Goal: Information Seeking & Learning: Learn about a topic

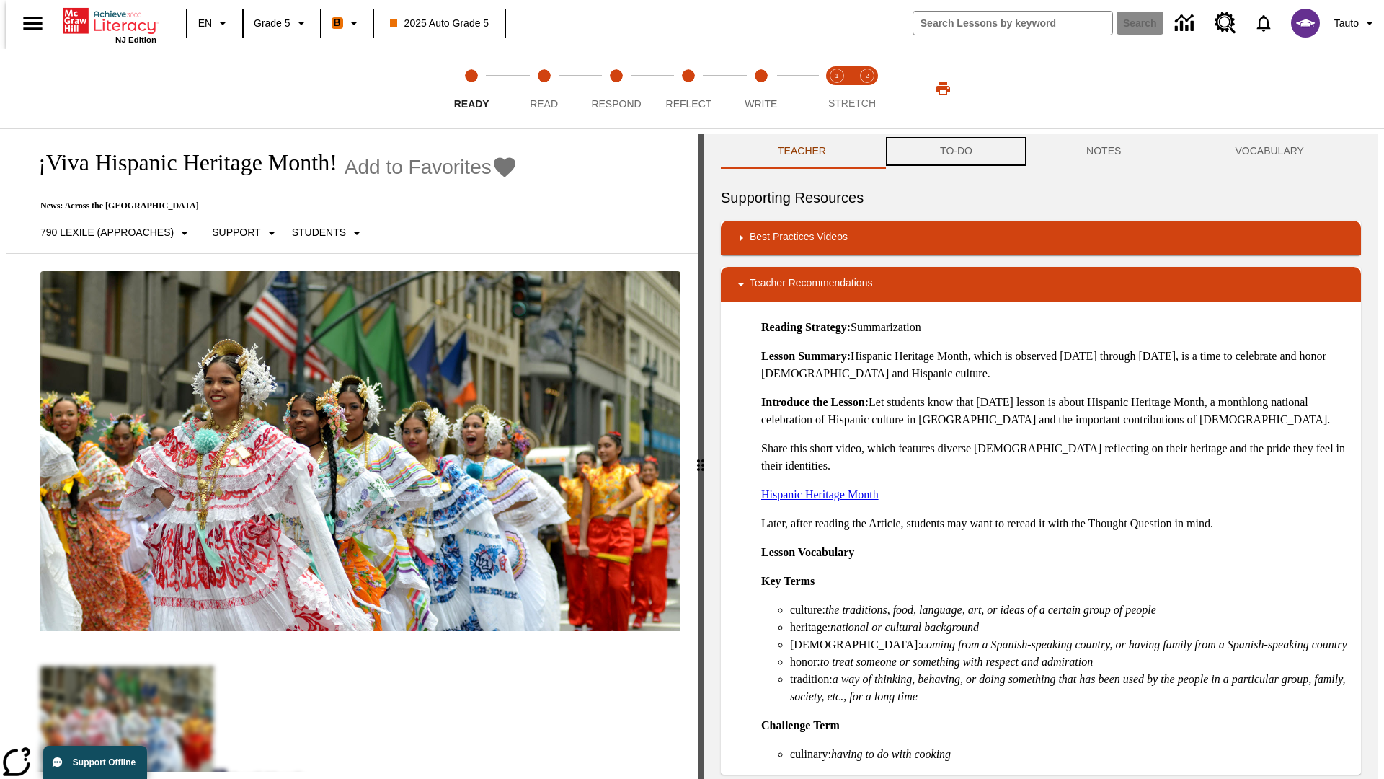
click at [955, 151] on button "TO-DO" at bounding box center [956, 151] width 146 height 35
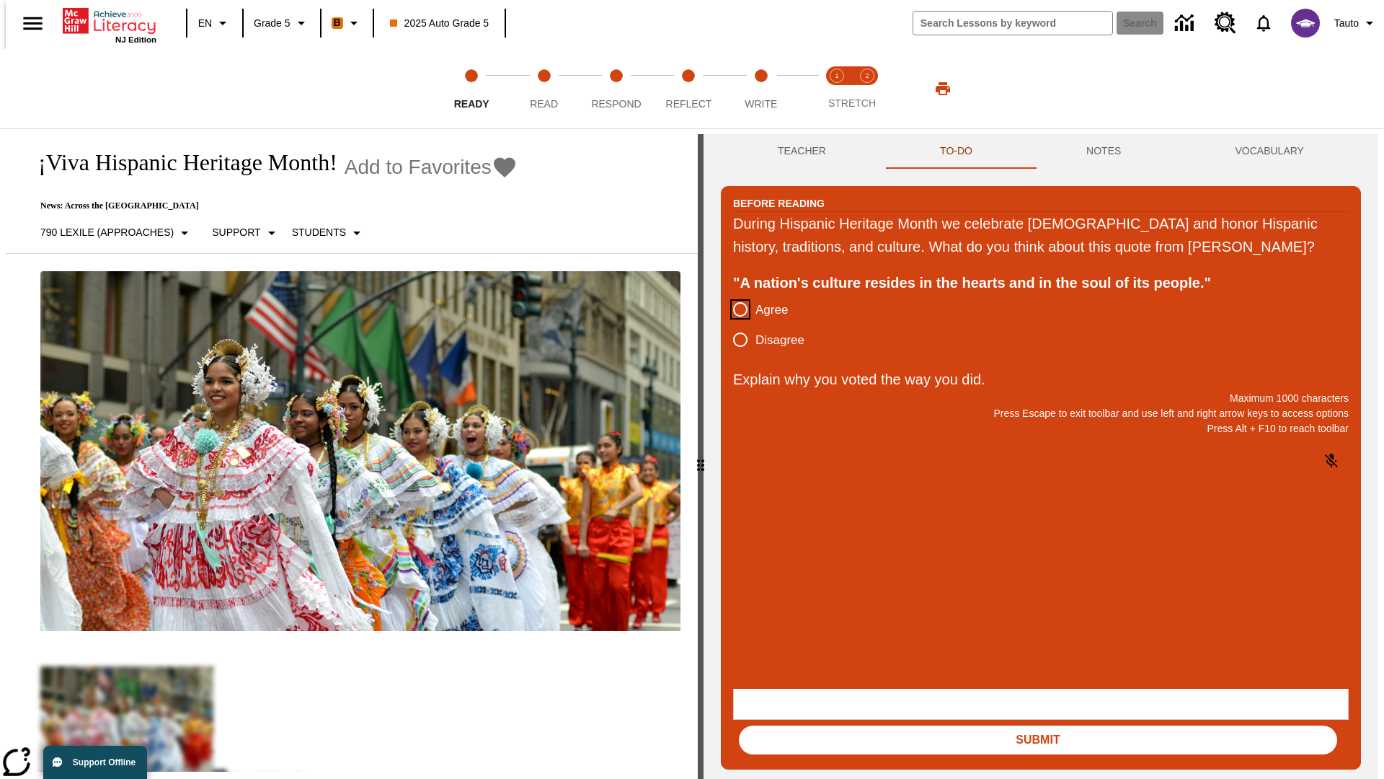
click at [735, 324] on input "Agree" at bounding box center [740, 309] width 30 height 30
radio input "true"
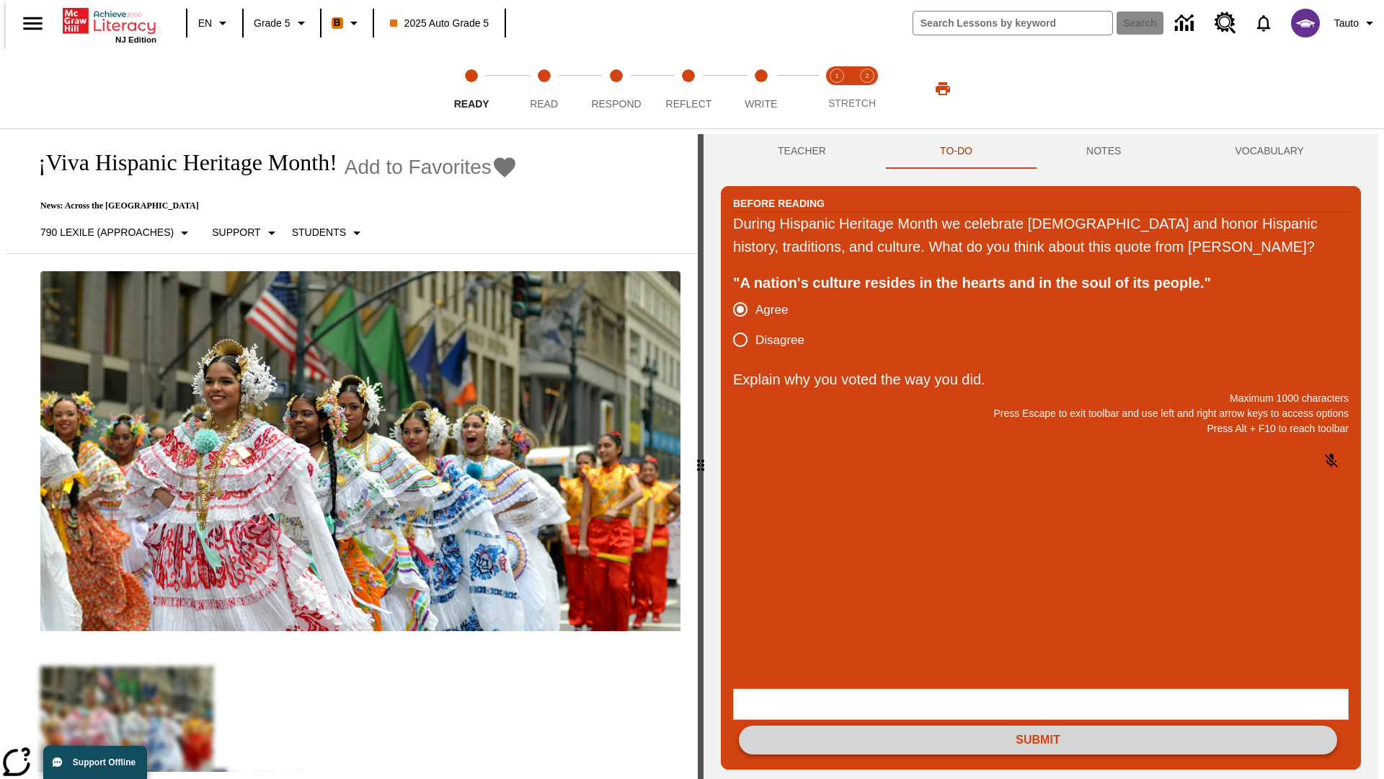
click at [1038, 725] on button "Submit" at bounding box center [1038, 739] width 598 height 29
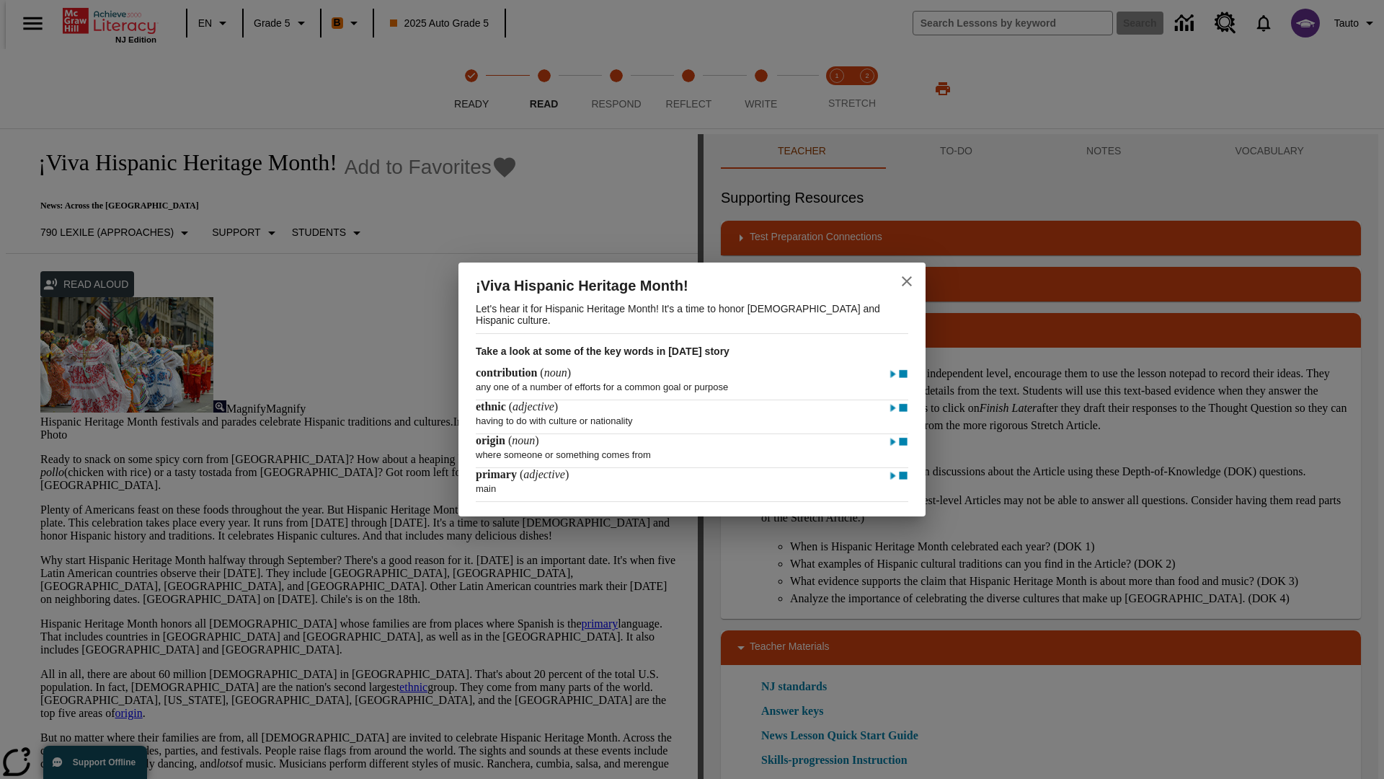
click at [907, 279] on icon "close" at bounding box center [907, 281] width 10 height 10
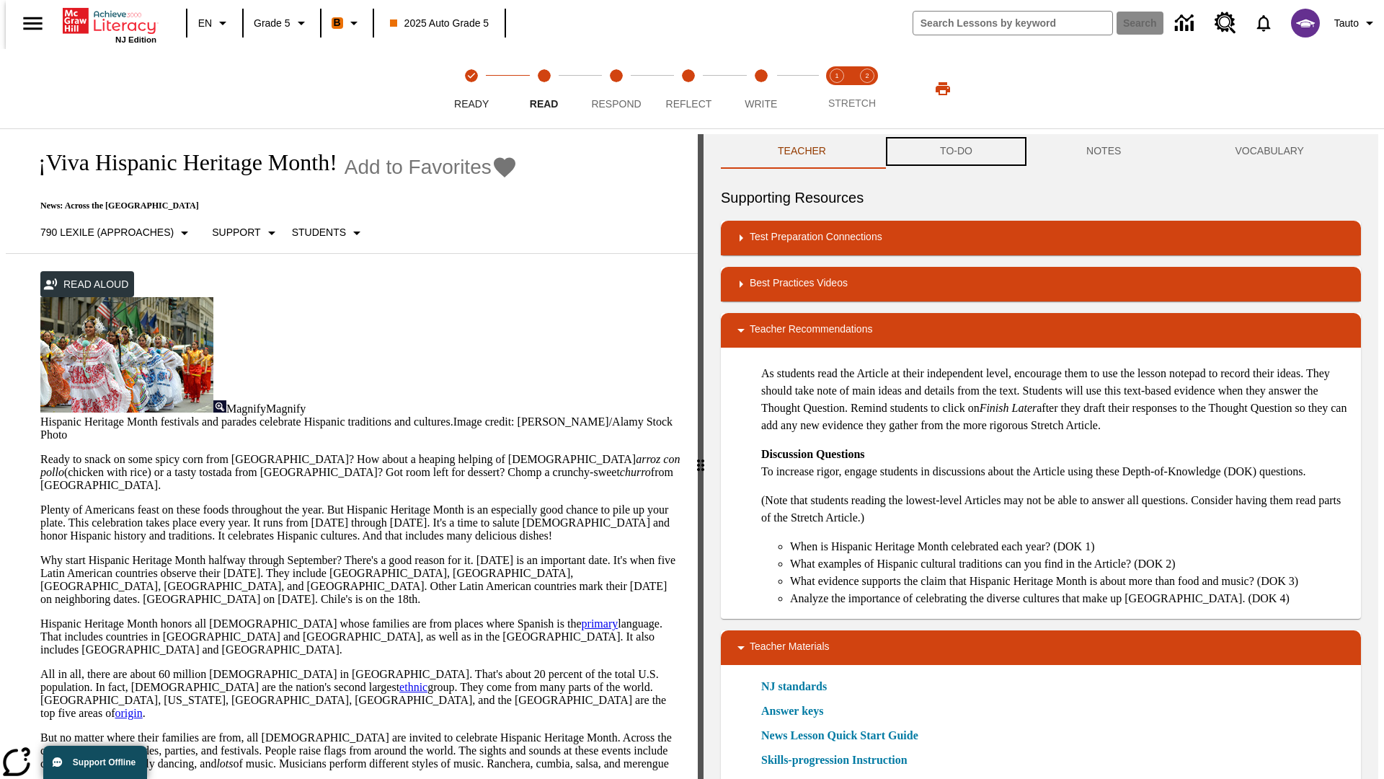
scroll to position [1, 0]
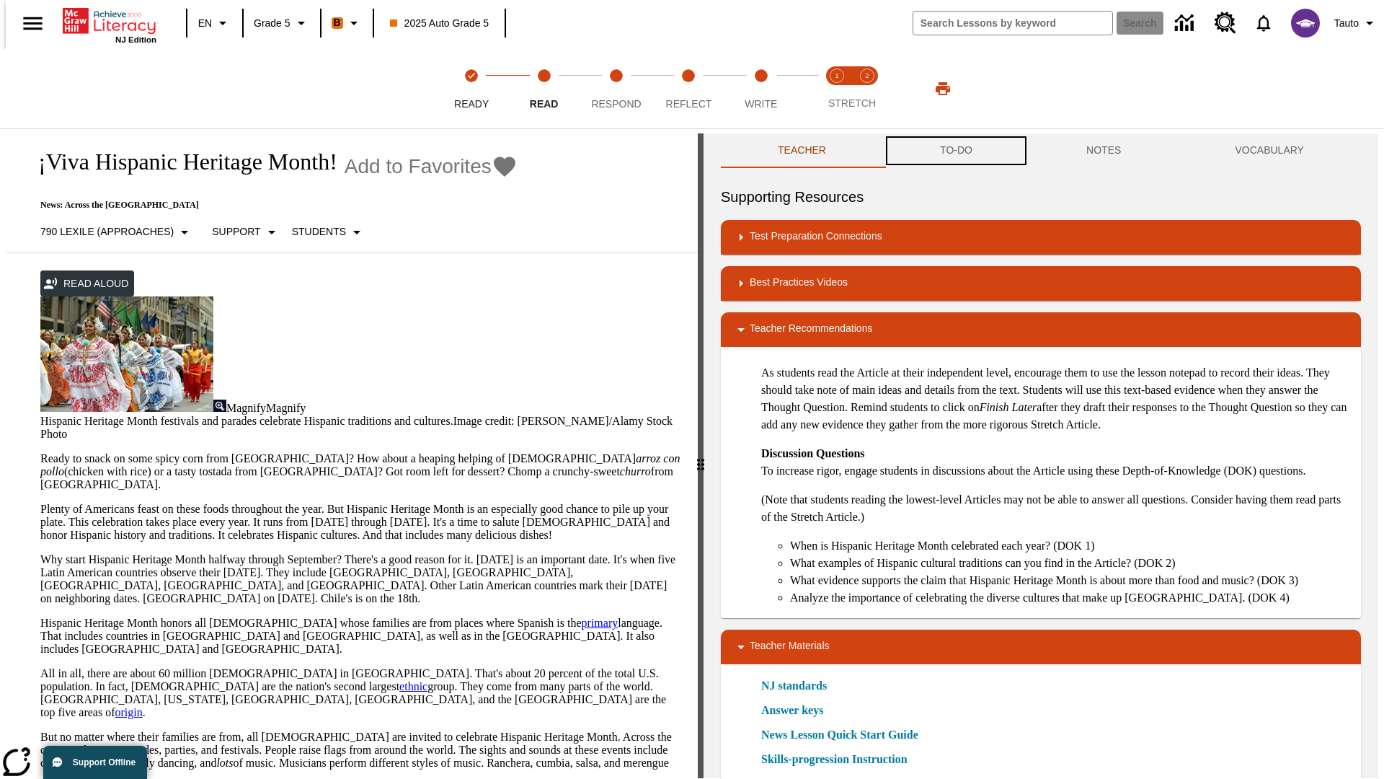
click at [955, 151] on button "TO-DO" at bounding box center [956, 150] width 146 height 35
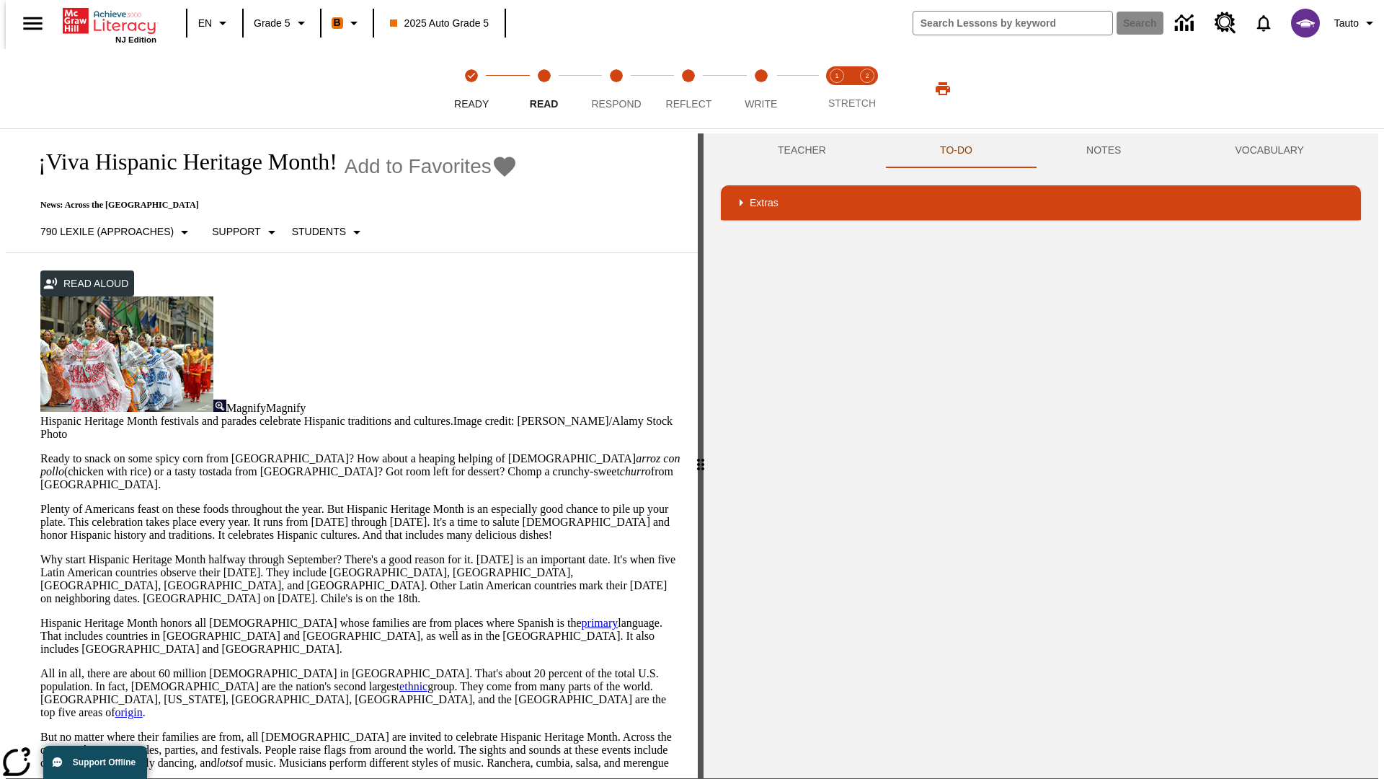
scroll to position [0, 0]
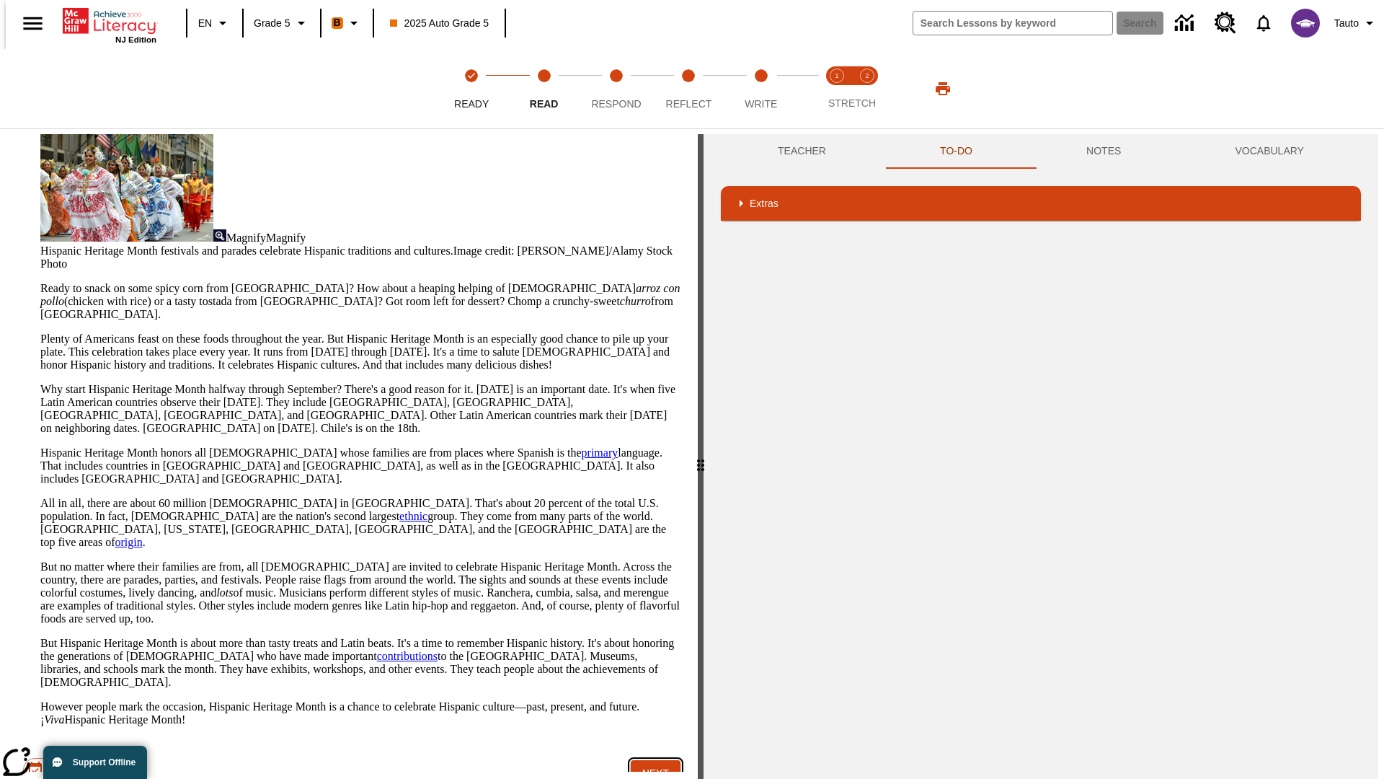
click at [650, 760] on button "Next" at bounding box center [656, 773] width 50 height 27
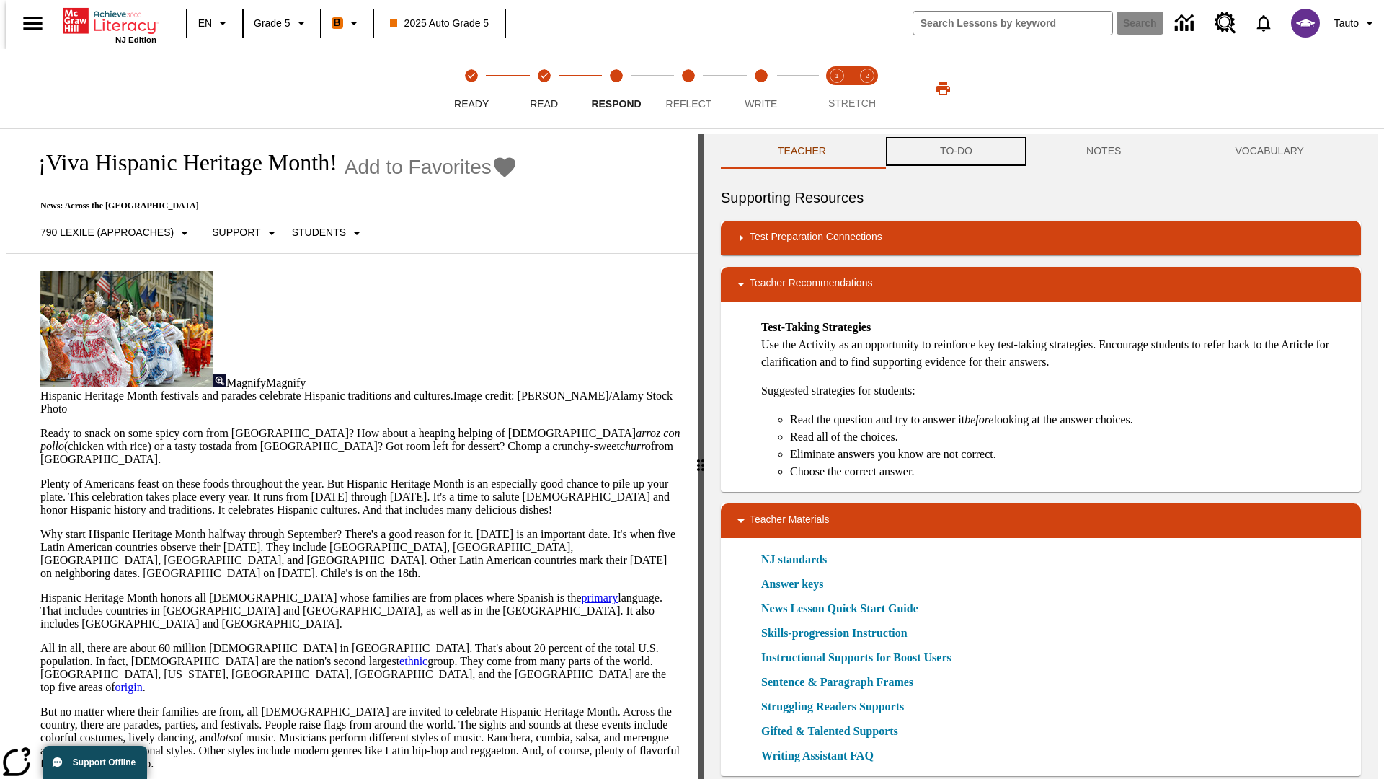
scroll to position [1, 0]
click at [955, 151] on button "TO-DO" at bounding box center [956, 150] width 146 height 35
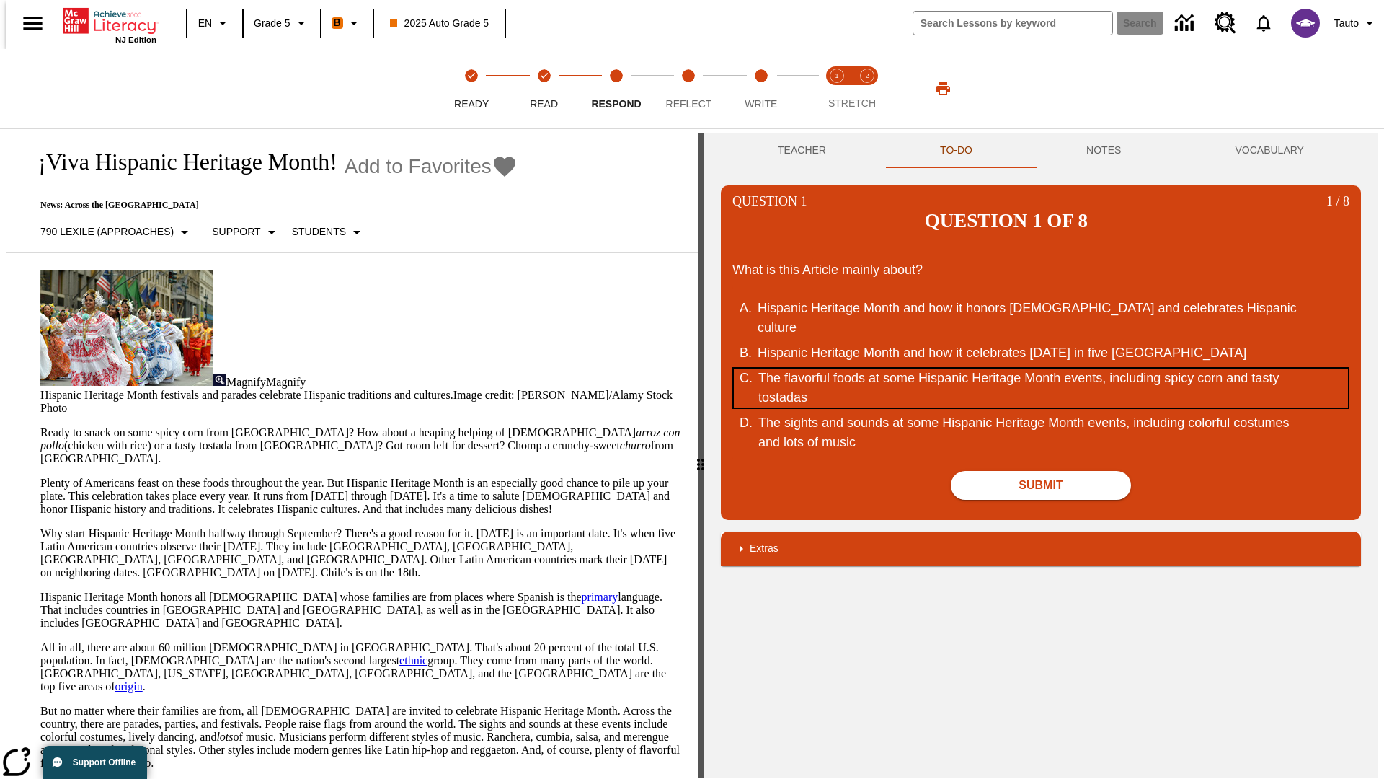
click at [1041, 368] on div "The flavorful foods at some Hispanic Heritage Month events, including spicy cor…" at bounding box center [1032, 387] width 548 height 39
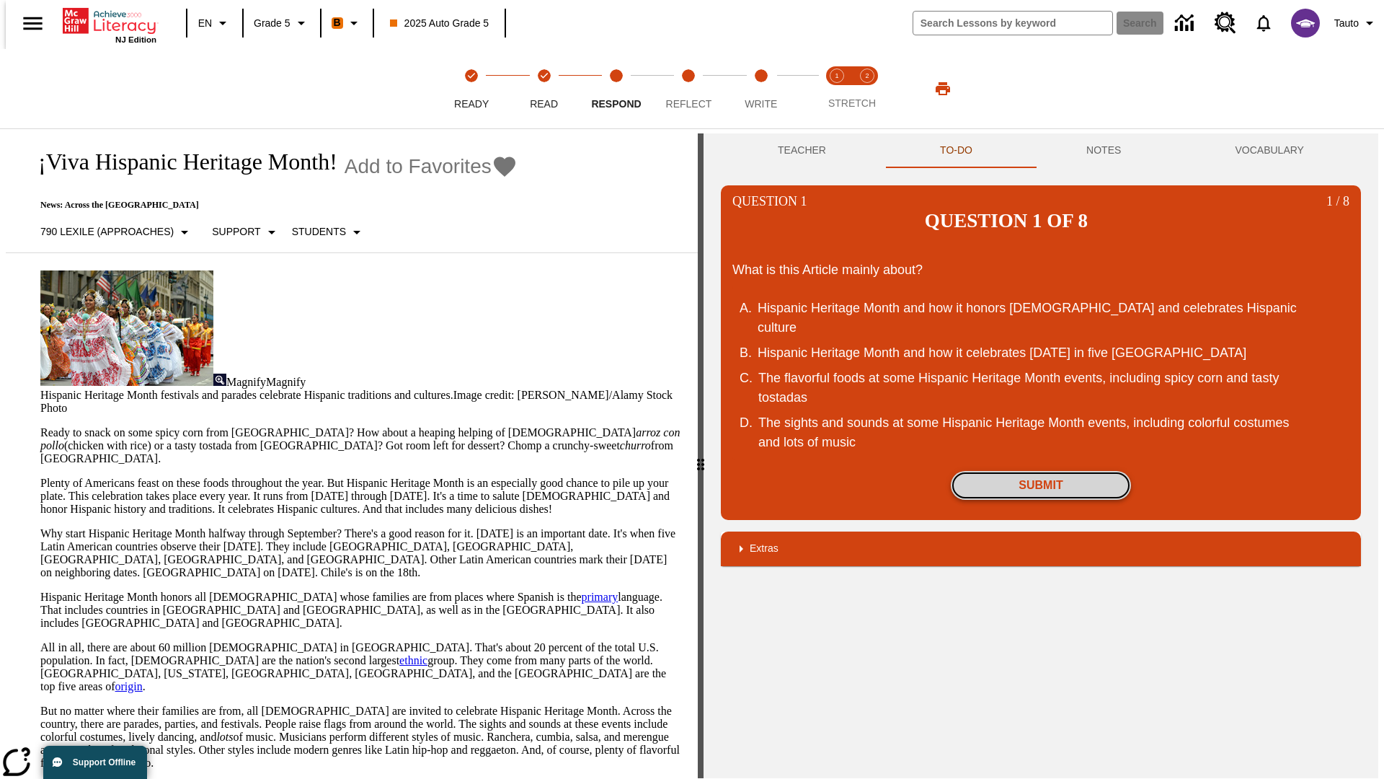
click at [1041, 471] on button "Submit" at bounding box center [1041, 485] width 180 height 29
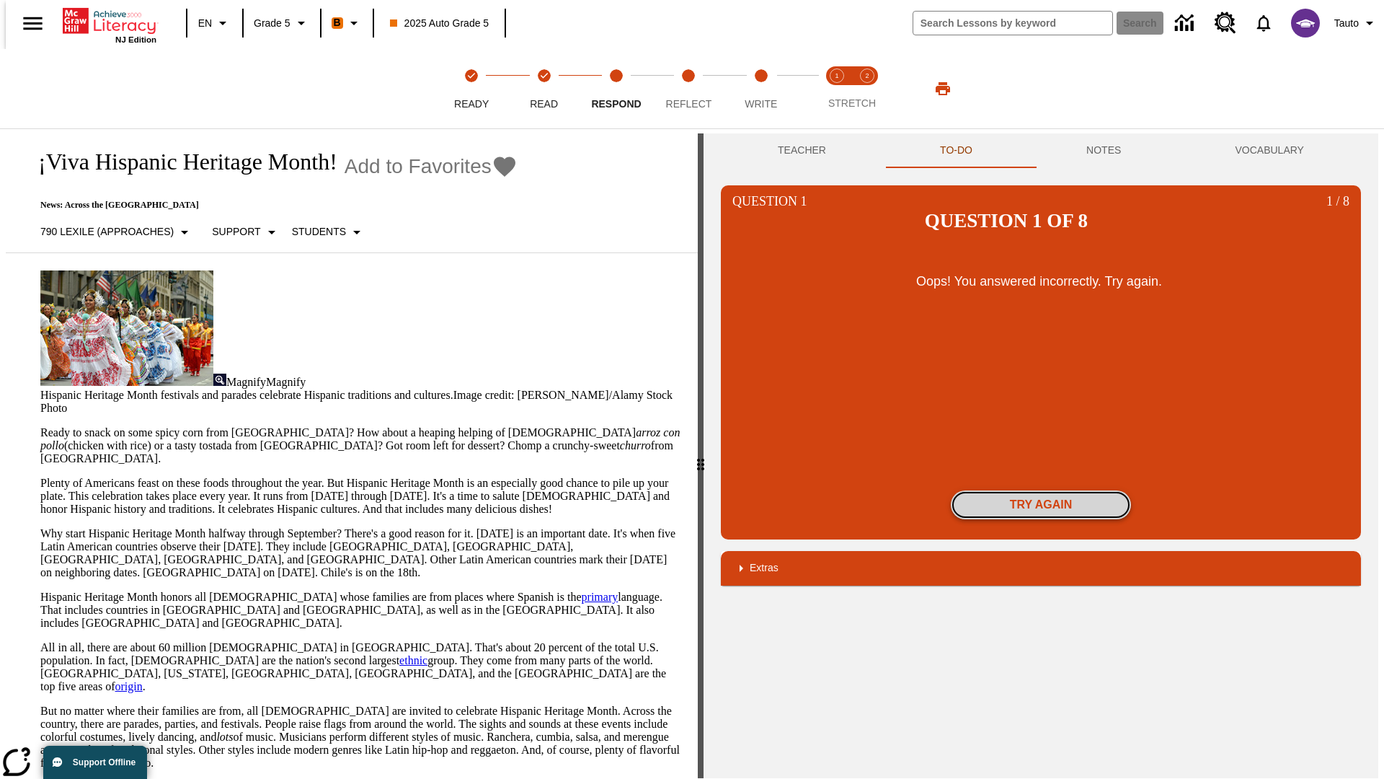
click at [1041, 490] on button "Try again" at bounding box center [1041, 504] width 180 height 29
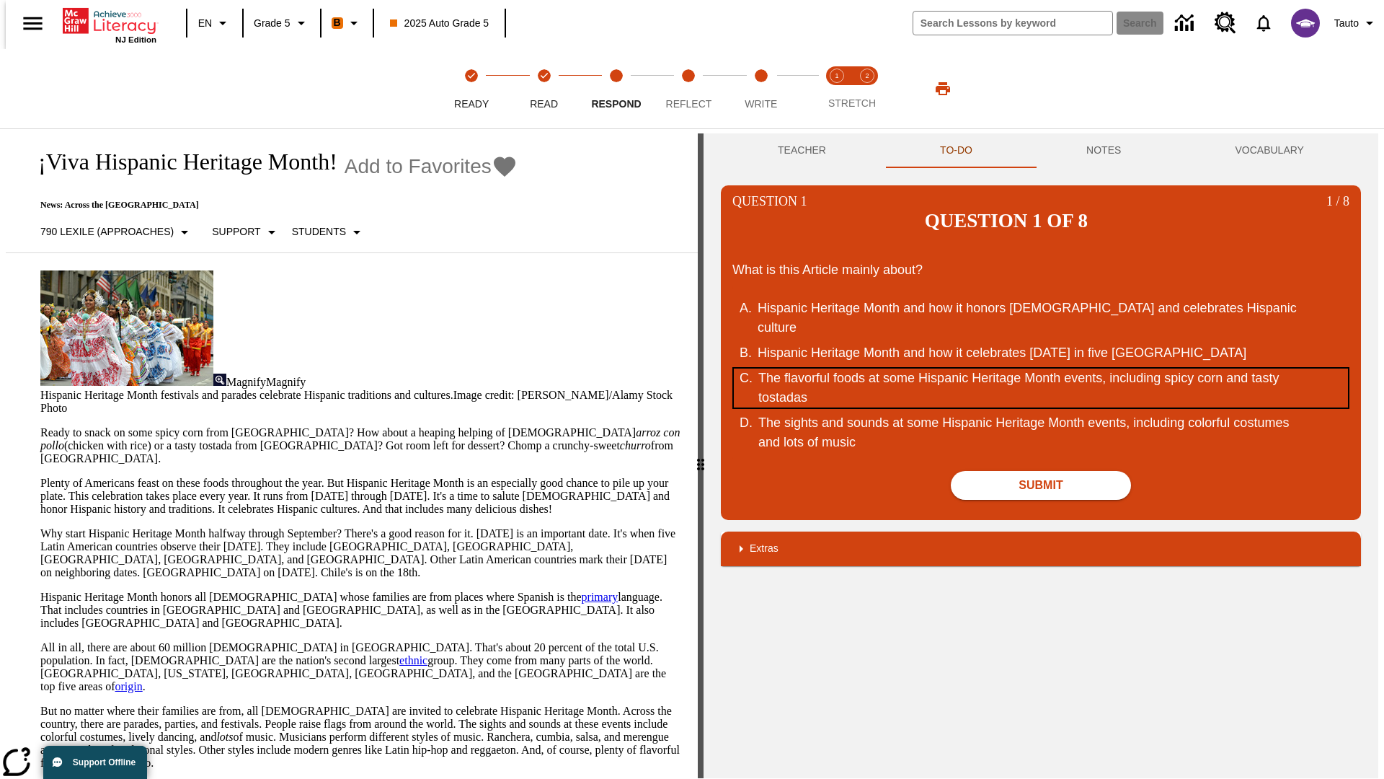
click at [1041, 368] on div "The flavorful foods at some Hispanic Heritage Month events, including spicy cor…" at bounding box center [1032, 387] width 548 height 39
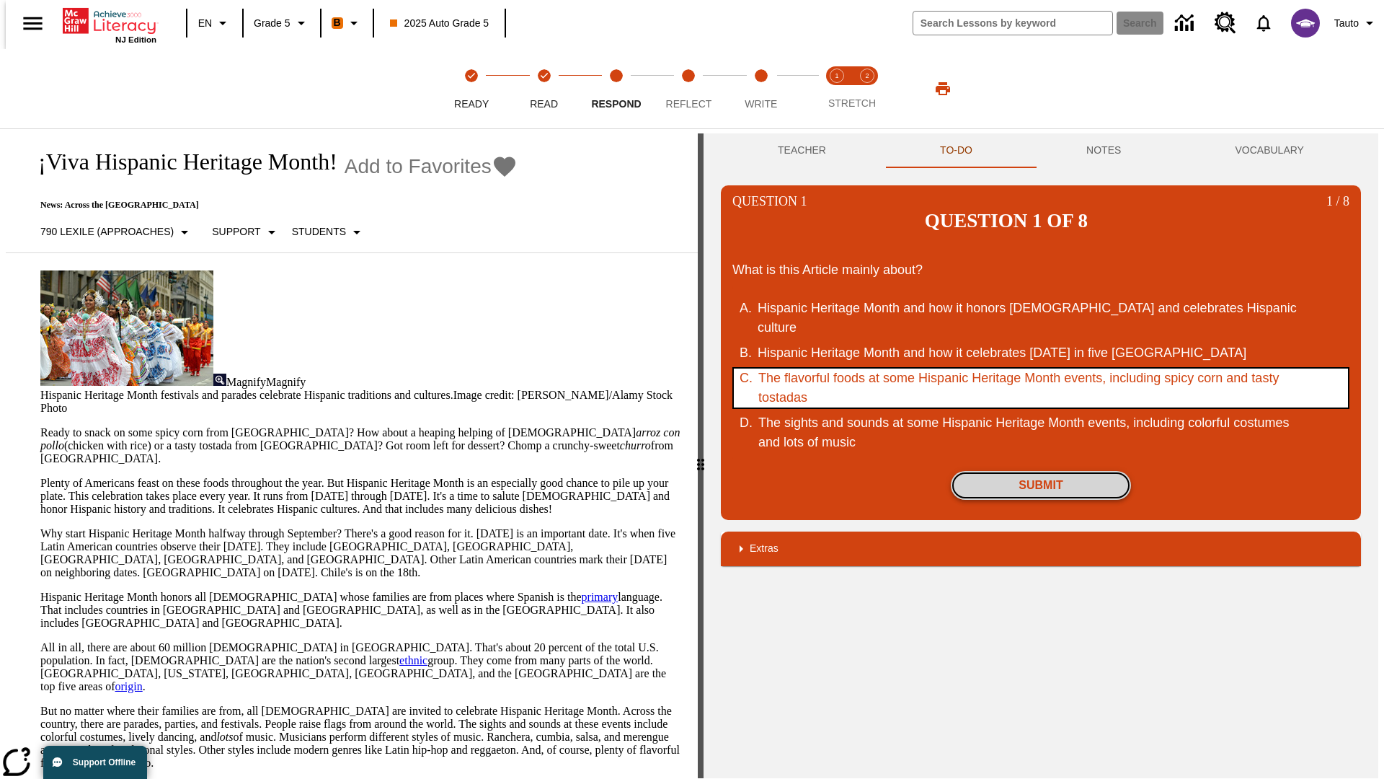
click at [1041, 471] on button "Submit" at bounding box center [1041, 485] width 180 height 29
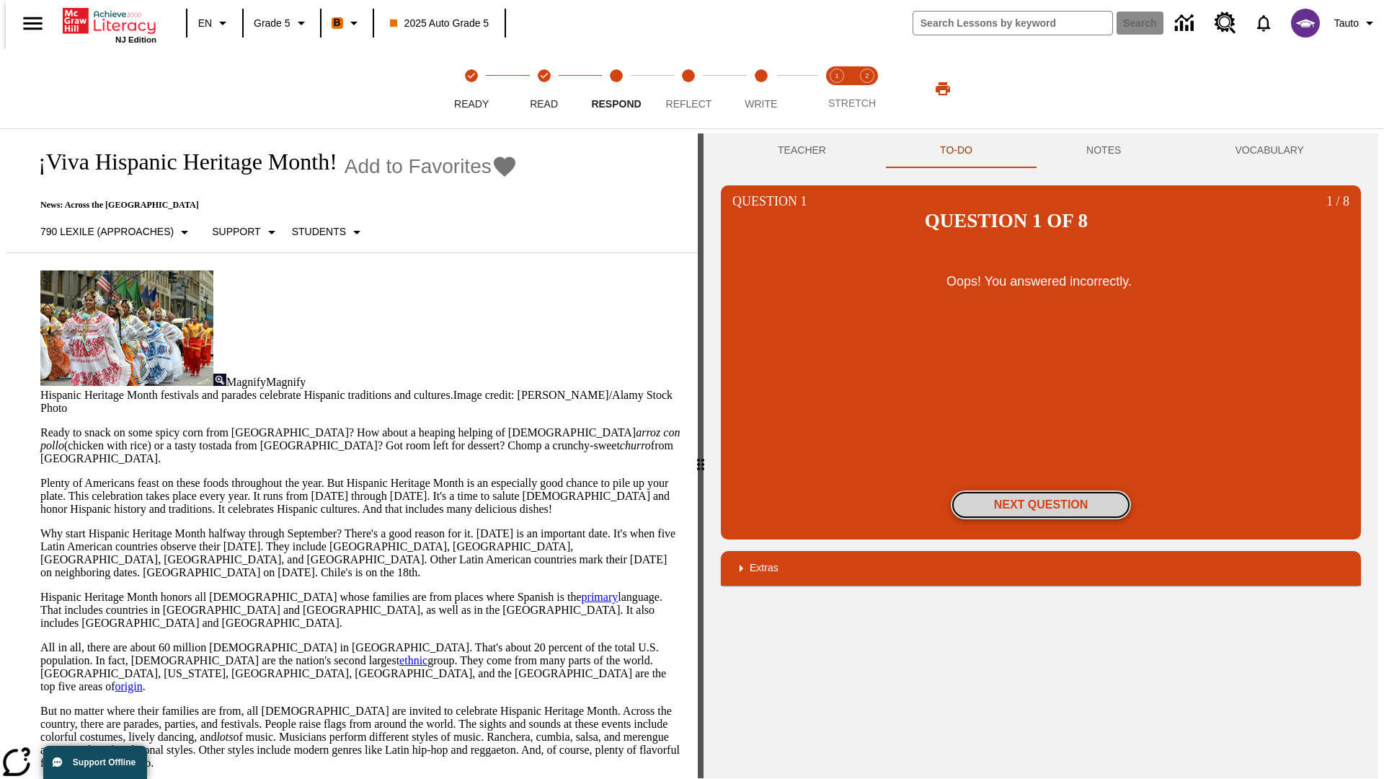
click at [1041, 490] on button "Next Question" at bounding box center [1041, 504] width 180 height 29
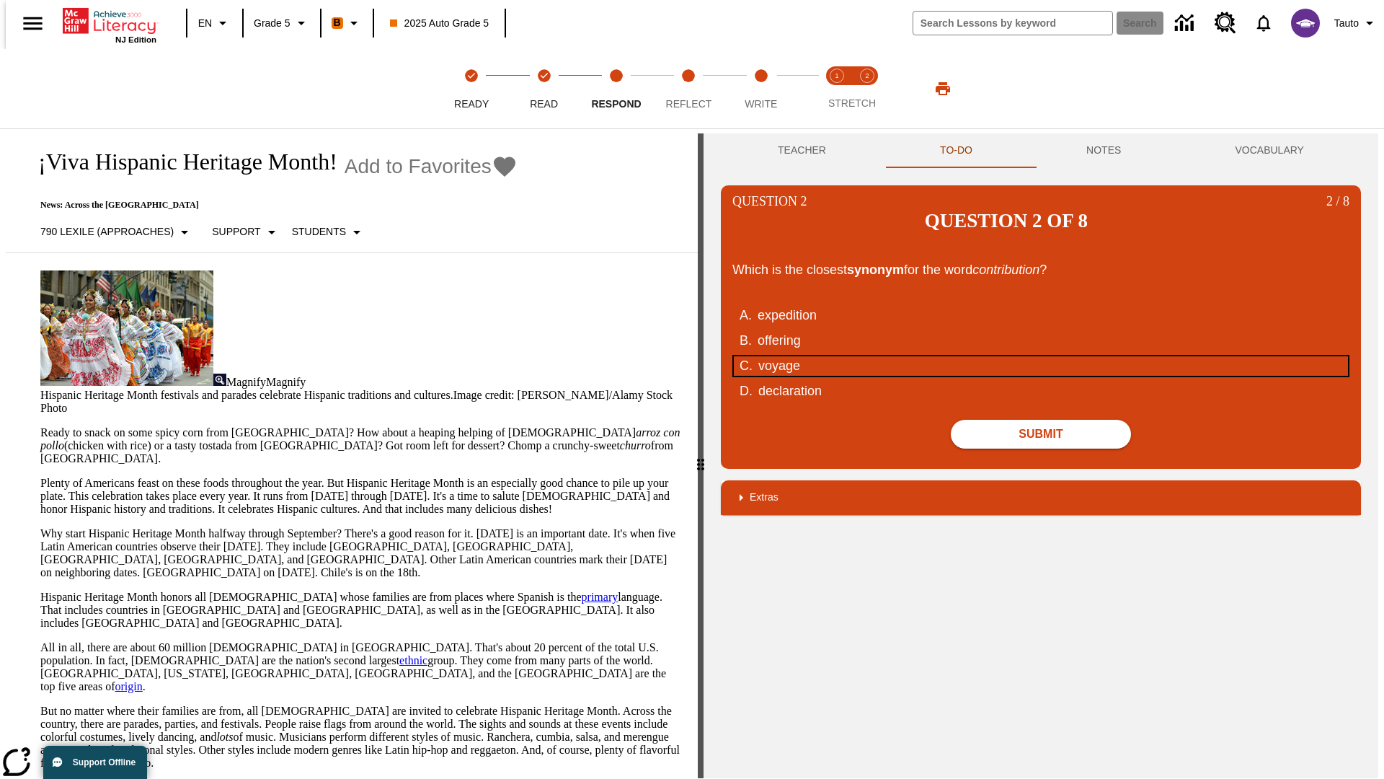
click at [1041, 356] on div "voyage" at bounding box center [1032, 365] width 548 height 19
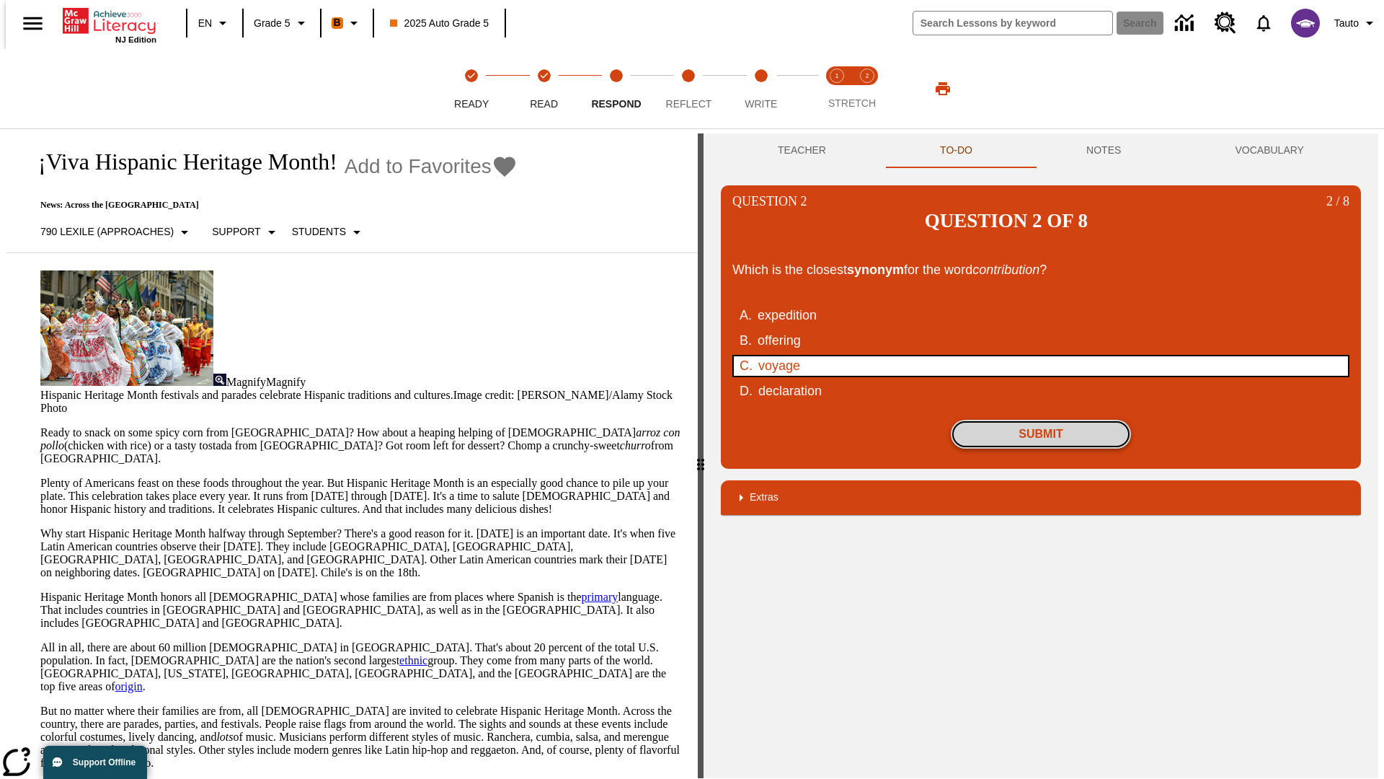
click at [1041, 420] on button "Submit" at bounding box center [1041, 434] width 180 height 29
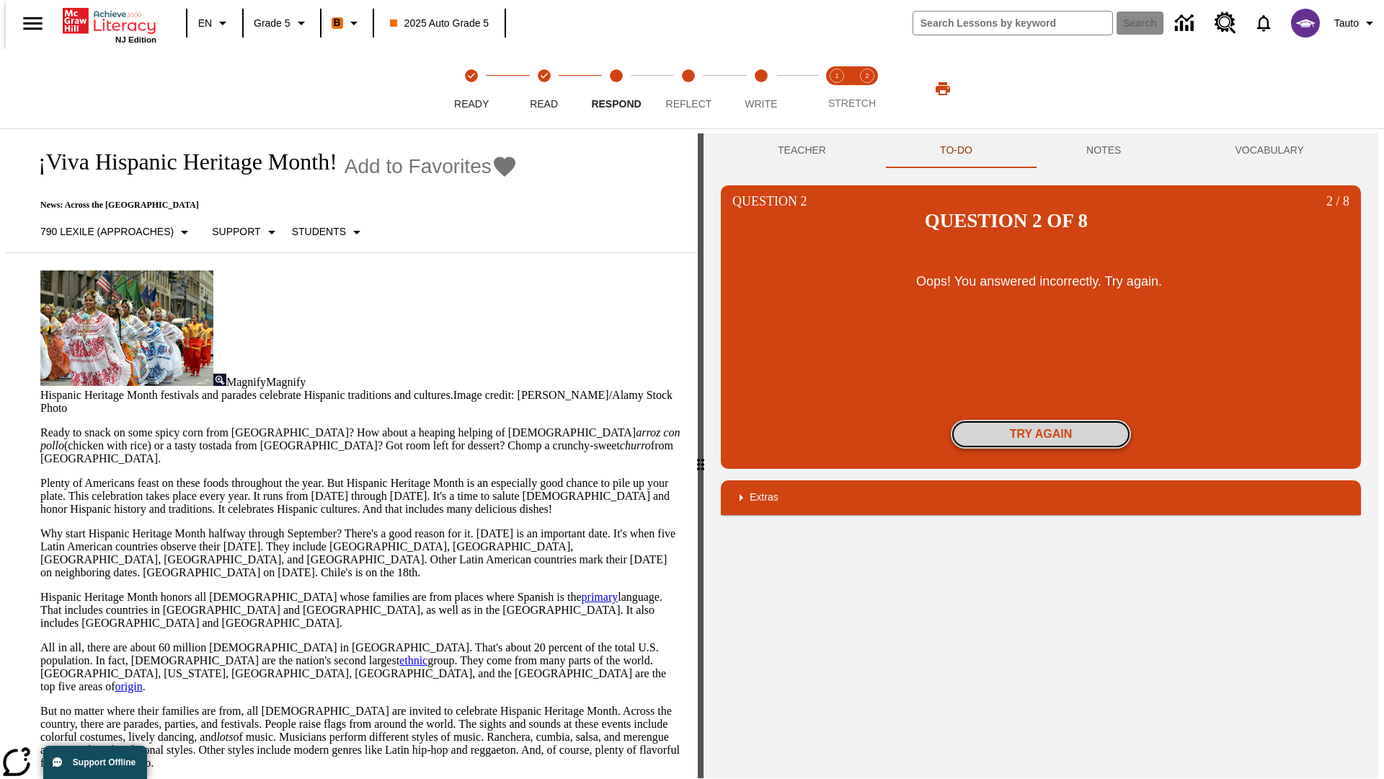
click at [1041, 420] on button "Try again" at bounding box center [1041, 434] width 180 height 29
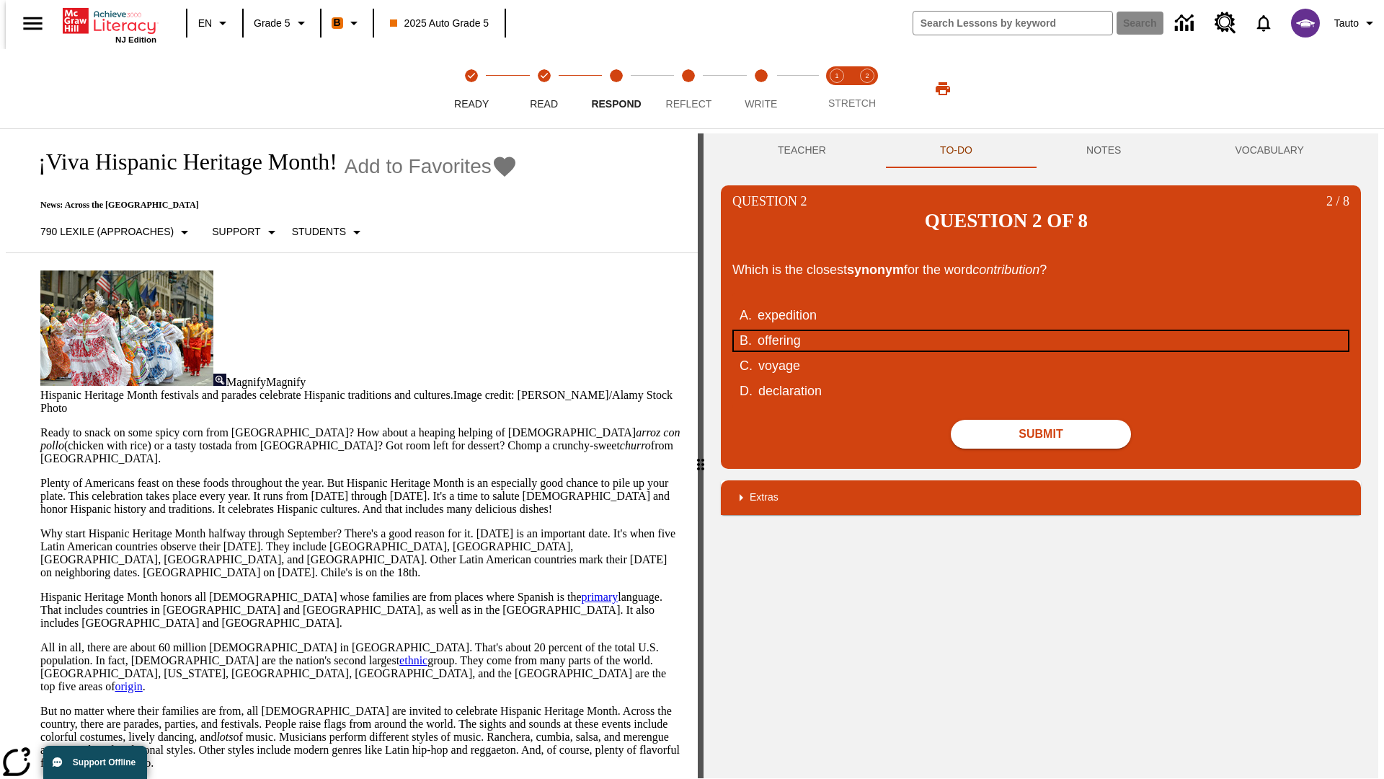
click at [1041, 331] on div "offering" at bounding box center [1032, 340] width 548 height 19
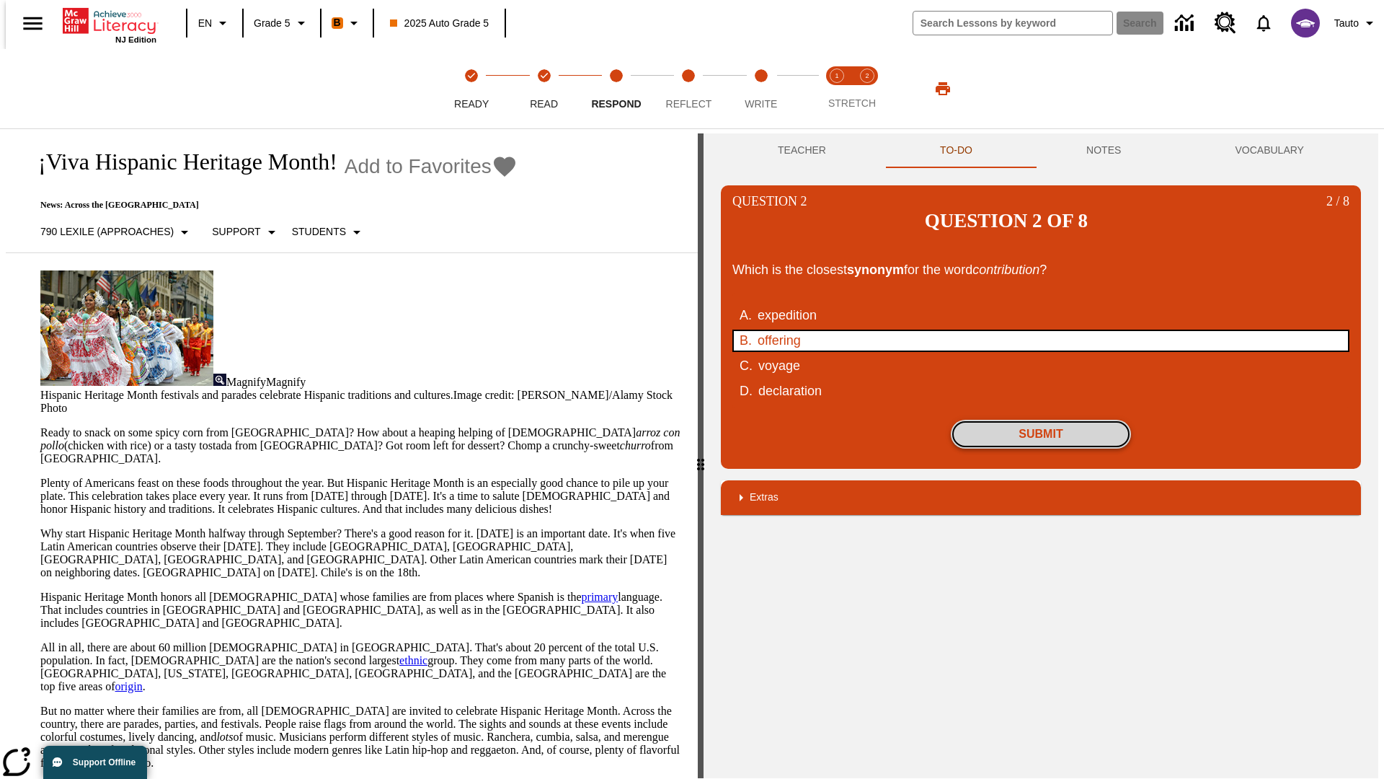
click at [1041, 420] on button "Submit" at bounding box center [1041, 434] width 180 height 29
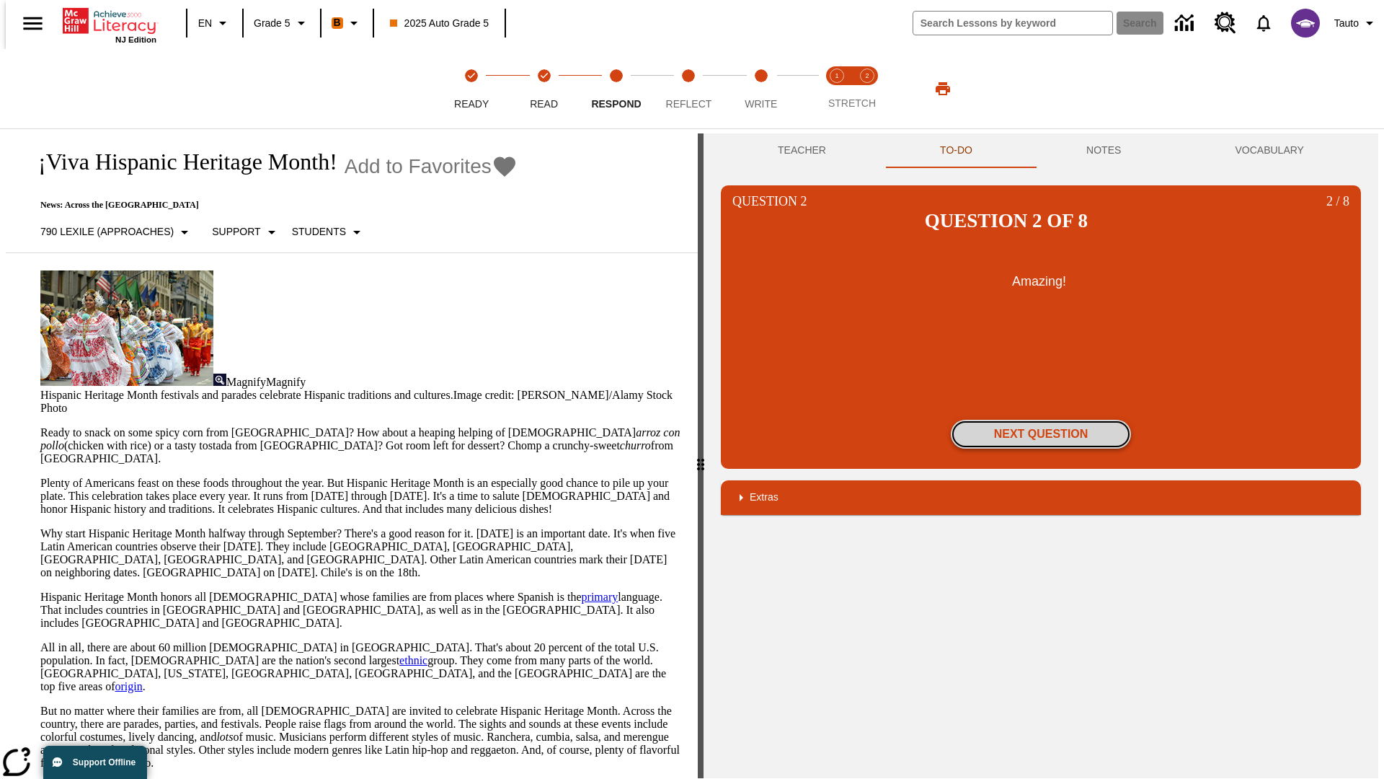
click at [1041, 420] on button "Next Question" at bounding box center [1041, 434] width 180 height 29
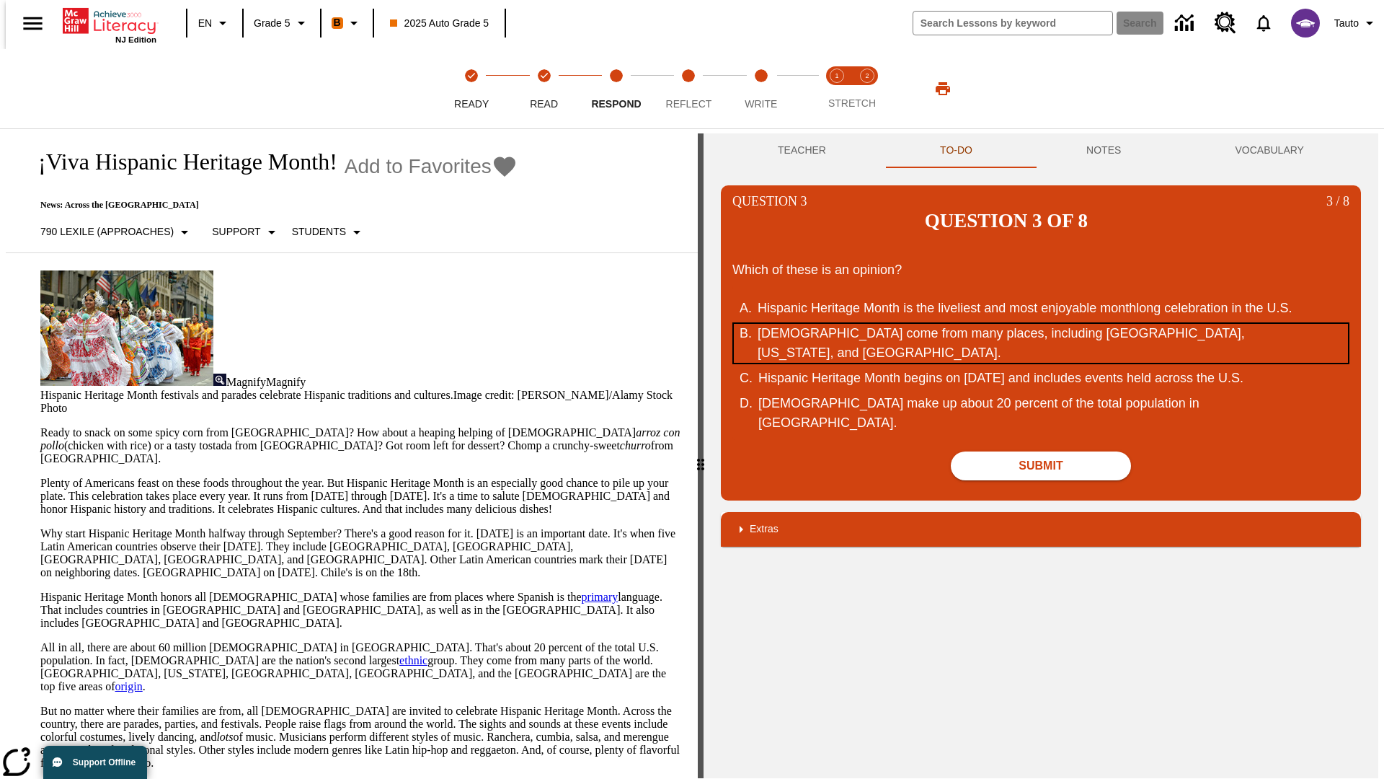
click at [1041, 324] on div "Hispanic Americans come from many places, including Mexico, Puerto Rico, and Cu…" at bounding box center [1032, 343] width 548 height 39
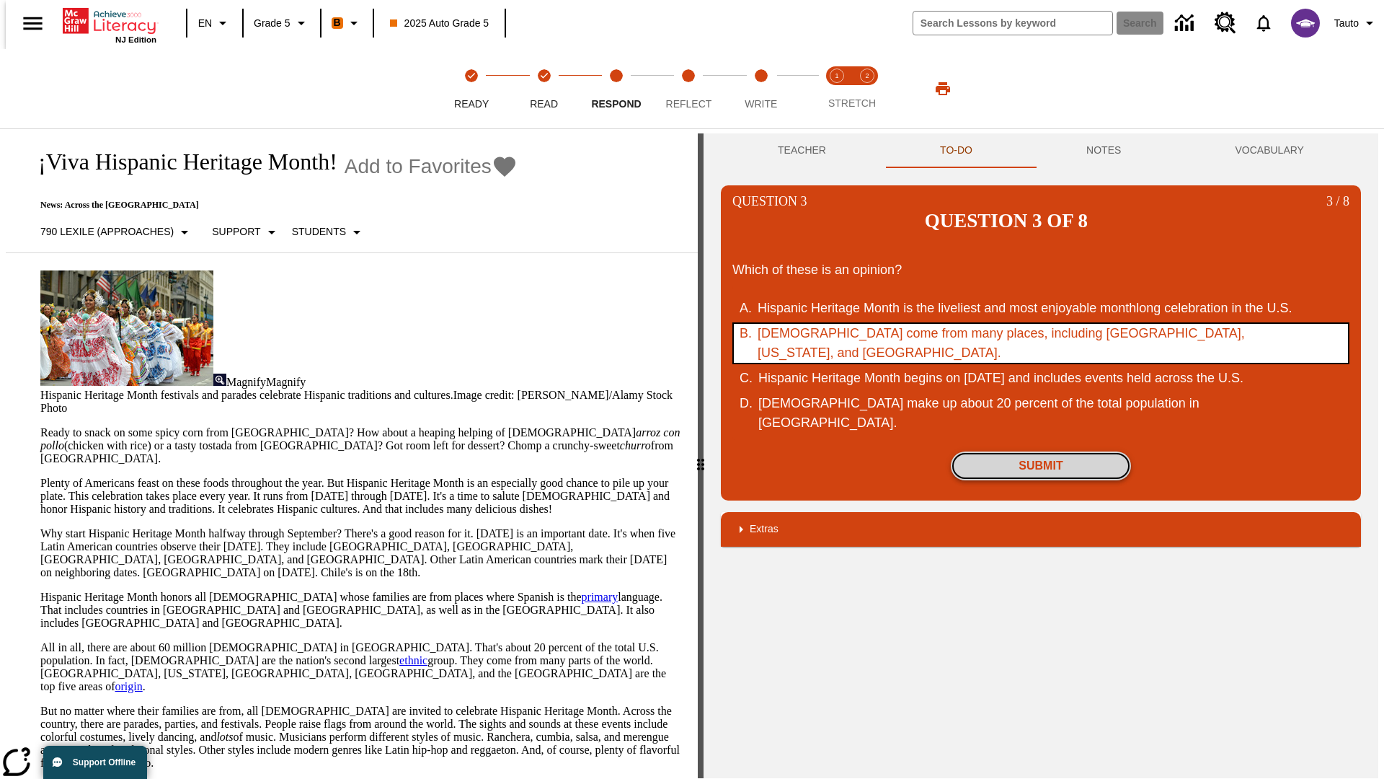
click at [1041, 451] on button "Submit" at bounding box center [1041, 465] width 180 height 29
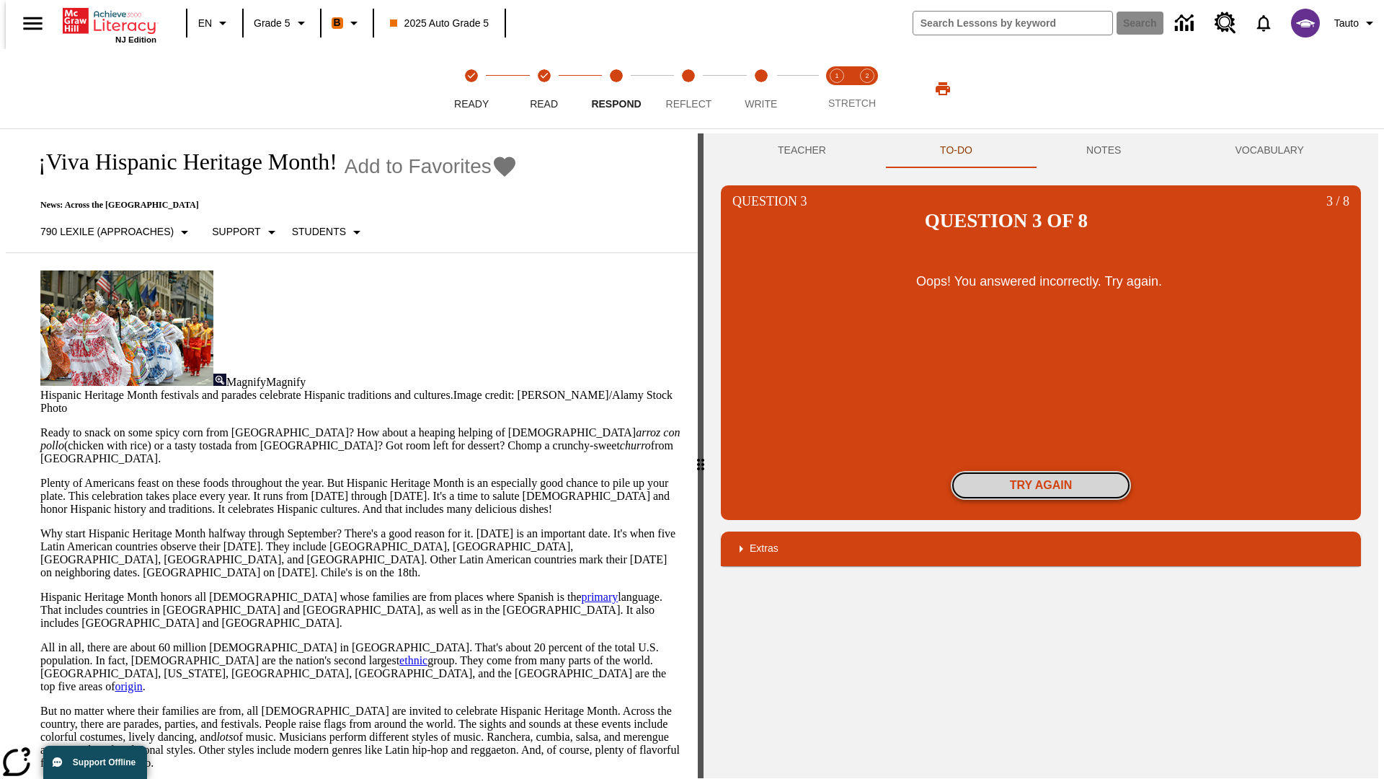
click at [1041, 471] on button "Try again" at bounding box center [1041, 485] width 180 height 29
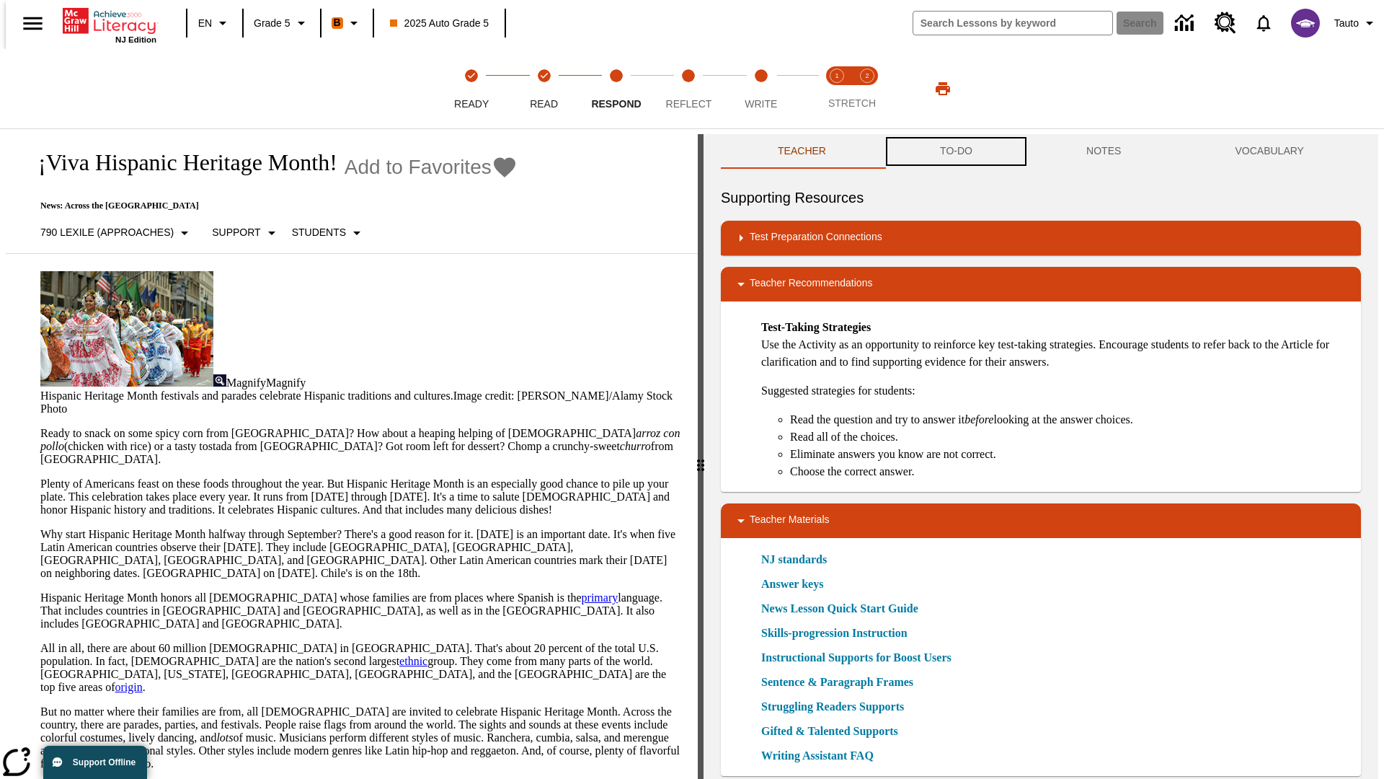
click at [955, 151] on button "TO-DO" at bounding box center [956, 151] width 146 height 35
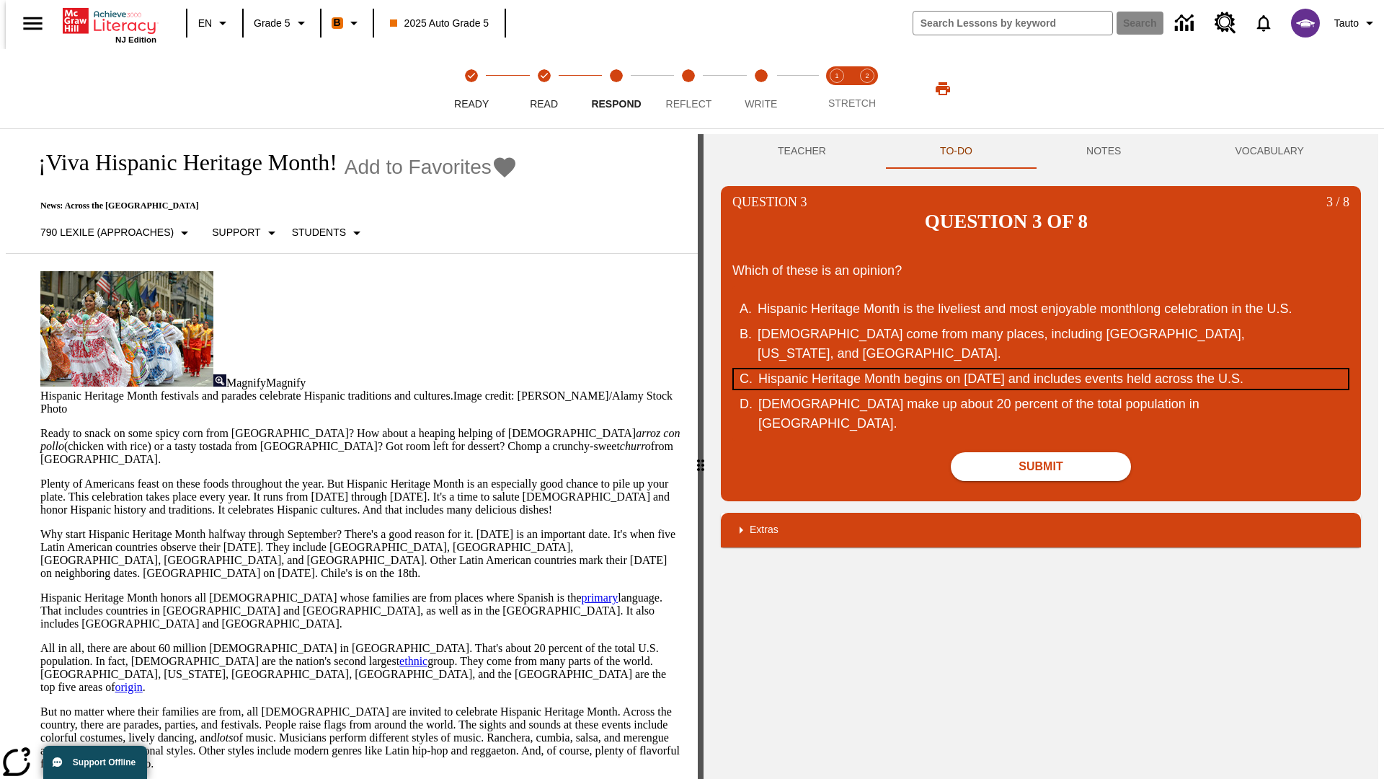
click at [1041, 369] on div "Hispanic Heritage Month begins on September 15 and includes events held across …" at bounding box center [1032, 378] width 548 height 19
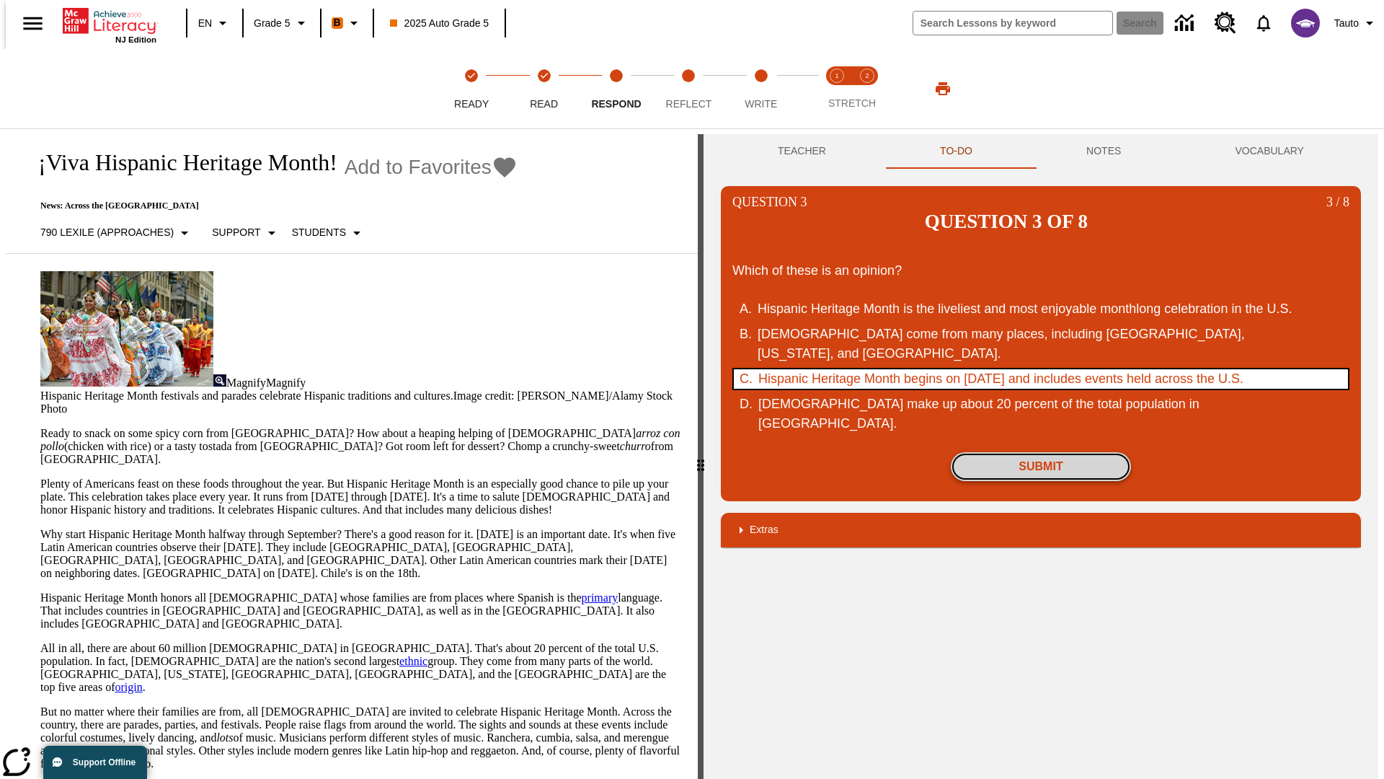
click at [1041, 452] on button "Submit" at bounding box center [1041, 466] width 180 height 29
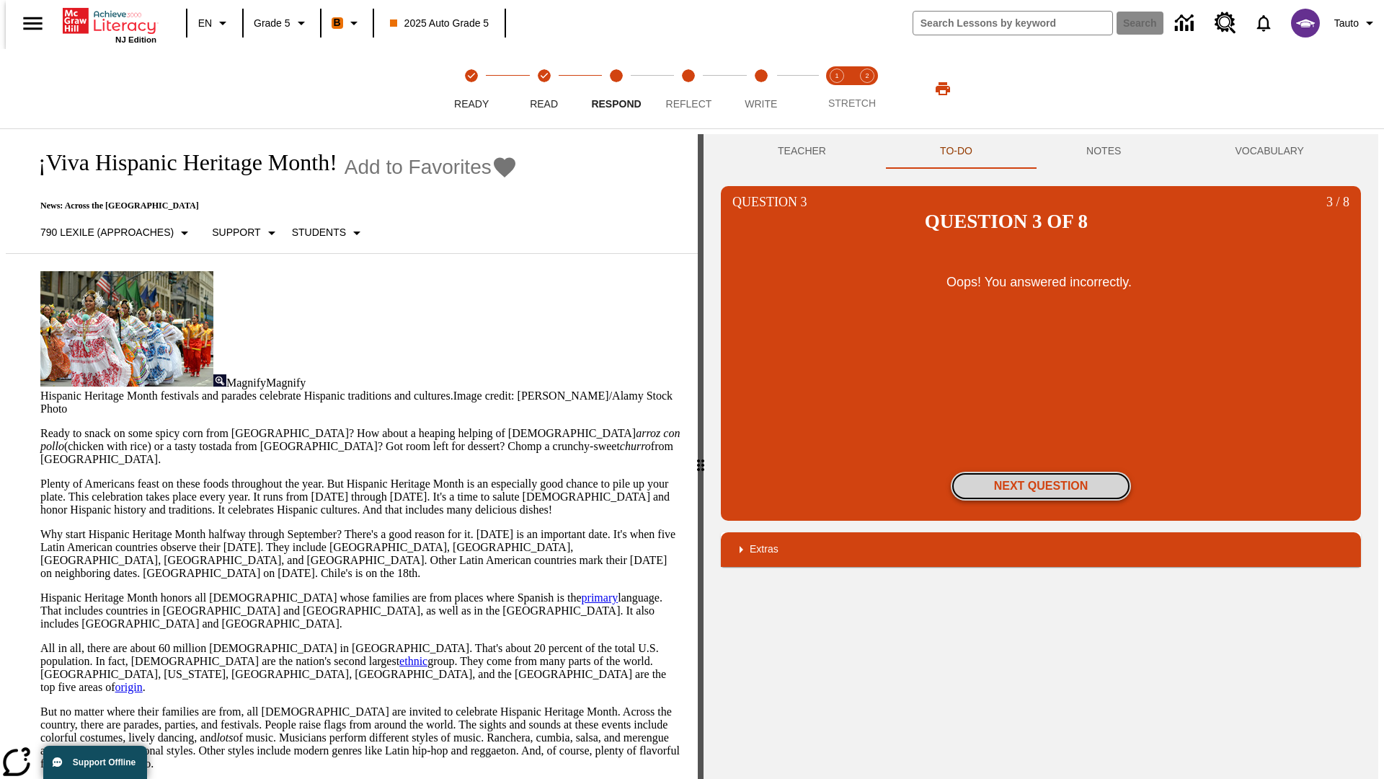
click at [1041, 471] on button "Next Question" at bounding box center [1041, 485] width 180 height 29
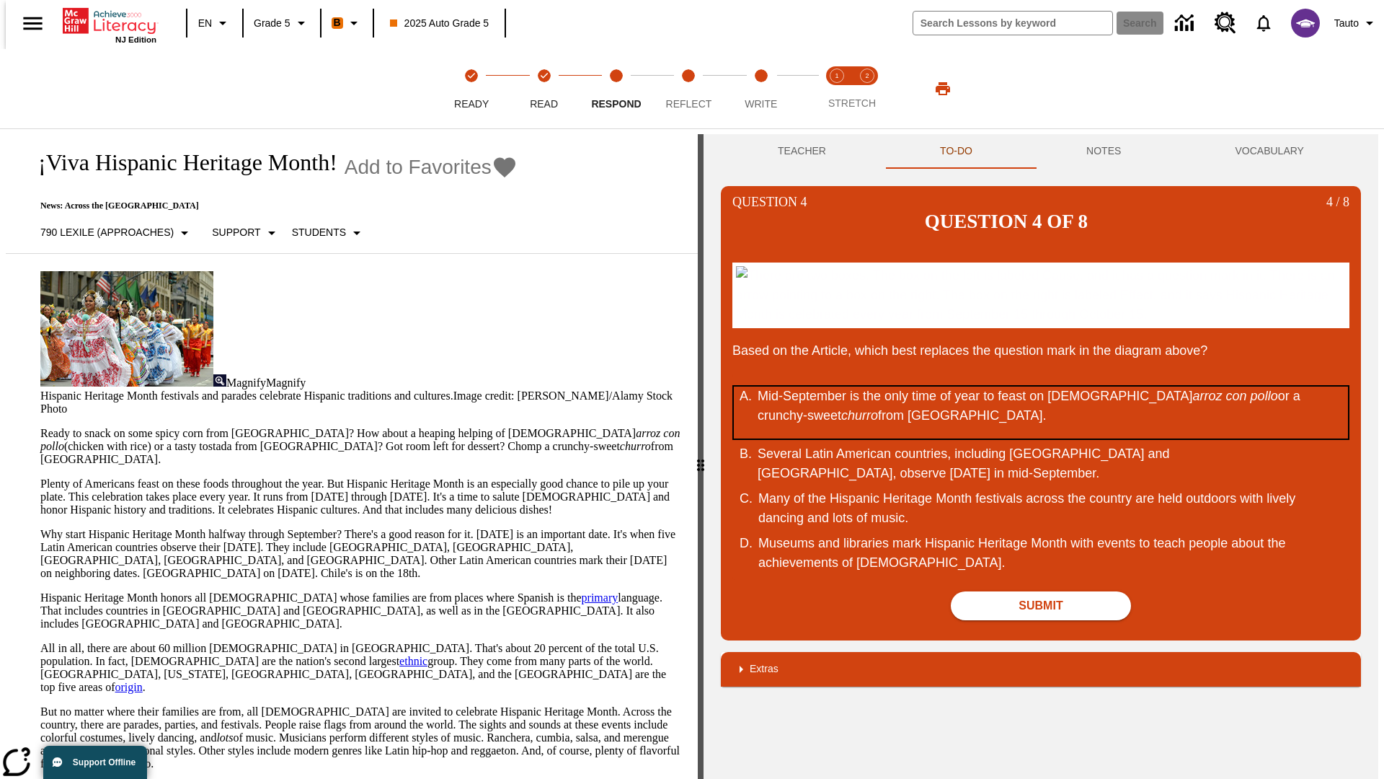
click at [1041, 412] on div "Mid-September is the only time of year to feast on Puerto Rican arroz con pollo…" at bounding box center [1032, 412] width 548 height 52
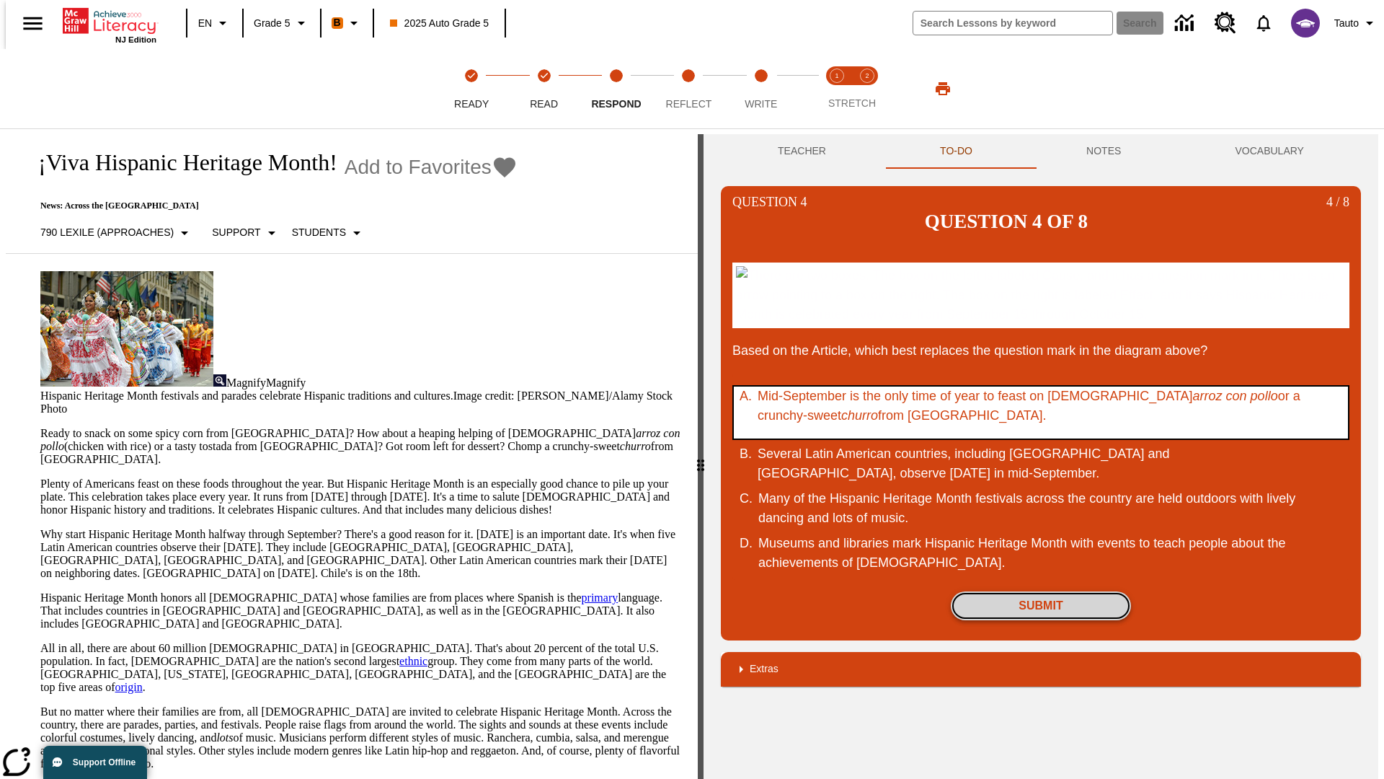
click at [1041, 605] on button "Submit" at bounding box center [1041, 605] width 180 height 29
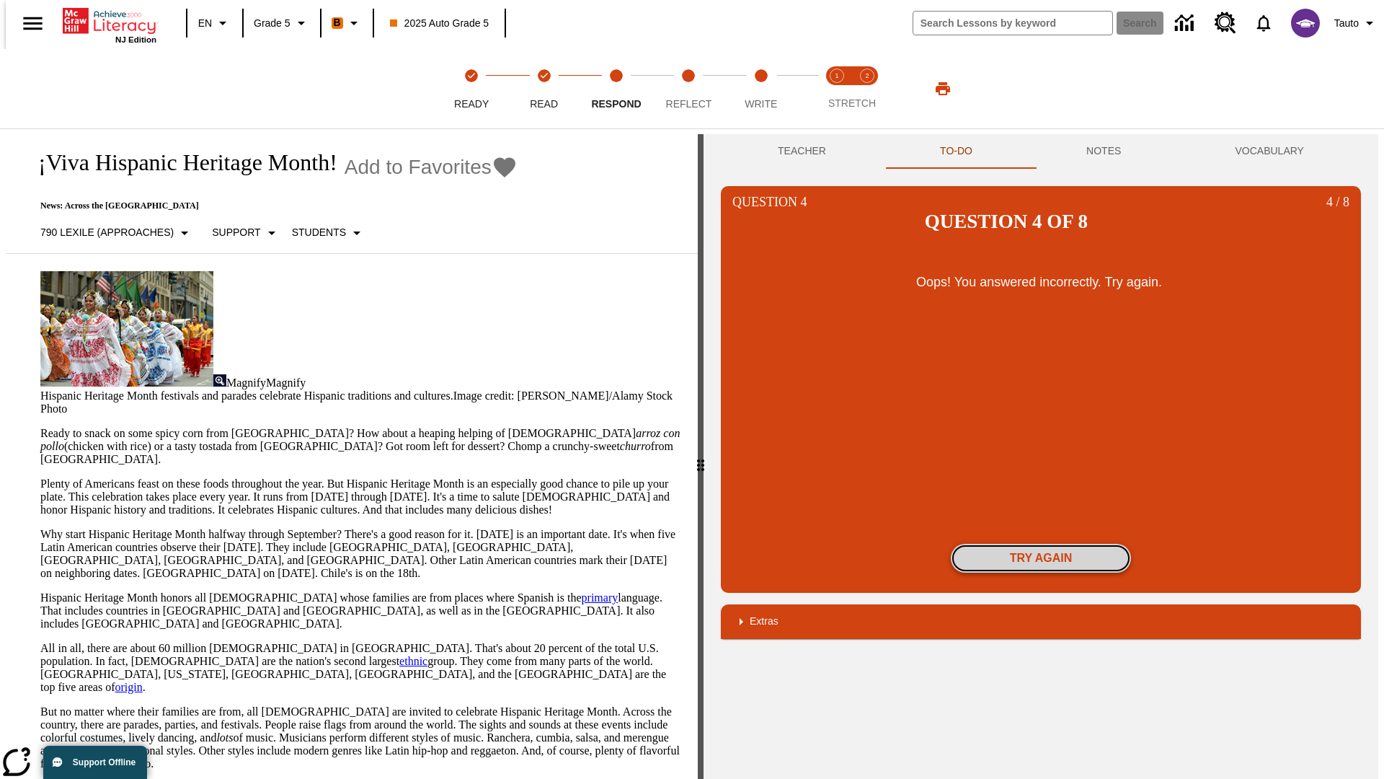
click at [1041, 544] on button "Try again" at bounding box center [1041, 558] width 180 height 29
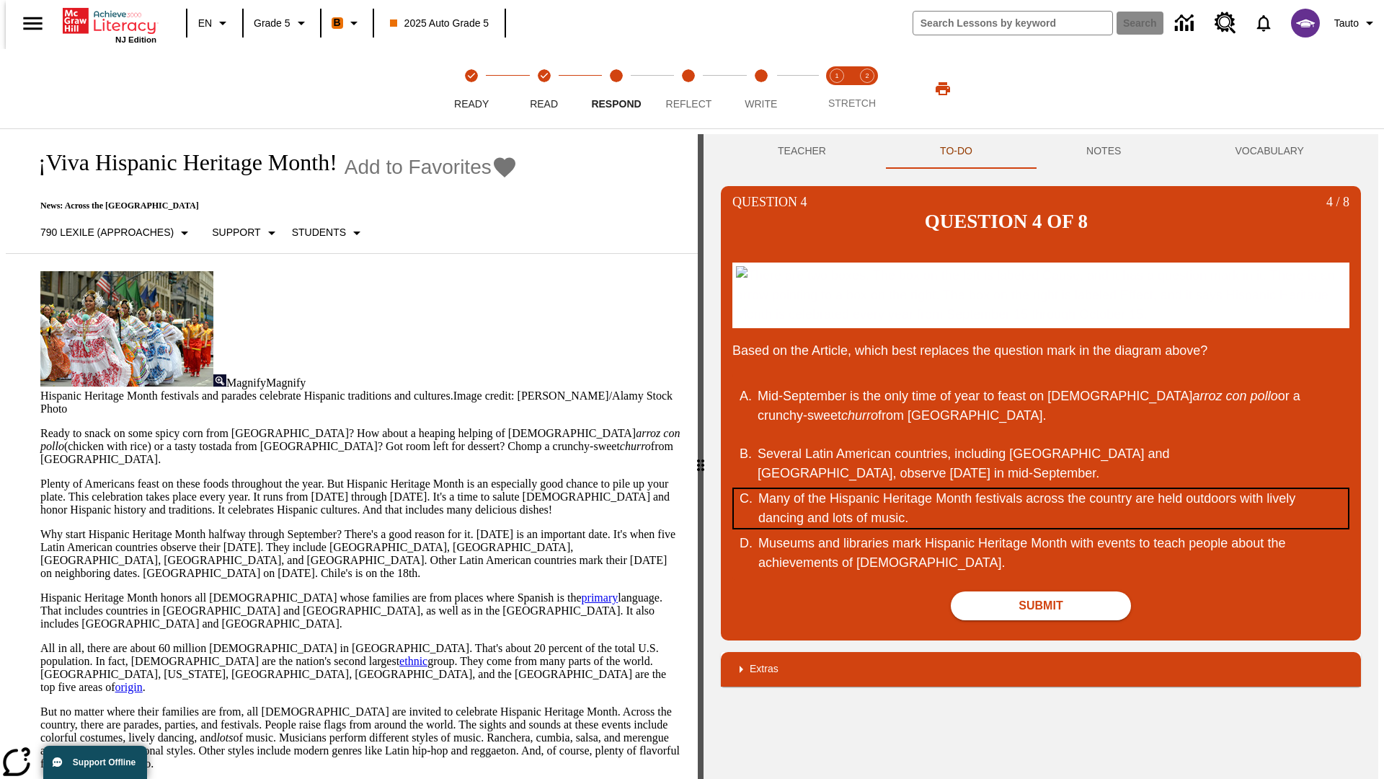
click at [1041, 508] on div "Many of the Hispanic Heritage Month festivals across the country are held outdo…" at bounding box center [1032, 508] width 548 height 39
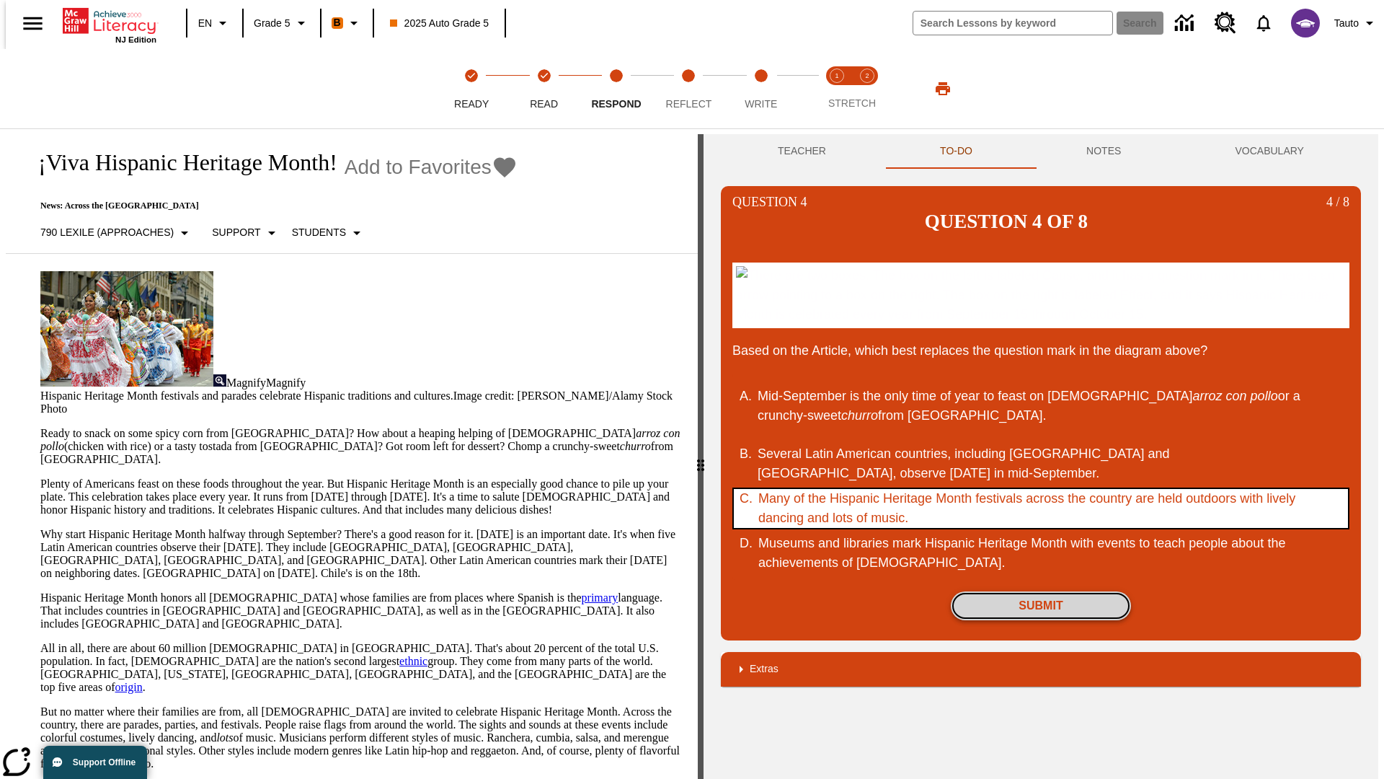
click at [1041, 605] on button "Submit" at bounding box center [1041, 605] width 180 height 29
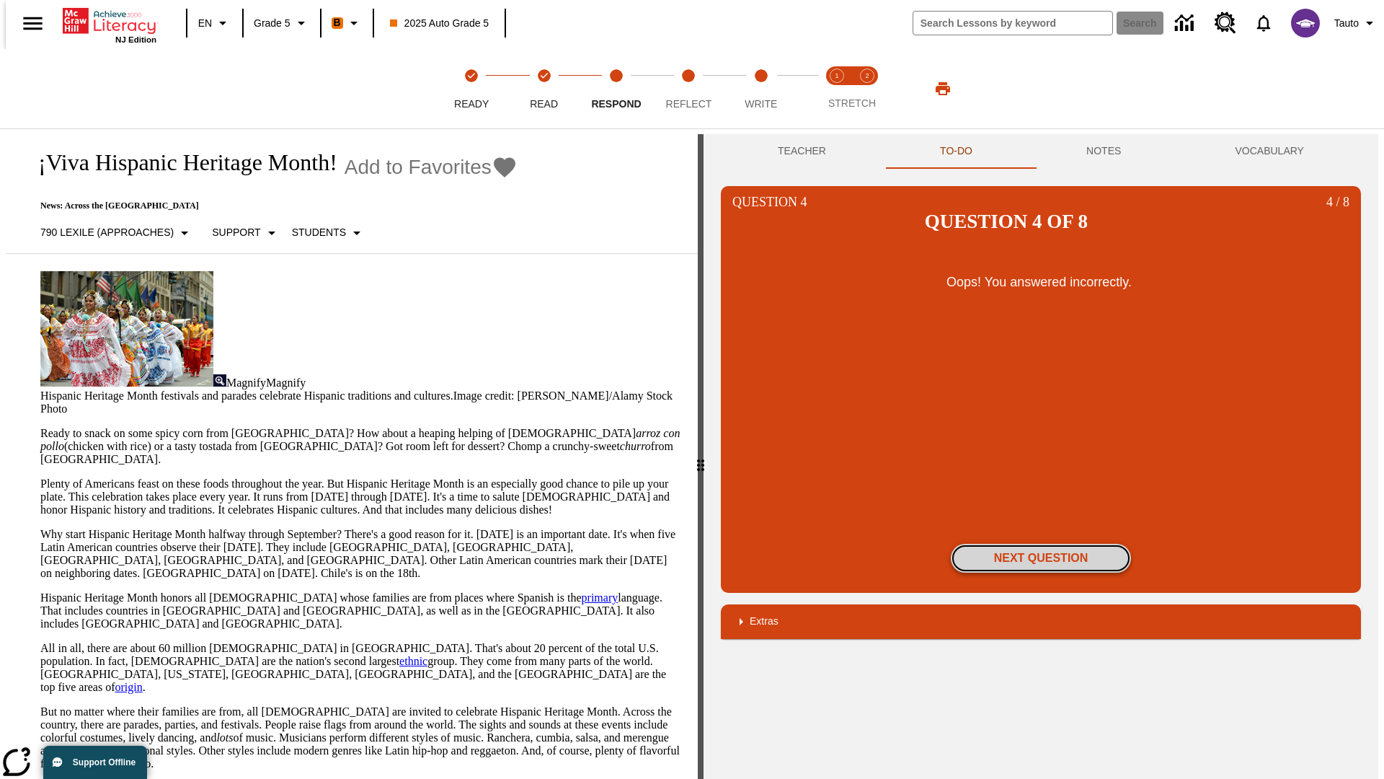
click at [1041, 544] on button "Next Question" at bounding box center [1041, 558] width 180 height 29
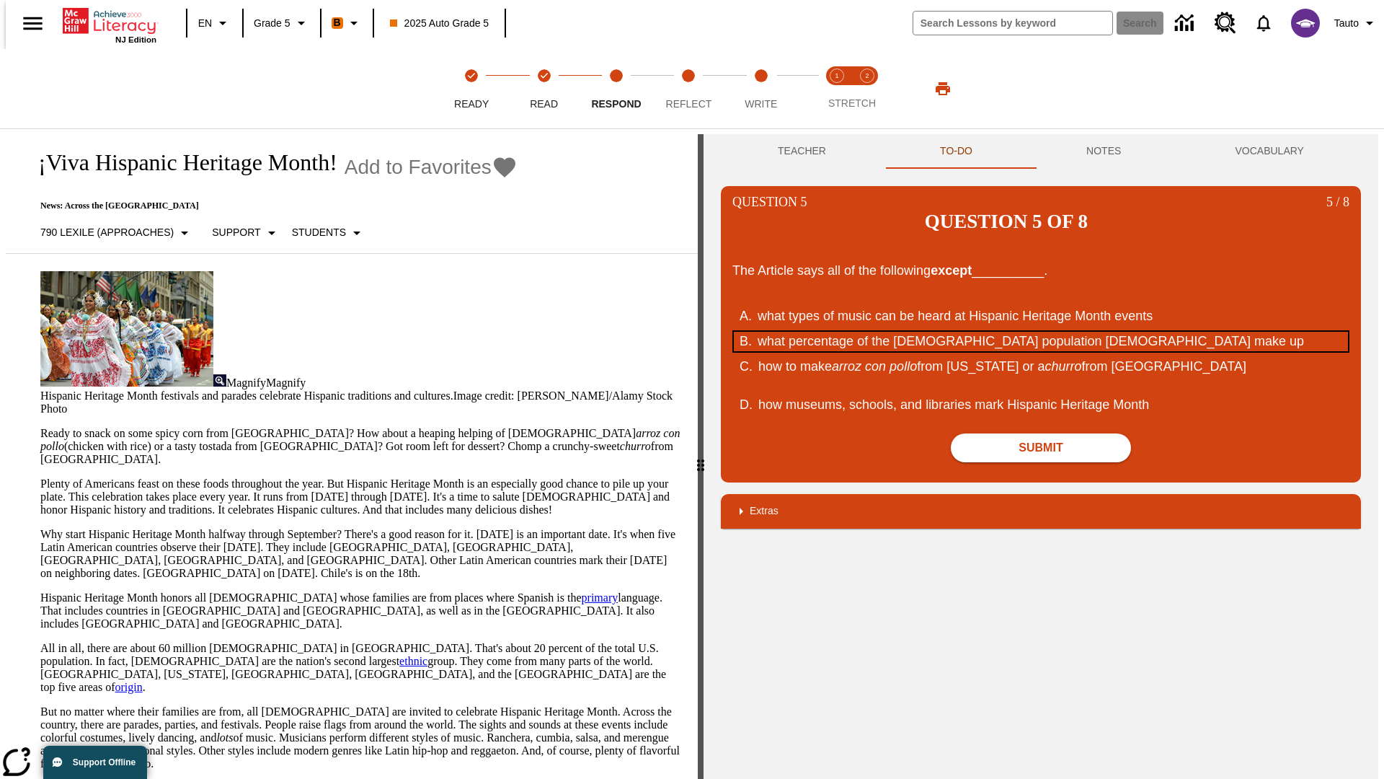
click at [1041, 332] on div "what percentage of the U.S. population Hispanic Americans make up" at bounding box center [1032, 341] width 548 height 19
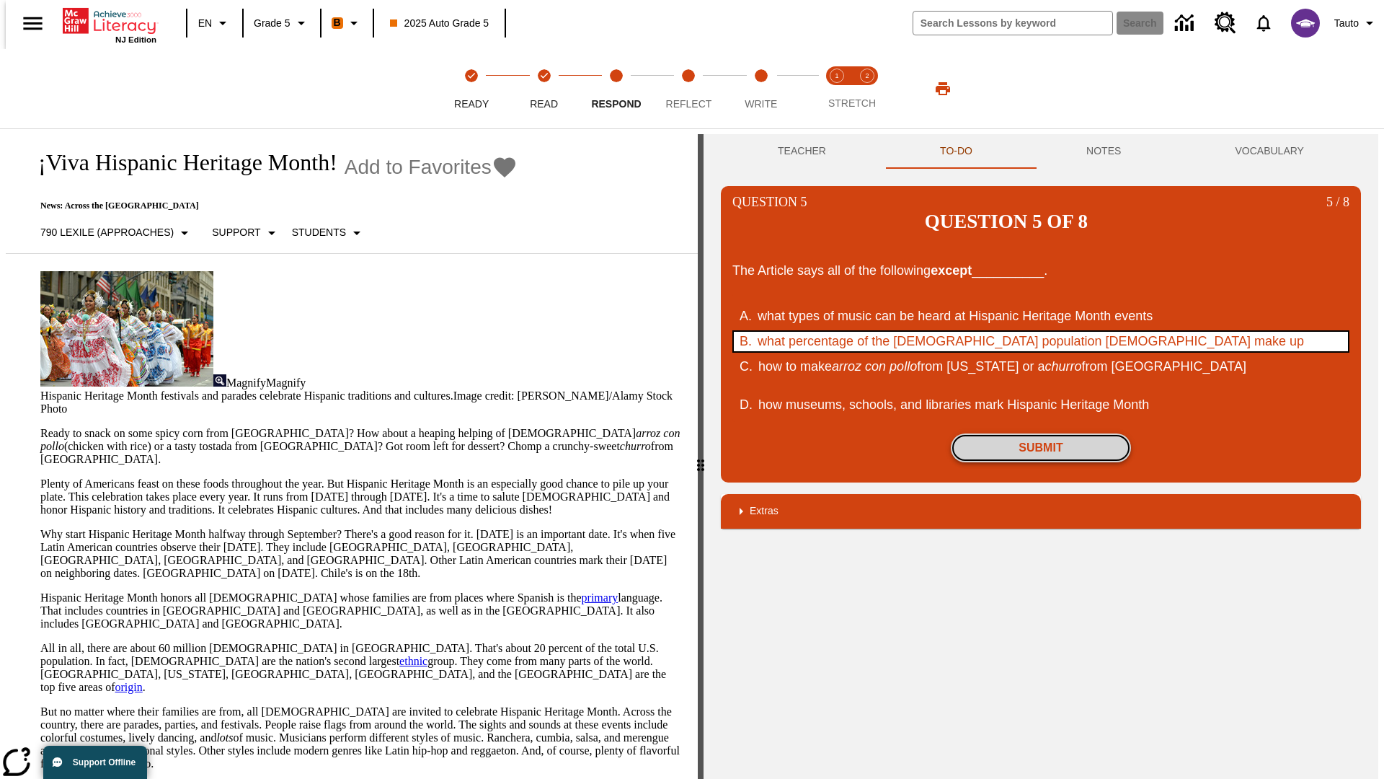
click at [1041, 433] on button "Submit" at bounding box center [1041, 447] width 180 height 29
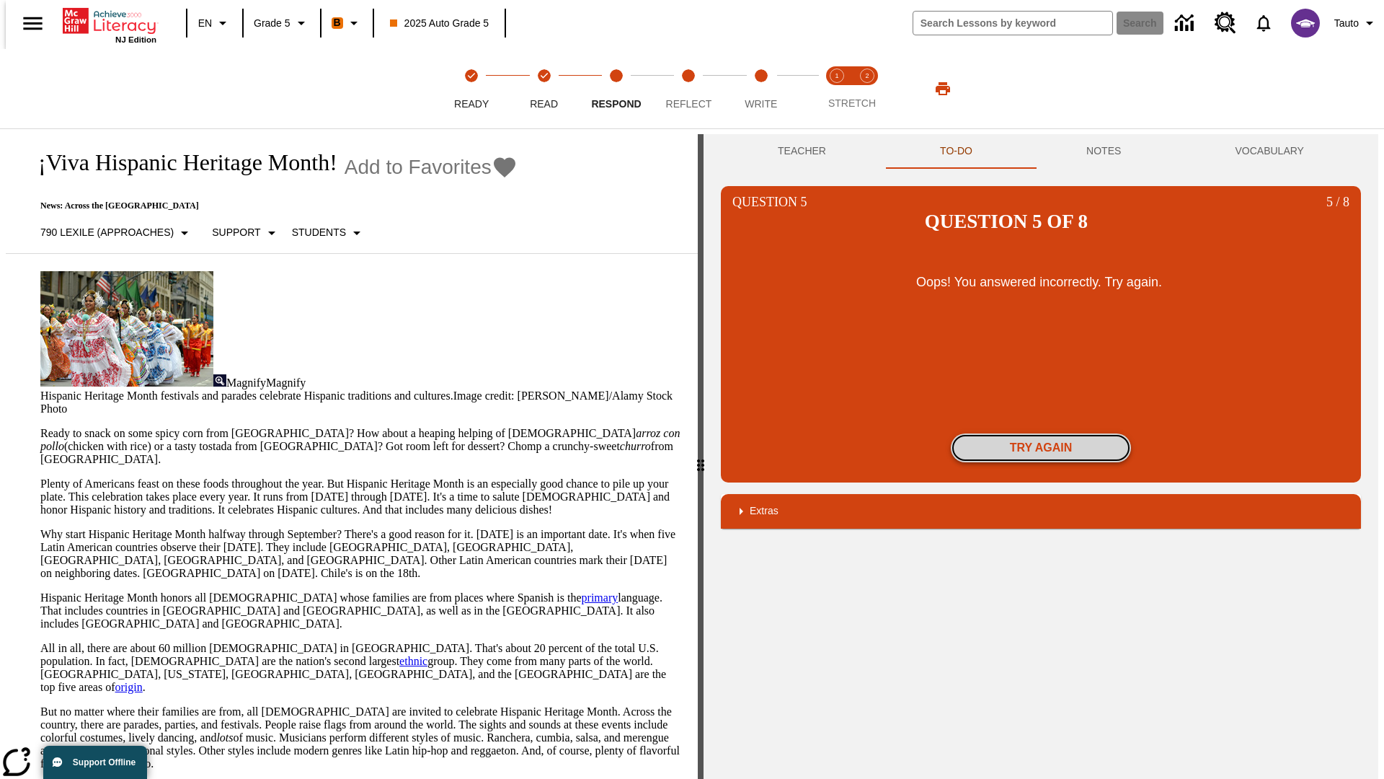
click at [1041, 433] on button "Try again" at bounding box center [1041, 447] width 180 height 29
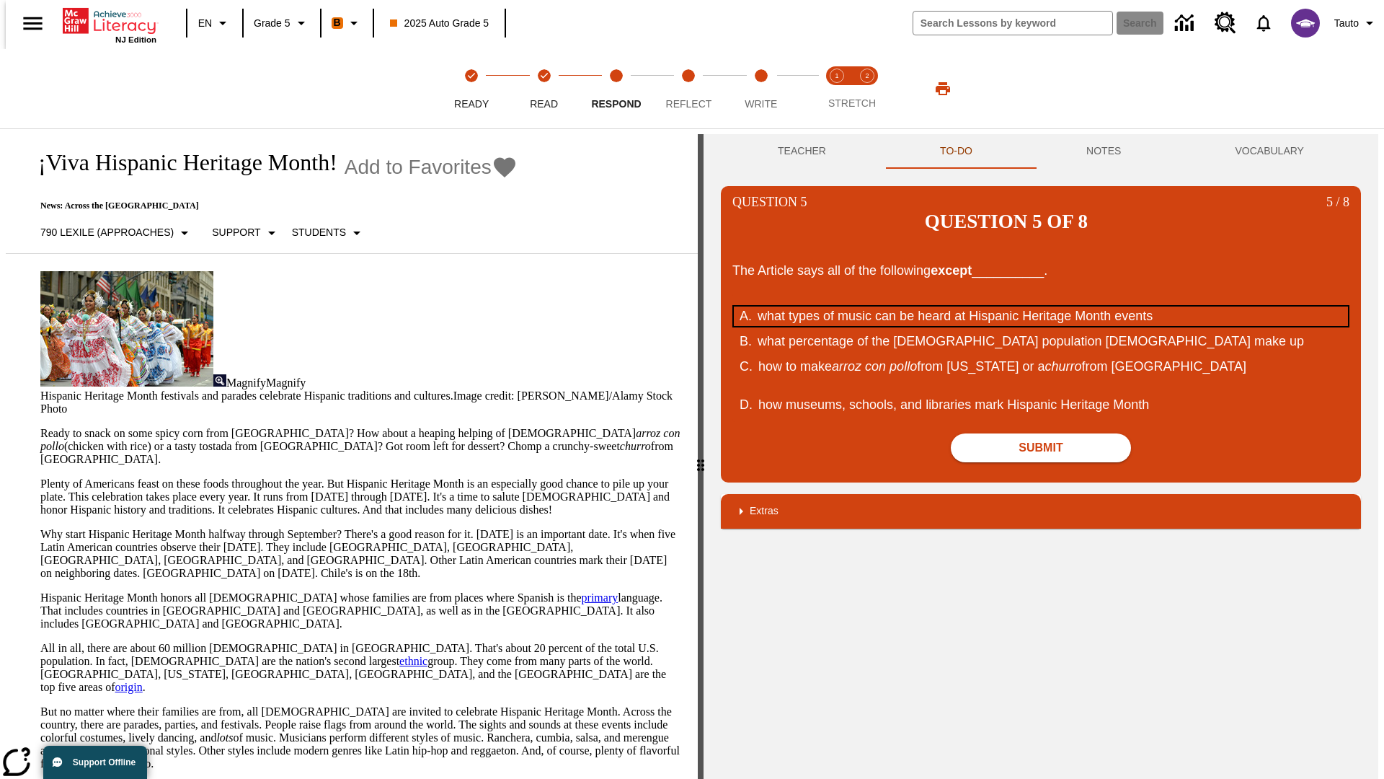
click at [1041, 306] on div "what types of music can be heard at Hispanic Heritage Month events" at bounding box center [1032, 315] width 548 height 19
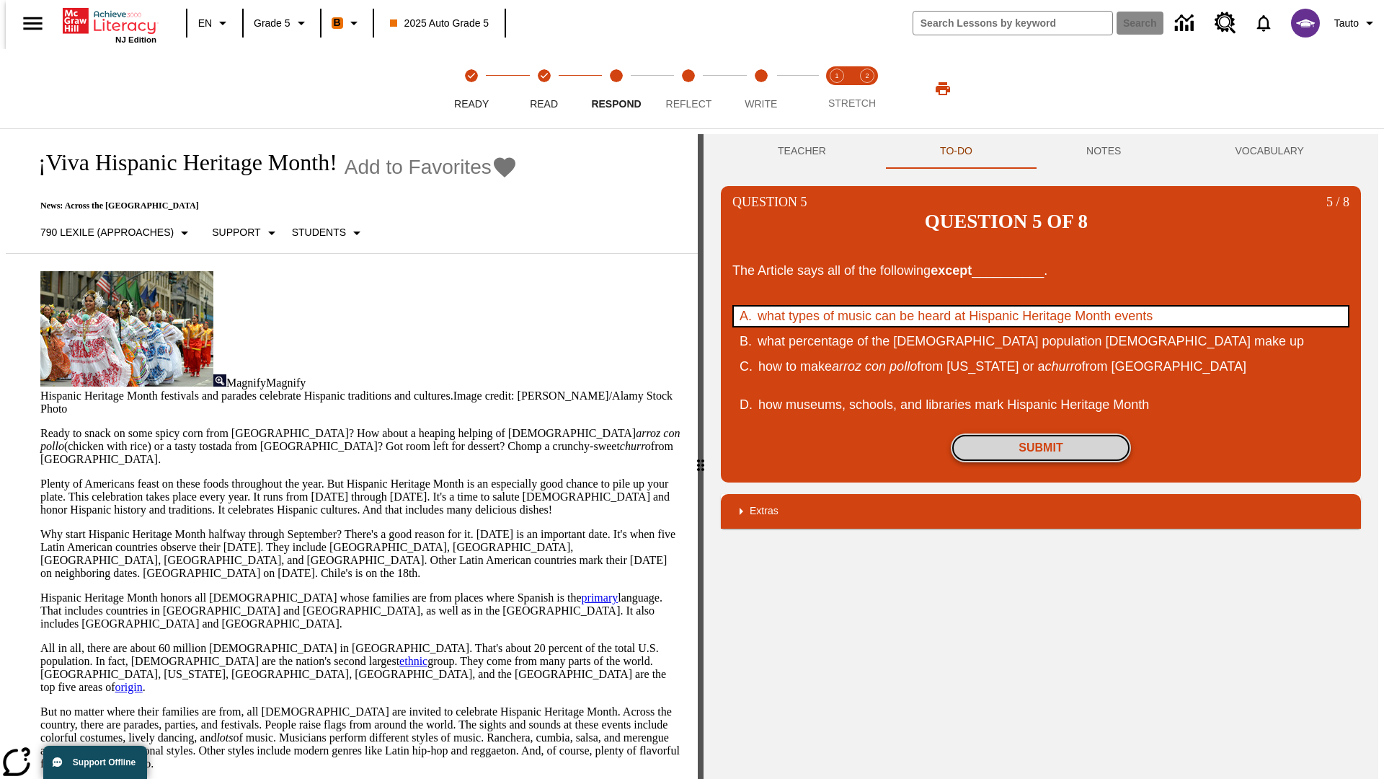
click at [1041, 433] on button "Submit" at bounding box center [1041, 447] width 180 height 29
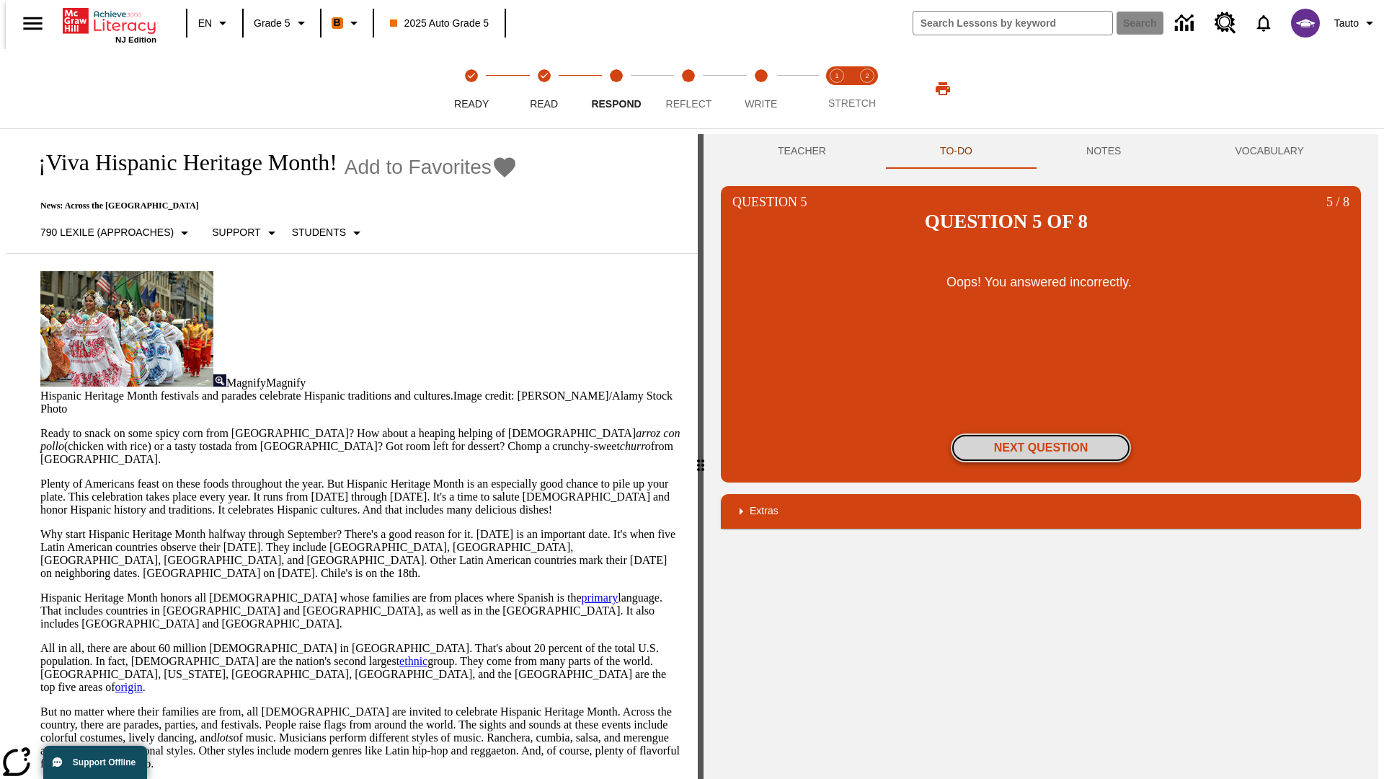
click at [1041, 433] on button "Next Question" at bounding box center [1041, 447] width 180 height 29
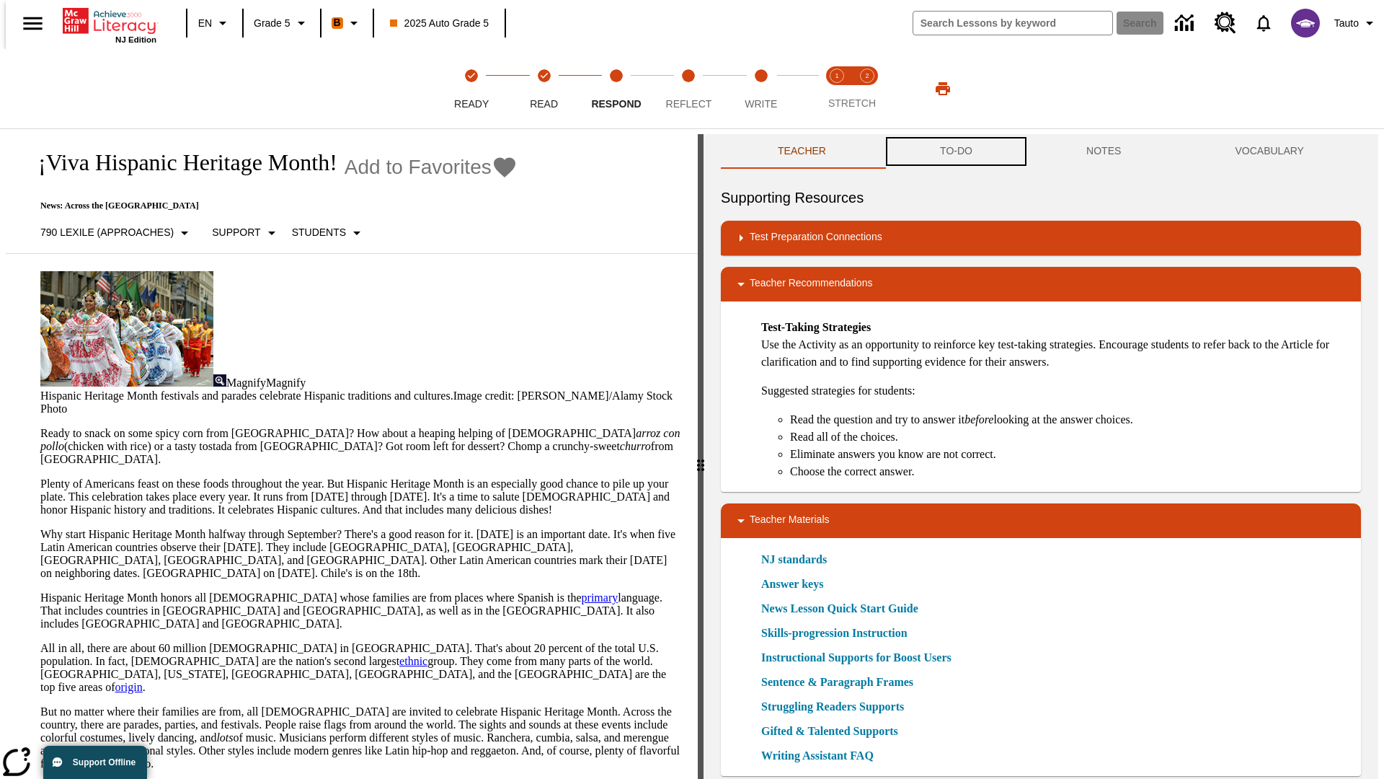
click at [955, 151] on button "TO-DO" at bounding box center [956, 151] width 146 height 35
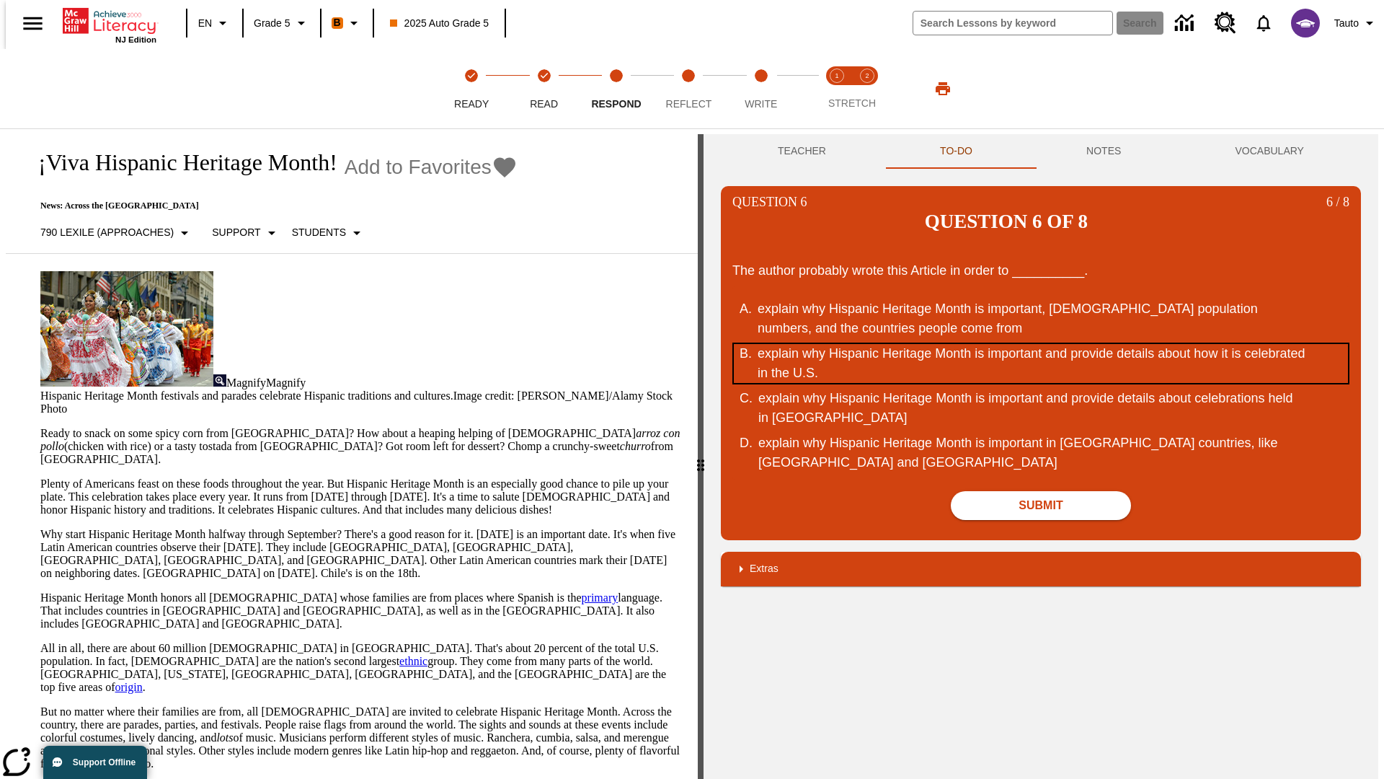
click at [1041, 344] on div "explain why Hispanic Heritage Month is important and provide details about how …" at bounding box center [1032, 363] width 548 height 39
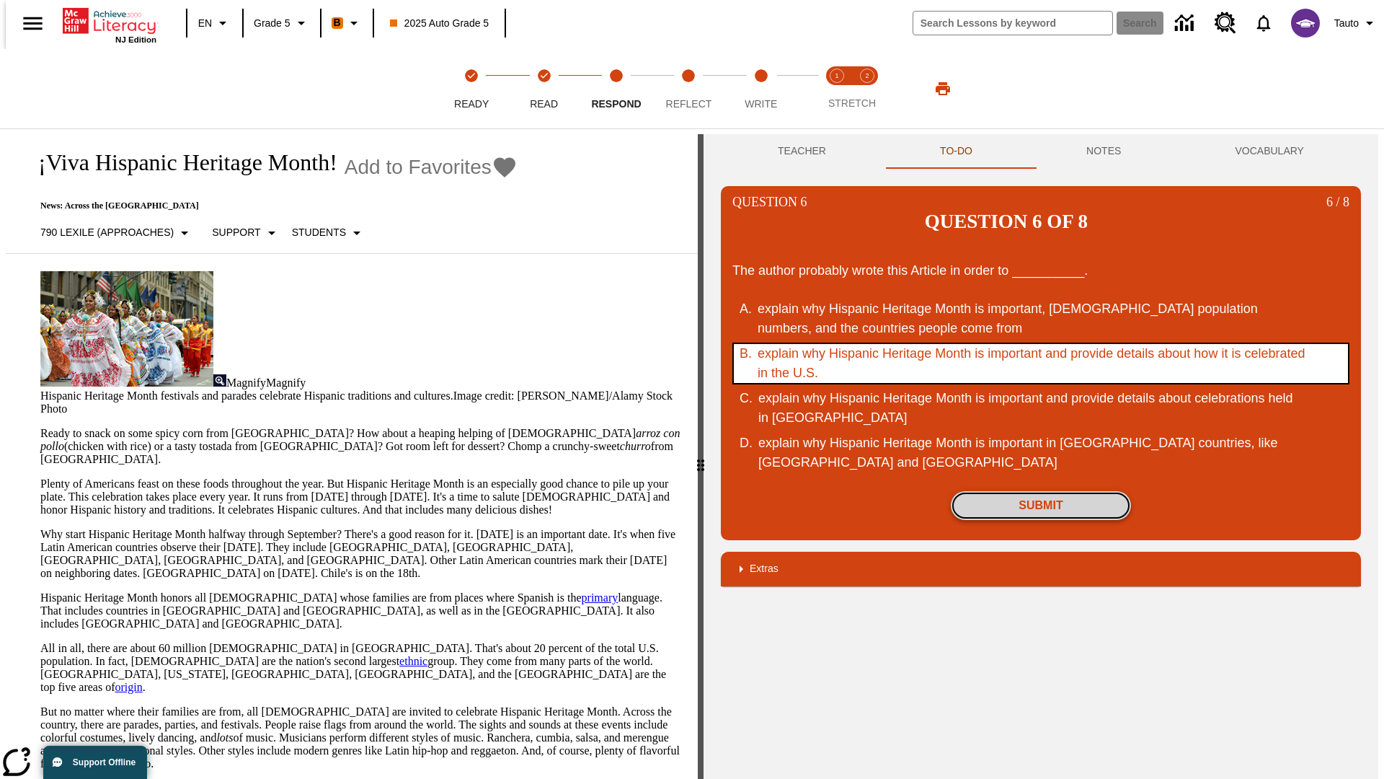
click at [1041, 491] on button "Submit" at bounding box center [1041, 505] width 180 height 29
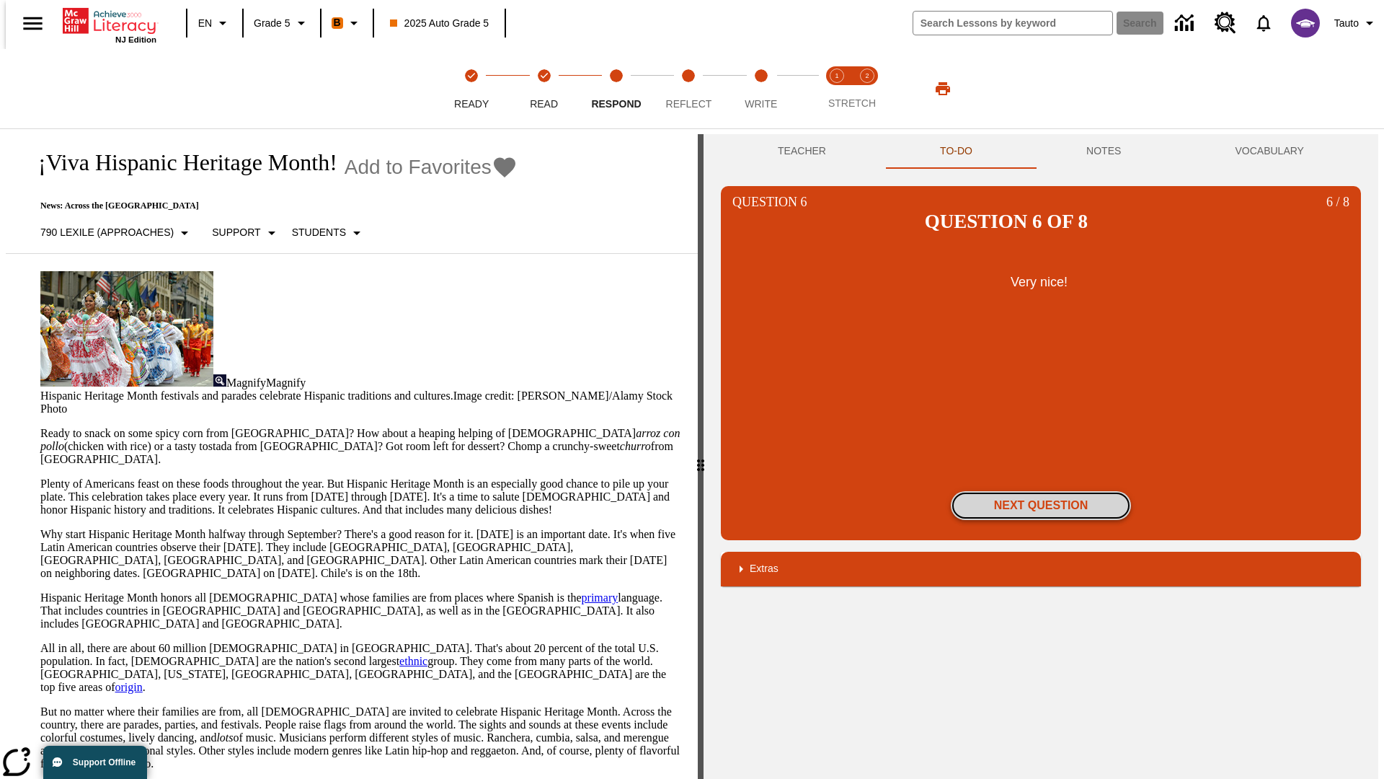
click at [1041, 491] on button "Next Question" at bounding box center [1041, 505] width 180 height 29
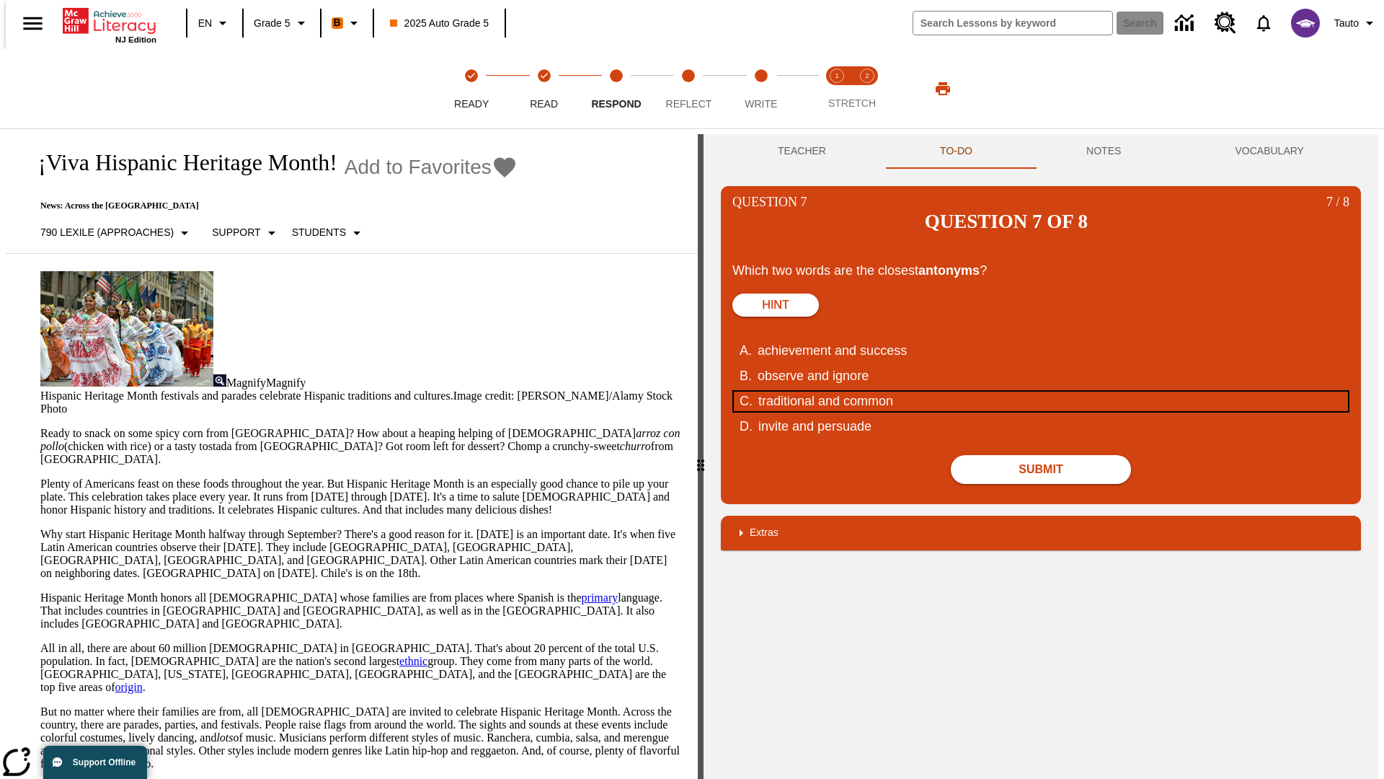
click at [1041, 391] on div "traditional and common" at bounding box center [1032, 400] width 548 height 19
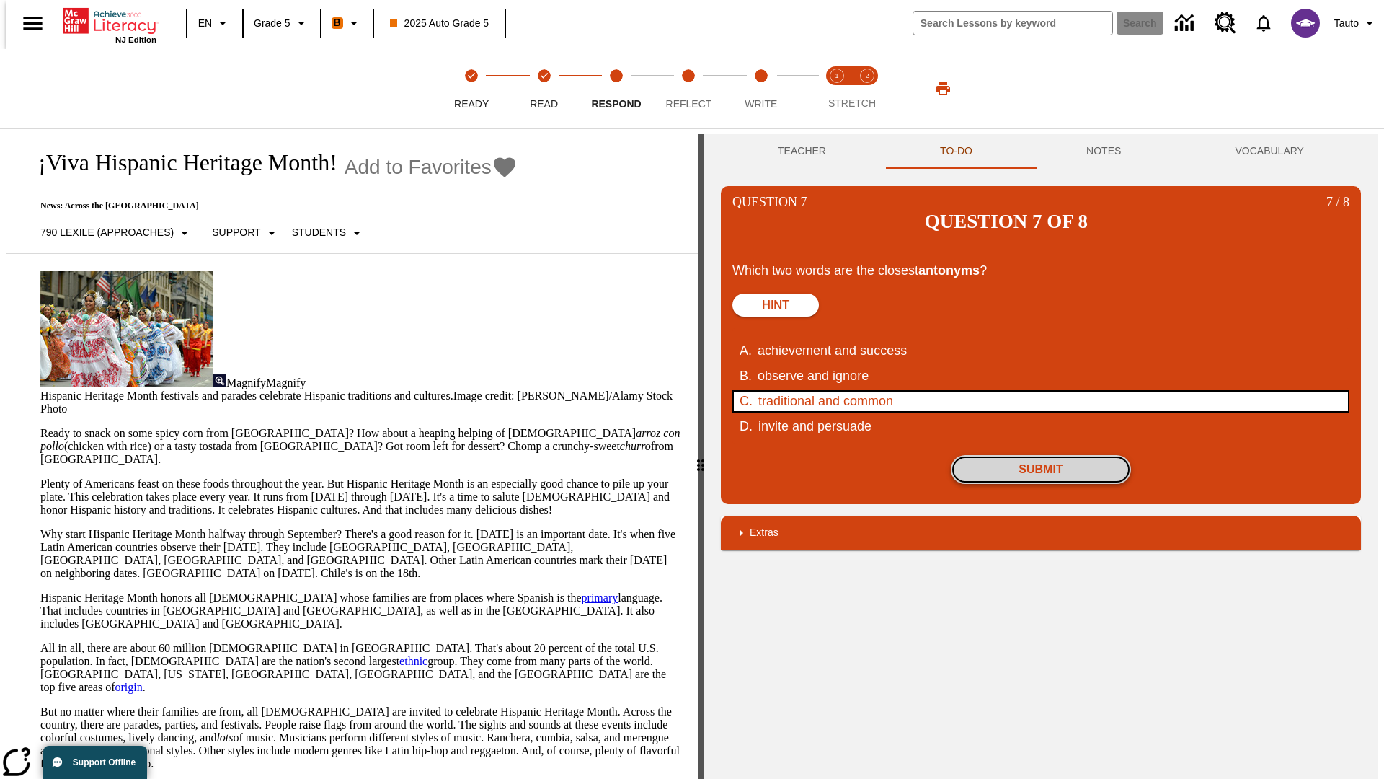
click at [1041, 455] on button "Submit" at bounding box center [1041, 469] width 180 height 29
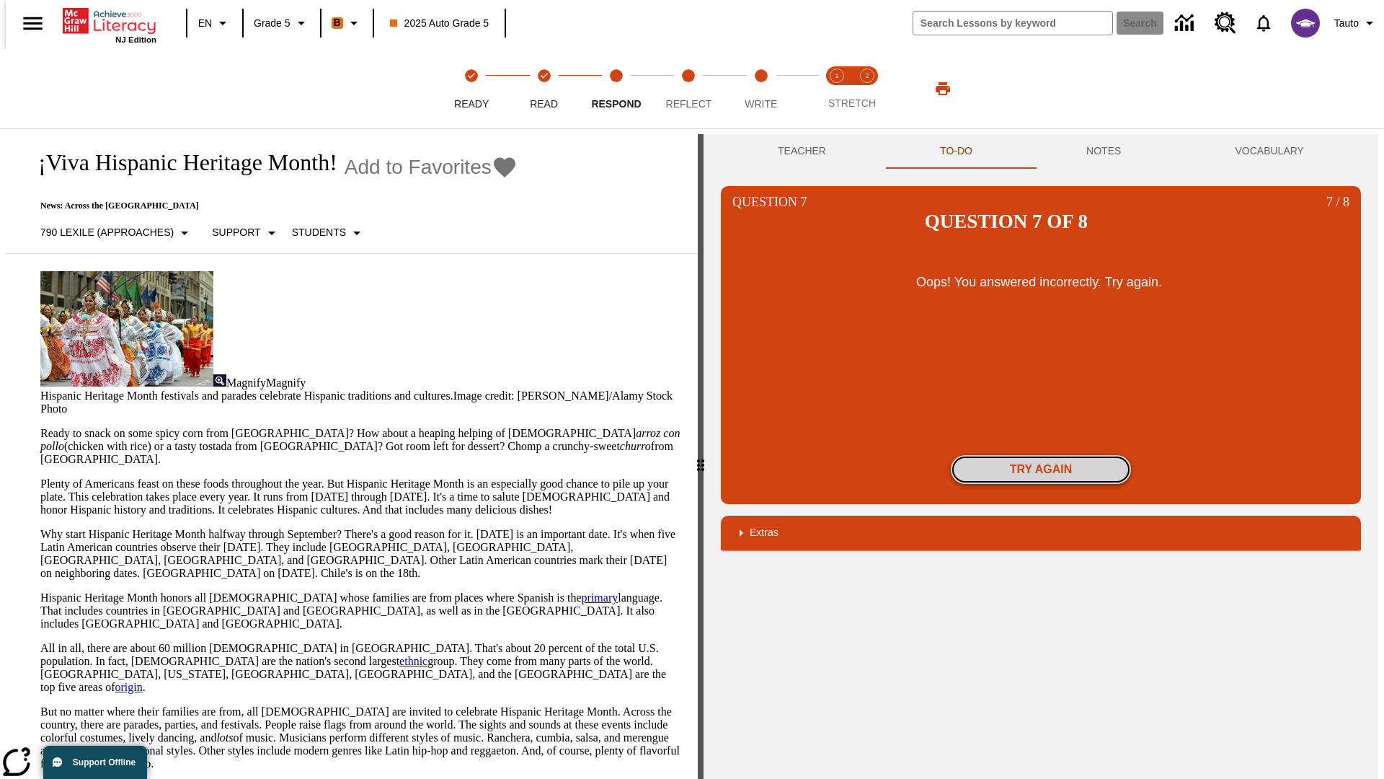
click at [1041, 455] on button "Try again" at bounding box center [1041, 469] width 180 height 29
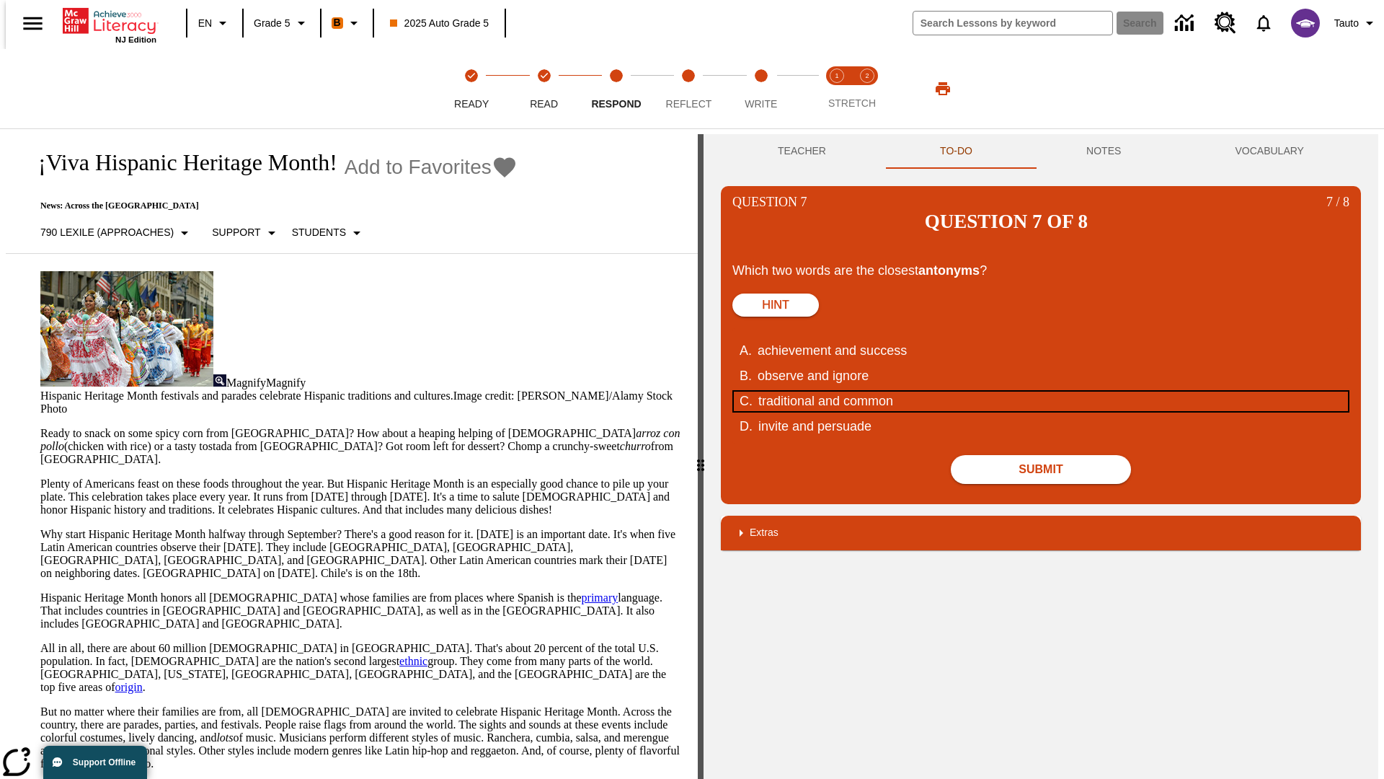
click at [1041, 391] on div "traditional and common" at bounding box center [1032, 400] width 548 height 19
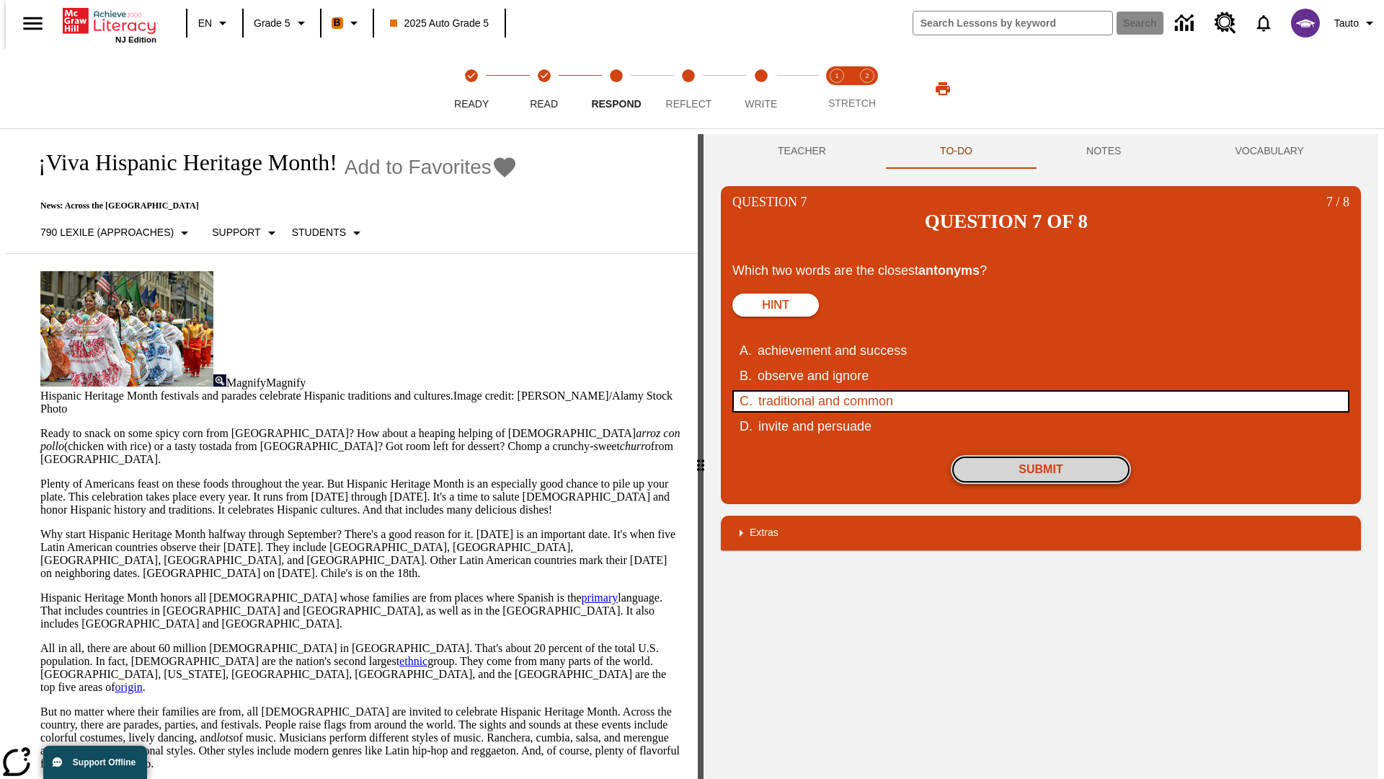
click at [1041, 455] on button "Submit" at bounding box center [1041, 469] width 180 height 29
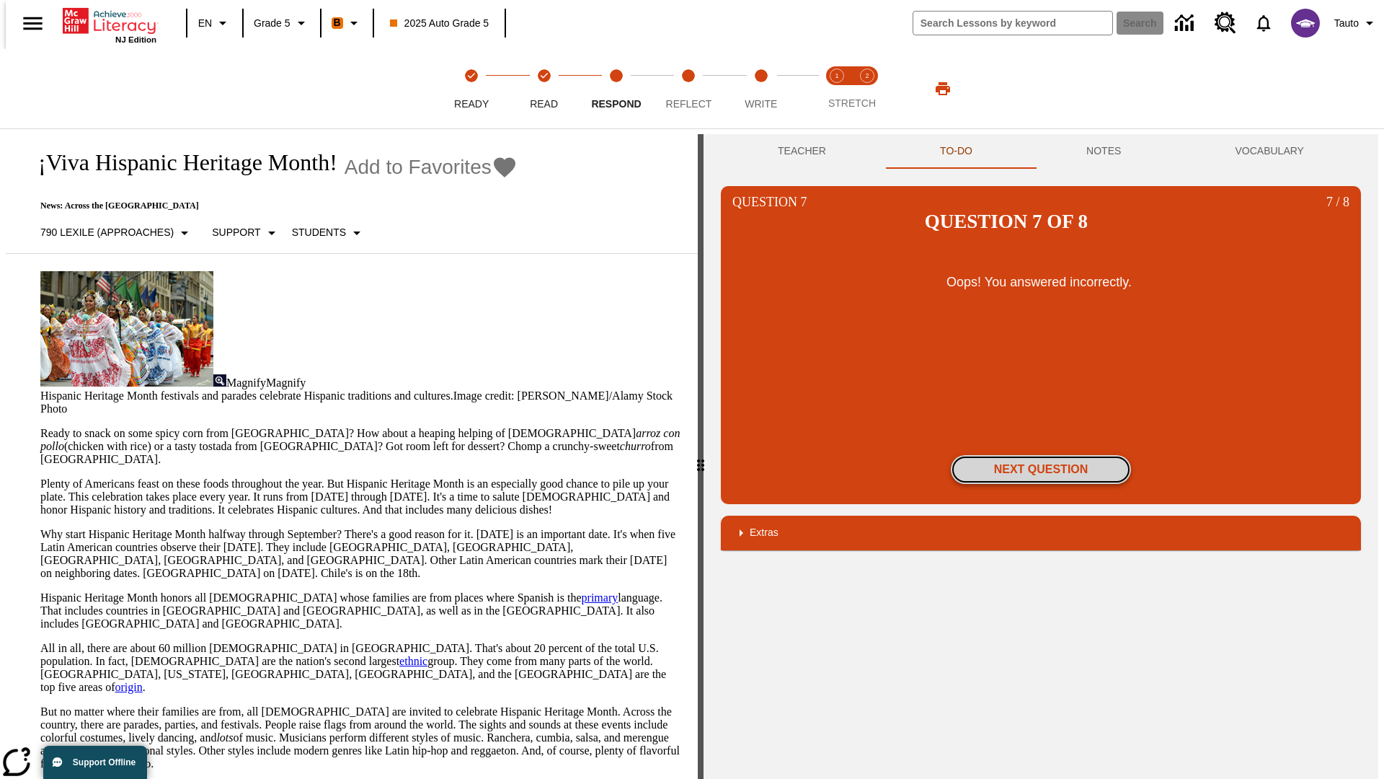
click at [1041, 455] on button "Next Question" at bounding box center [1041, 469] width 180 height 29
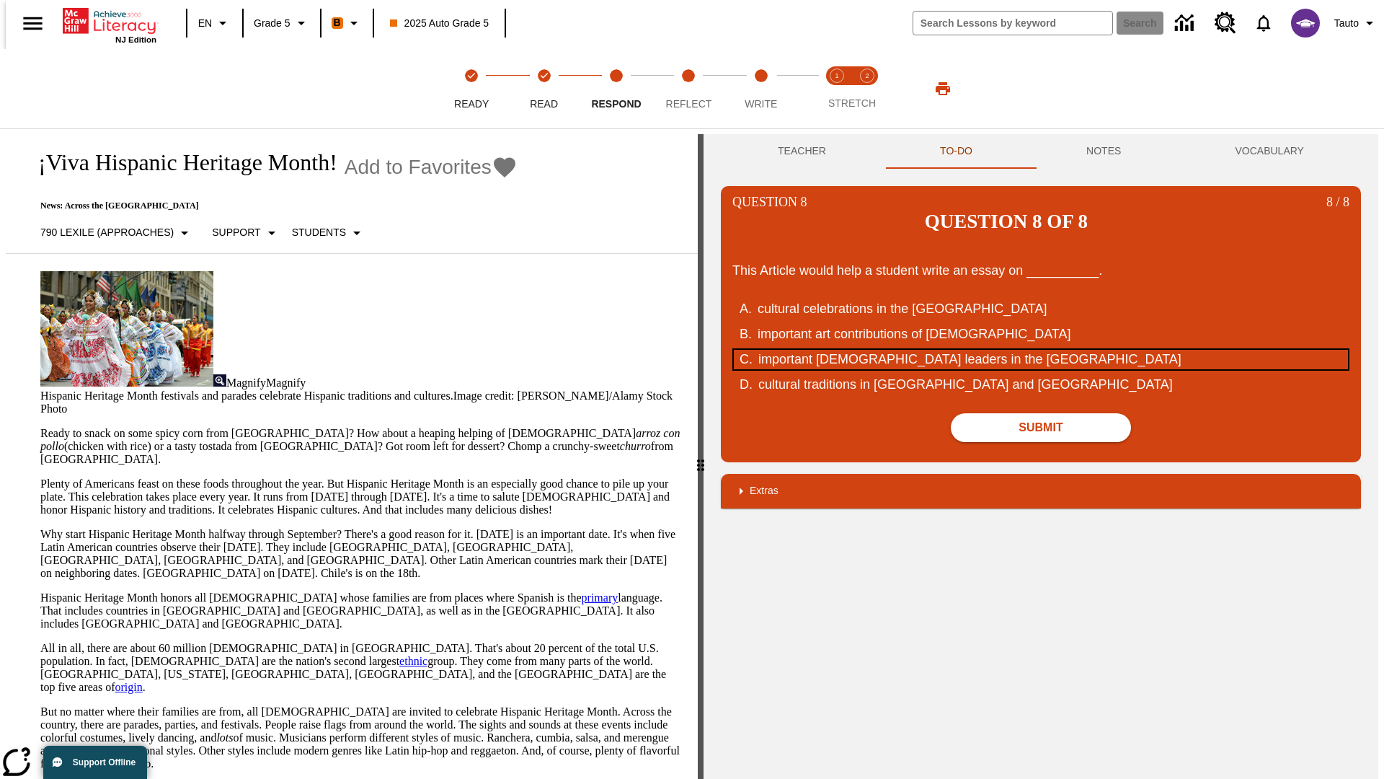
click at [1041, 350] on div "important [DEMOGRAPHIC_DATA] leaders in the [GEOGRAPHIC_DATA]" at bounding box center [1032, 359] width 548 height 19
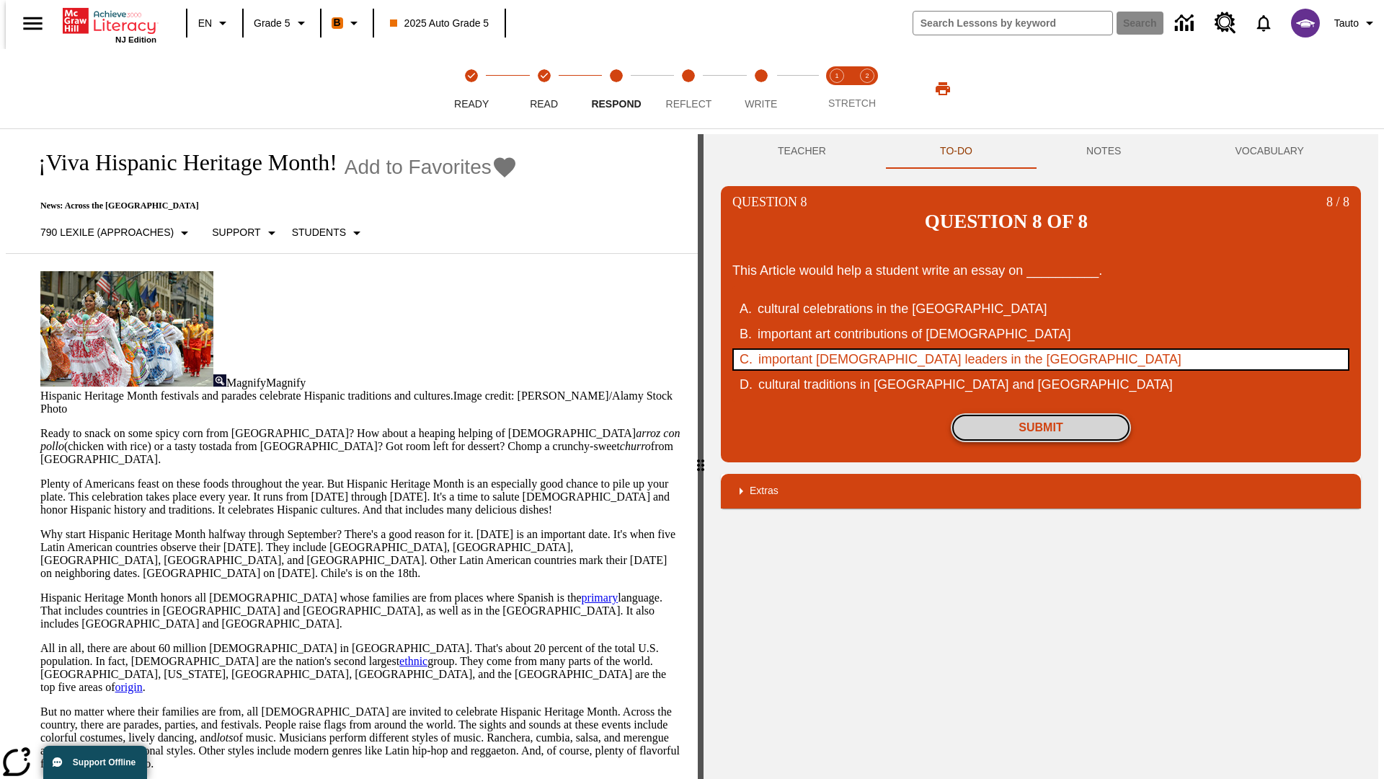
click at [1041, 413] on button "Submit" at bounding box center [1041, 427] width 180 height 29
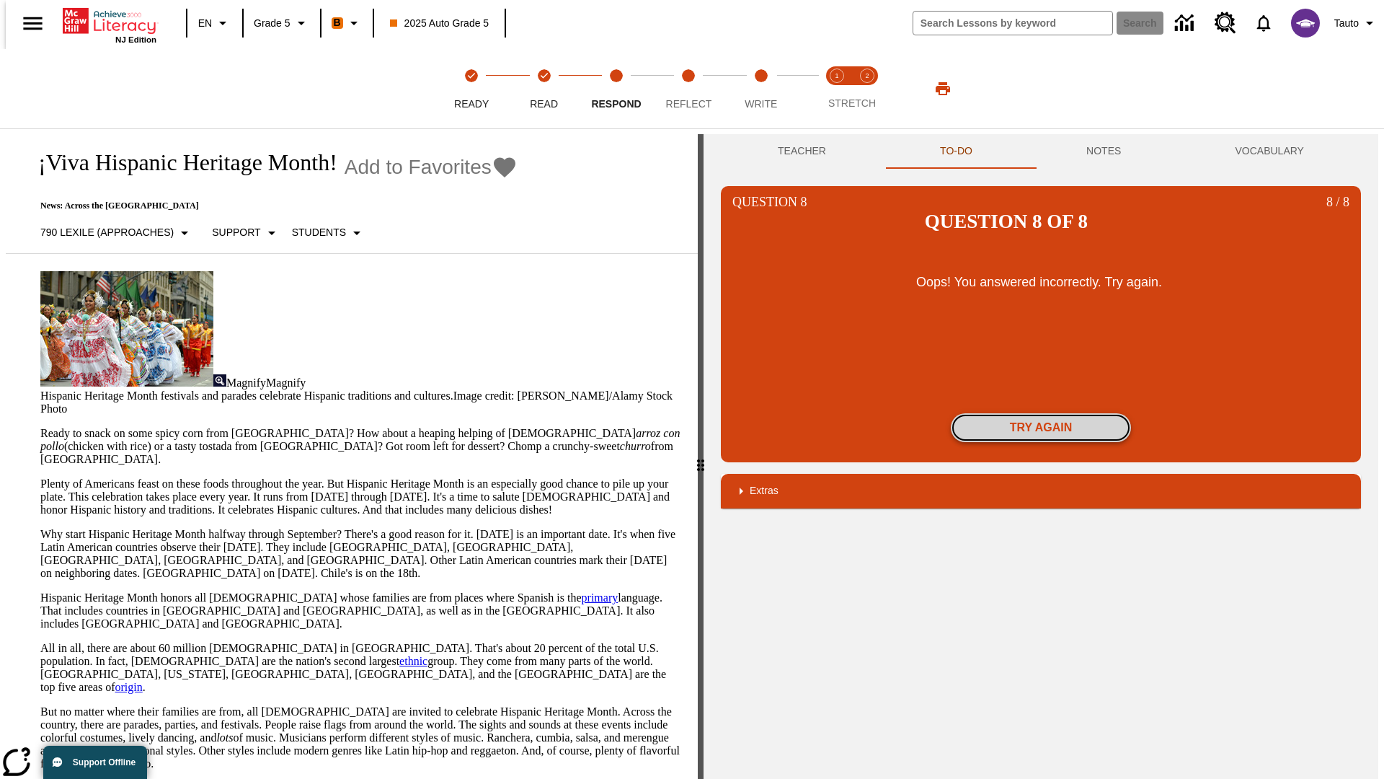
click at [1041, 413] on button "Try again" at bounding box center [1041, 427] width 180 height 29
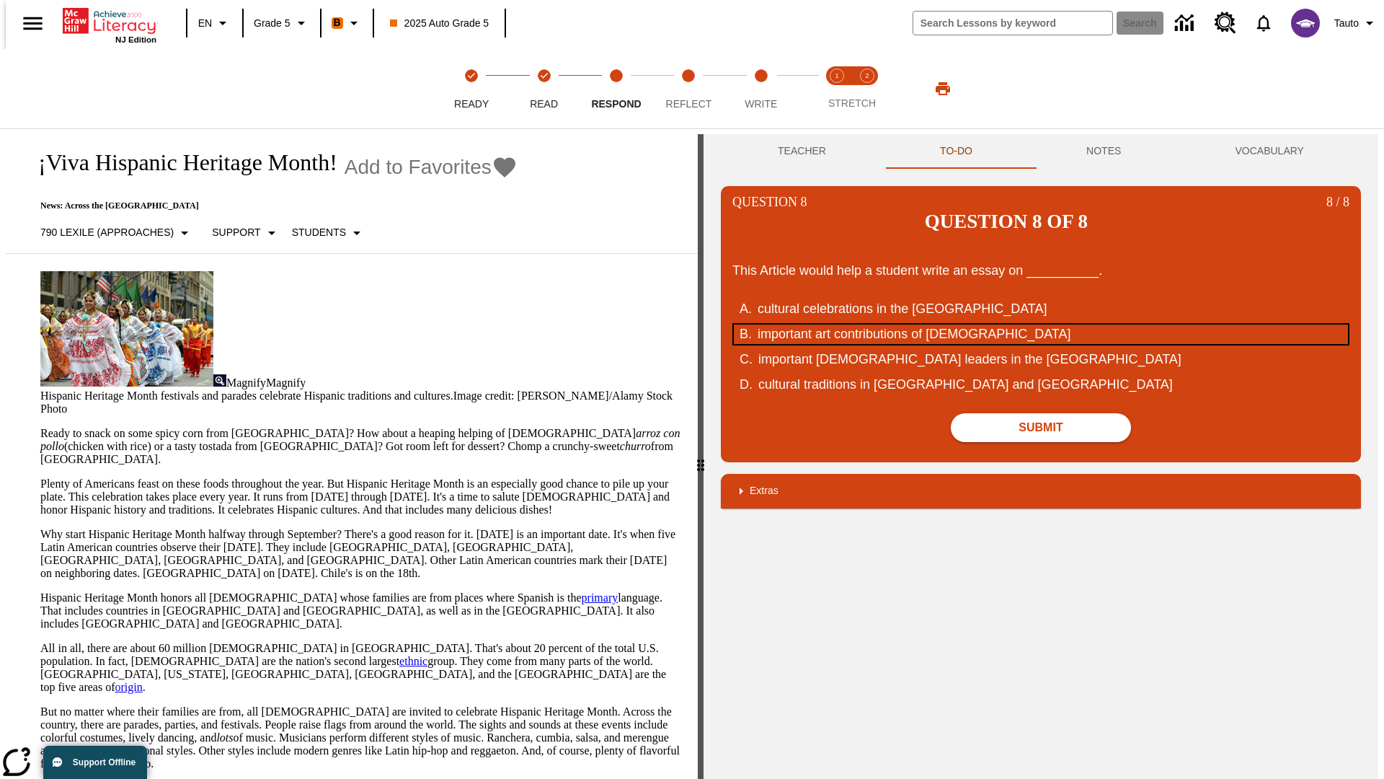
click at [1041, 324] on div "important art contributions of [DEMOGRAPHIC_DATA]" at bounding box center [1032, 333] width 548 height 19
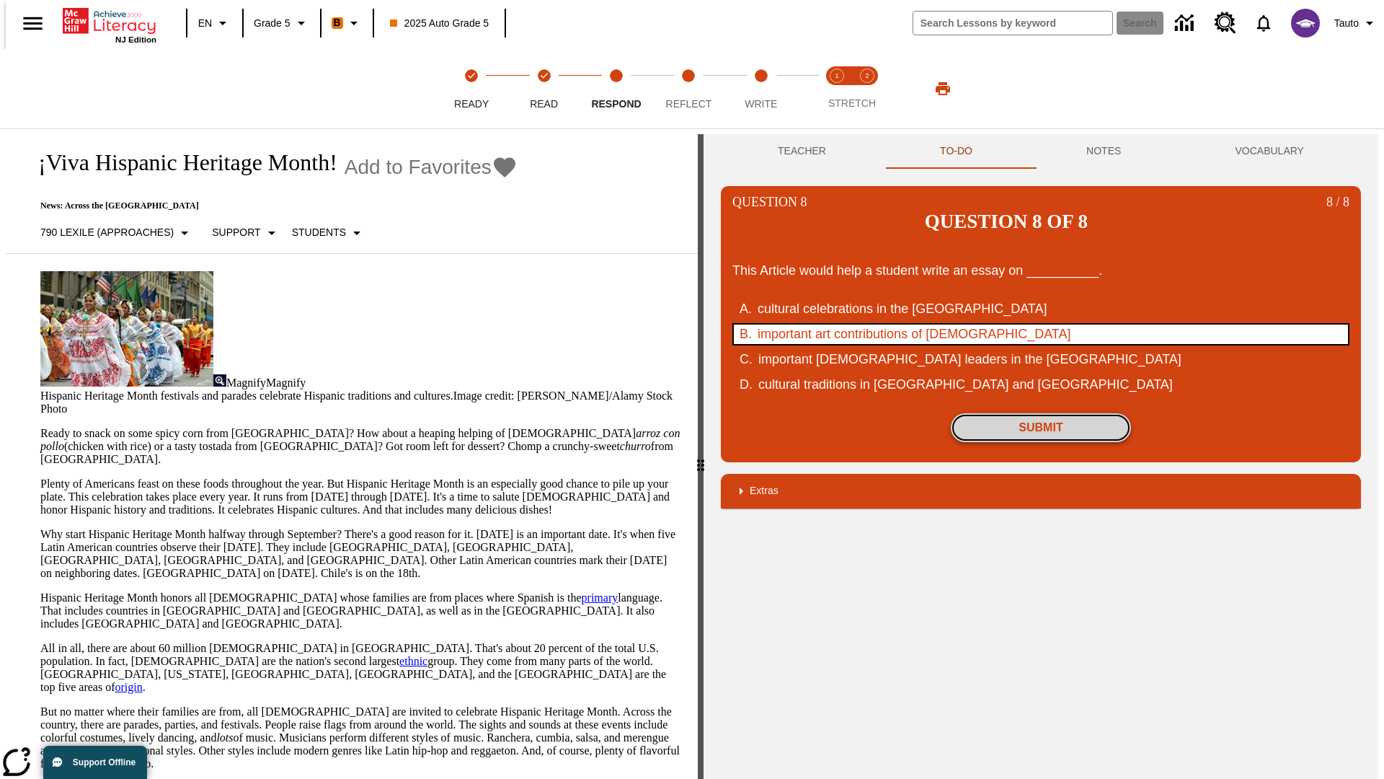
click at [1041, 413] on button "Submit" at bounding box center [1041, 427] width 180 height 29
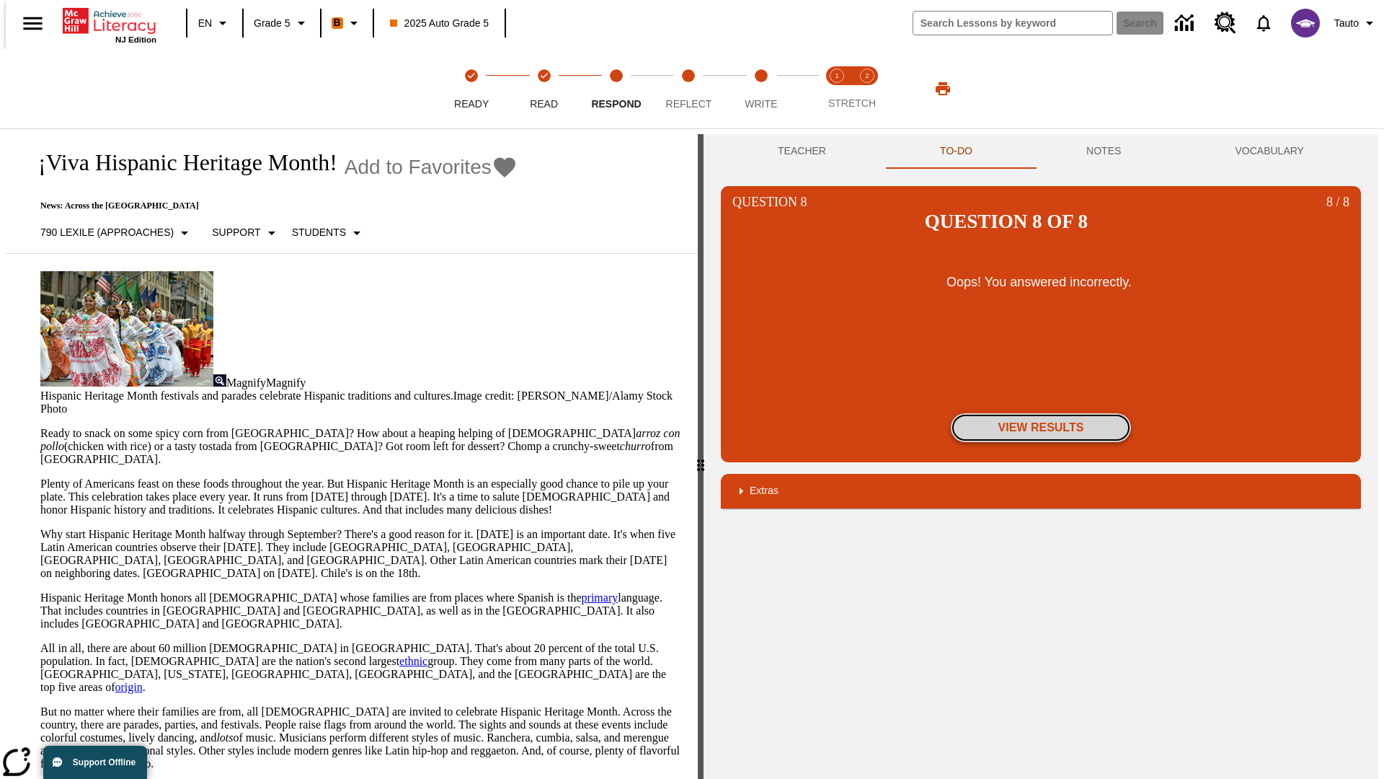
click at [1041, 413] on button "View Results" at bounding box center [1041, 427] width 180 height 29
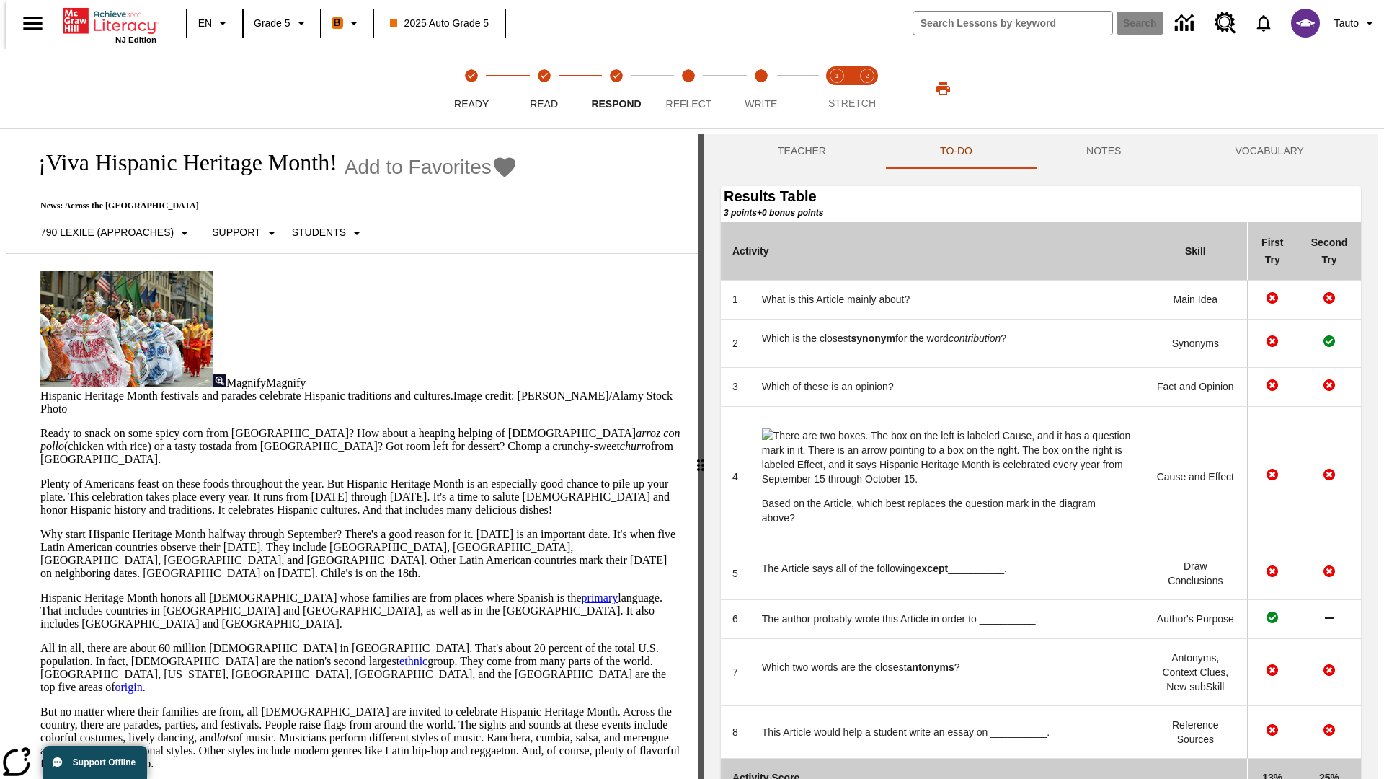
scroll to position [150, 0]
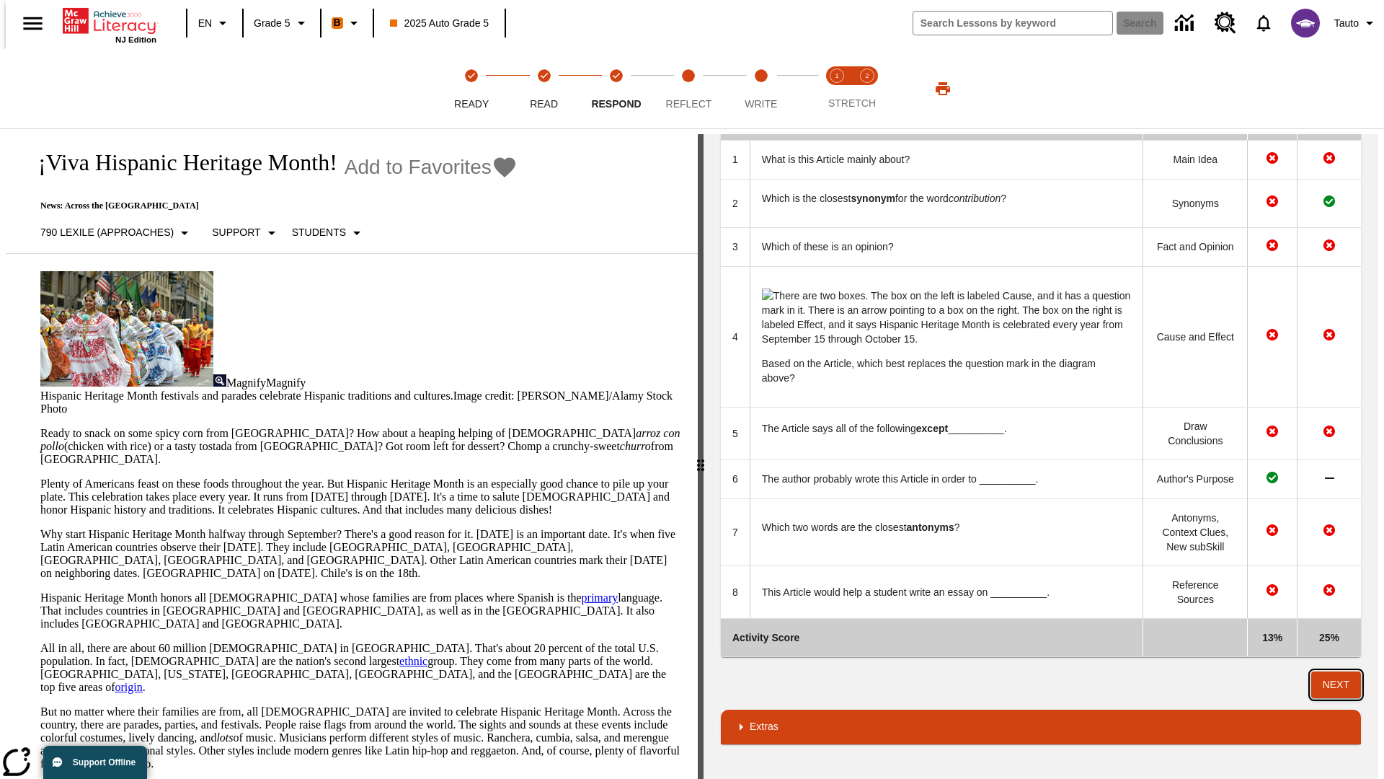
click at [1342, 684] on button "Next" at bounding box center [1336, 684] width 50 height 27
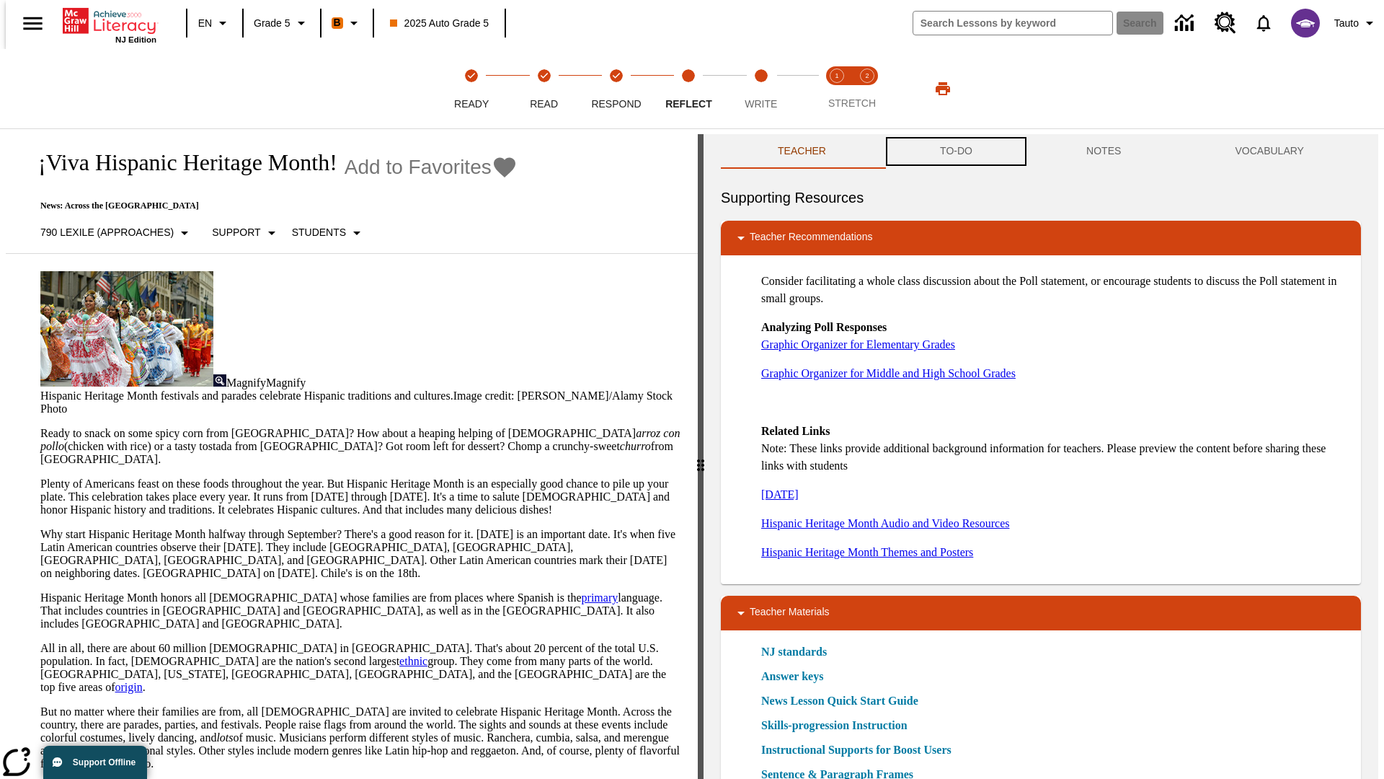
click at [955, 151] on button "TO-DO" at bounding box center [956, 151] width 146 height 35
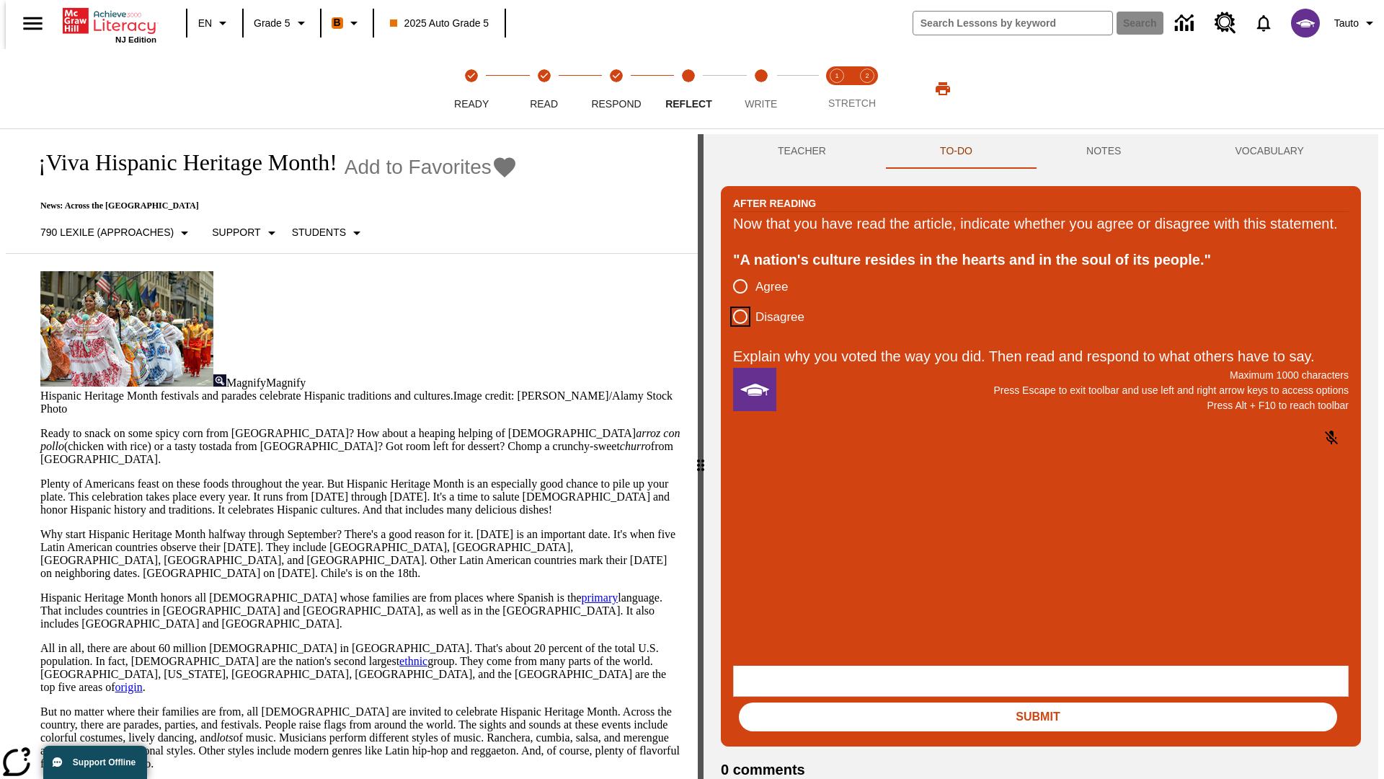
click at [735, 332] on input "Disagree" at bounding box center [740, 316] width 30 height 30
radio input "true"
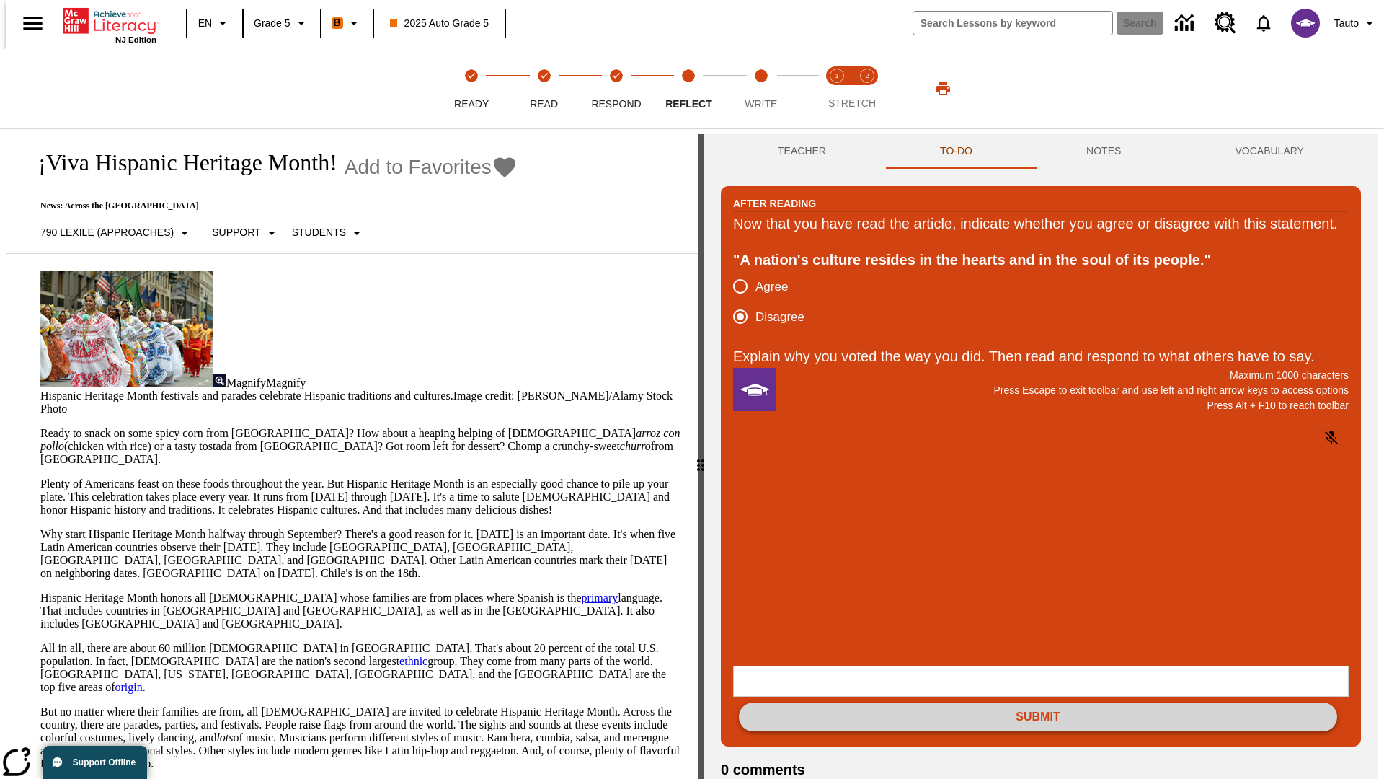
click at [1038, 702] on button "Submit" at bounding box center [1038, 716] width 598 height 29
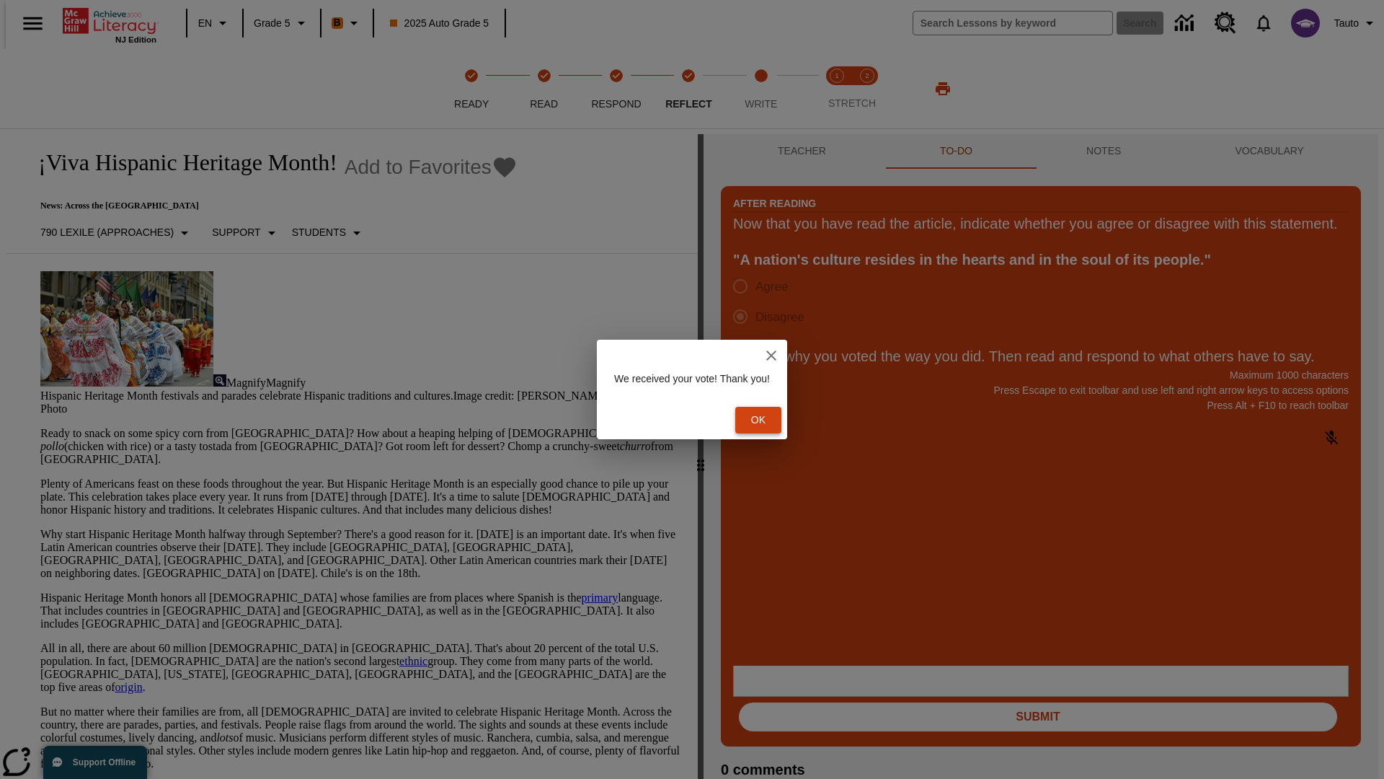
click at [766, 420] on button "Ok" at bounding box center [758, 420] width 46 height 27
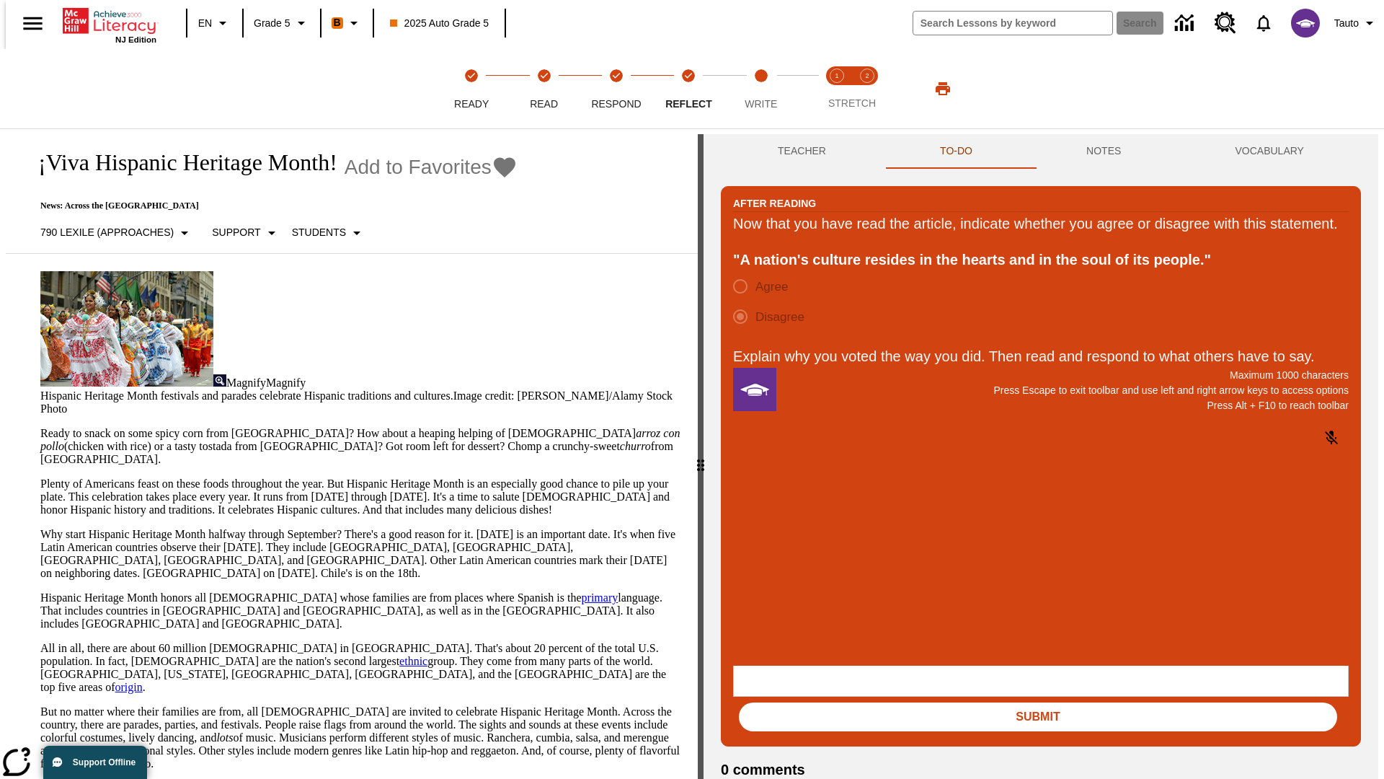
scroll to position [22, 0]
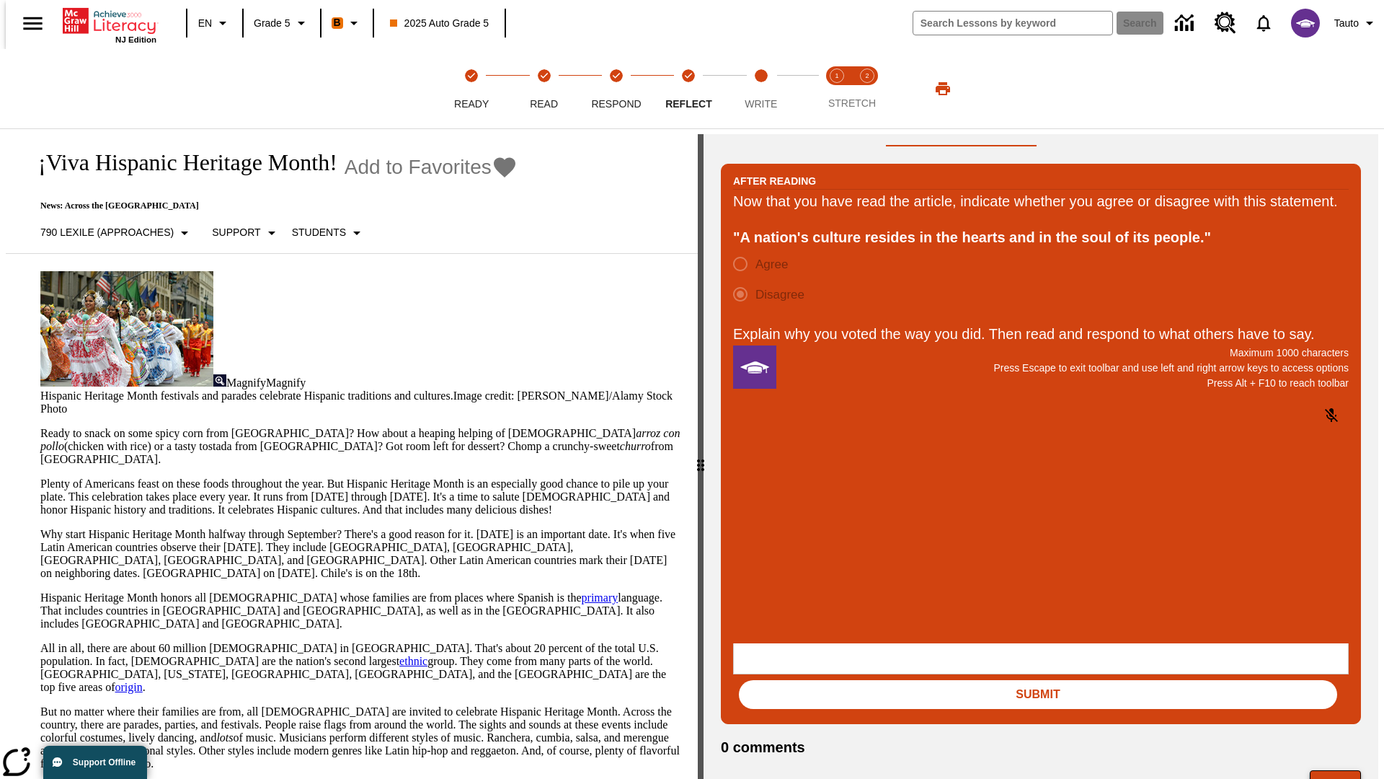
click at [1342, 770] on button "Next" at bounding box center [1335, 783] width 51 height 27
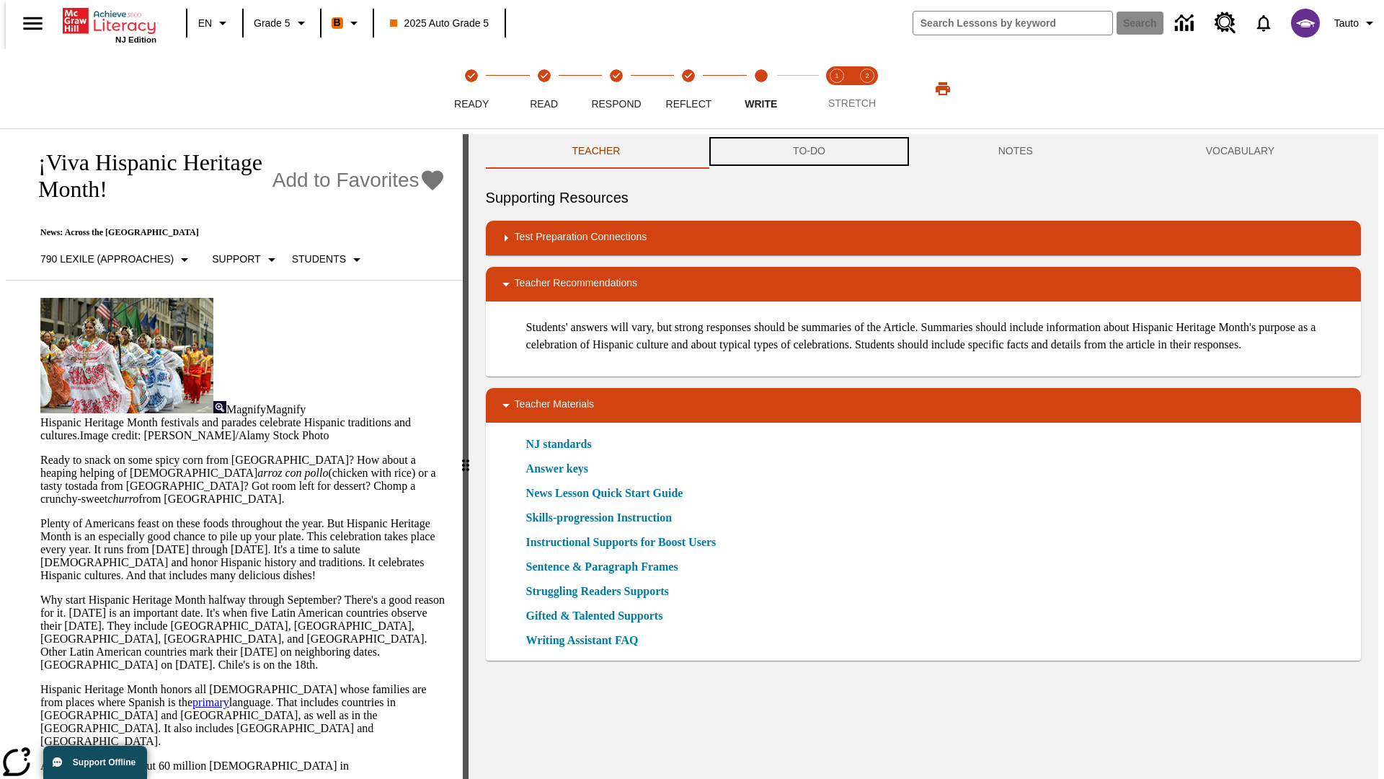
scroll to position [1, 0]
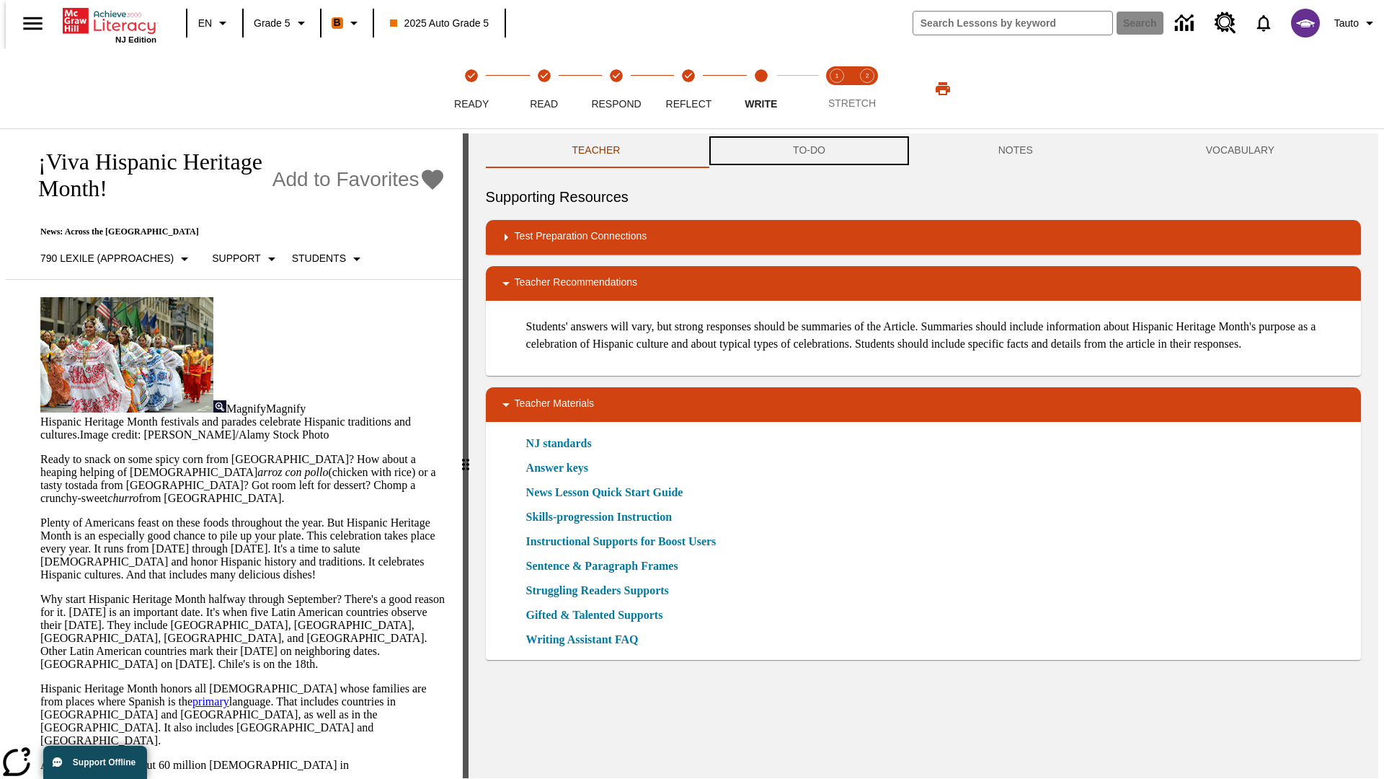
click at [808, 151] on button "TO-DO" at bounding box center [808, 150] width 205 height 35
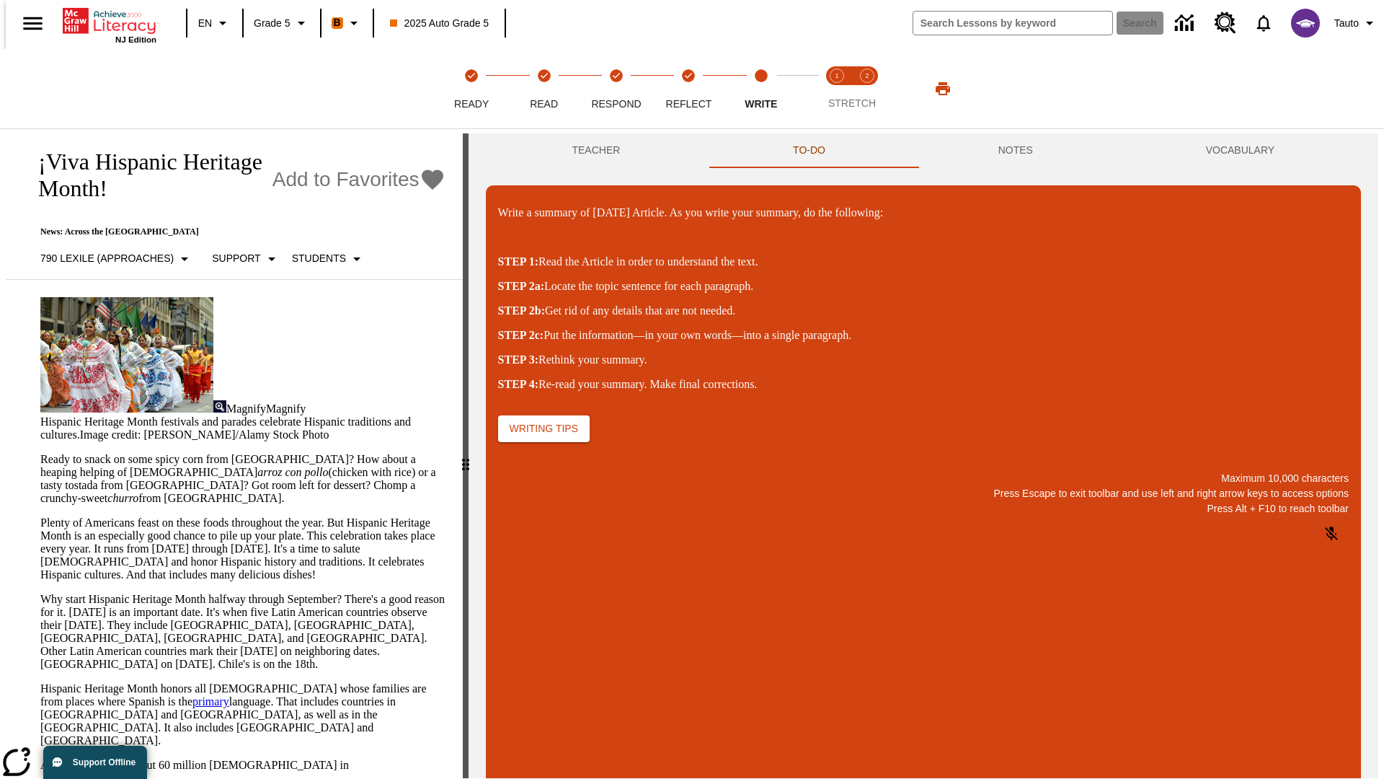
scroll to position [0, 0]
click at [708, 720] on p "\a\9Write a summary of today's Article. As you write your summary, do the follo…" at bounding box center [605, 718] width 205 height 13
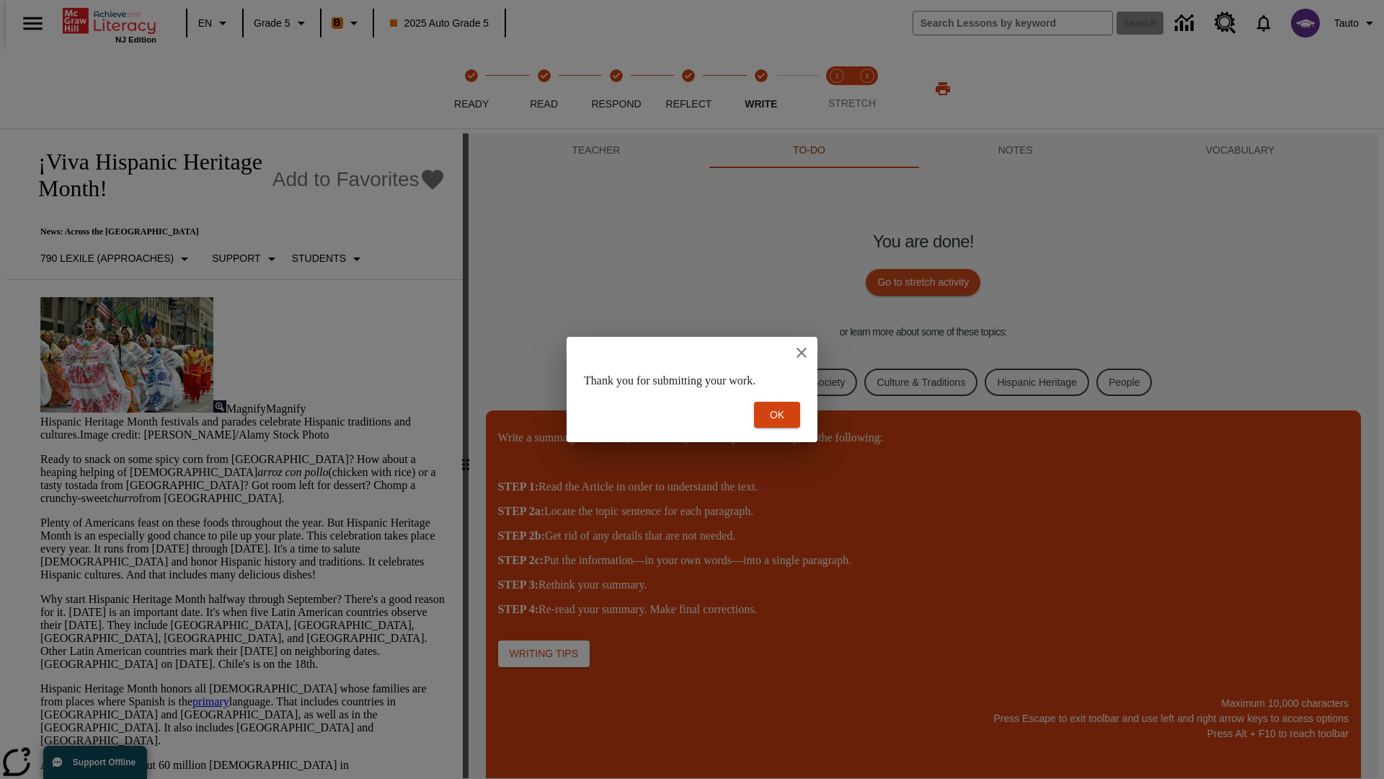
scroll to position [0, 0]
click at [777, 415] on button "Ok" at bounding box center [777, 415] width 46 height 27
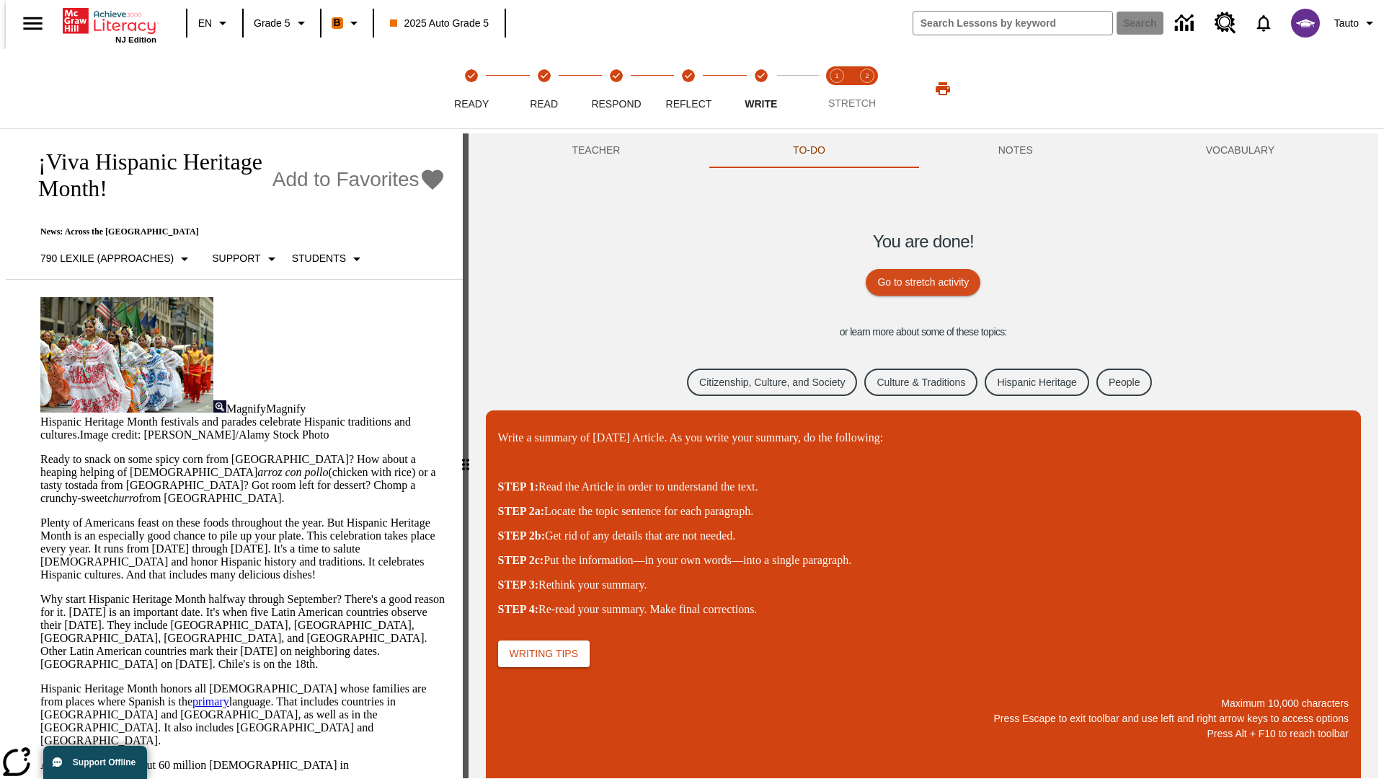
click at [761, 381] on link "Citizenship, Culture, and Society" at bounding box center [772, 382] width 170 height 28
